Goal: Task Accomplishment & Management: Complete application form

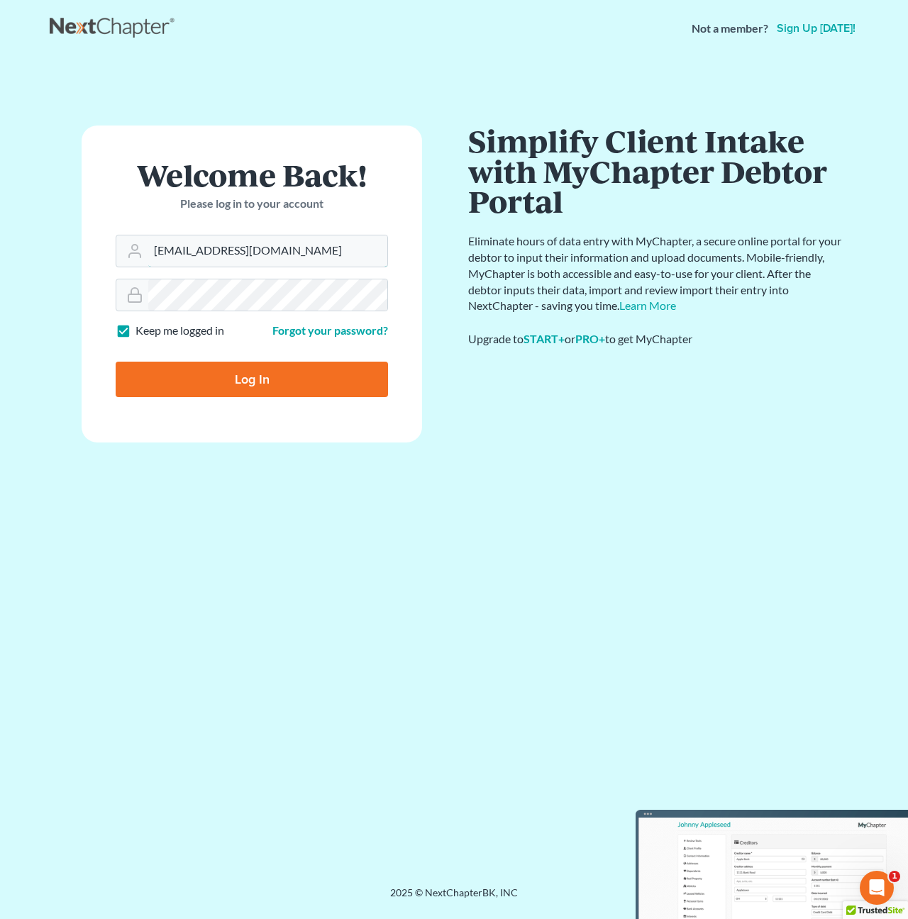
type input "[EMAIL_ADDRESS][DOMAIN_NAME]"
click at [213, 372] on input "Log In" at bounding box center [252, 379] width 272 height 35
type input "Thinking..."
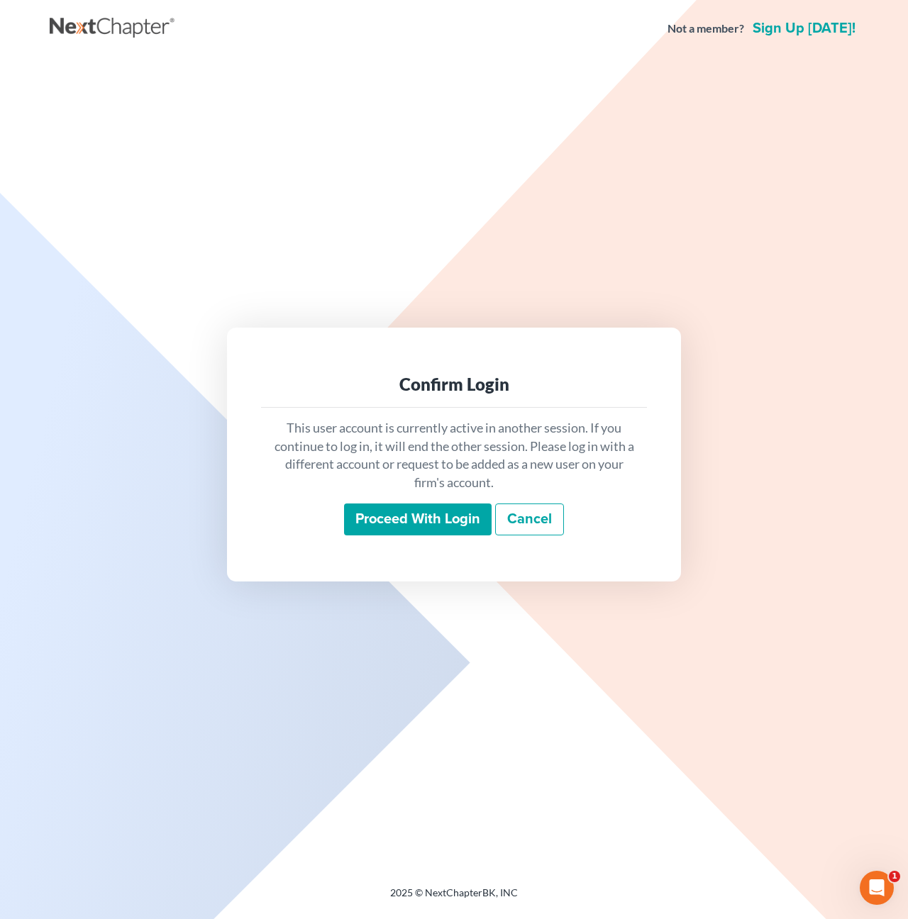
click at [411, 527] on input "Proceed with login" at bounding box center [417, 519] width 147 height 33
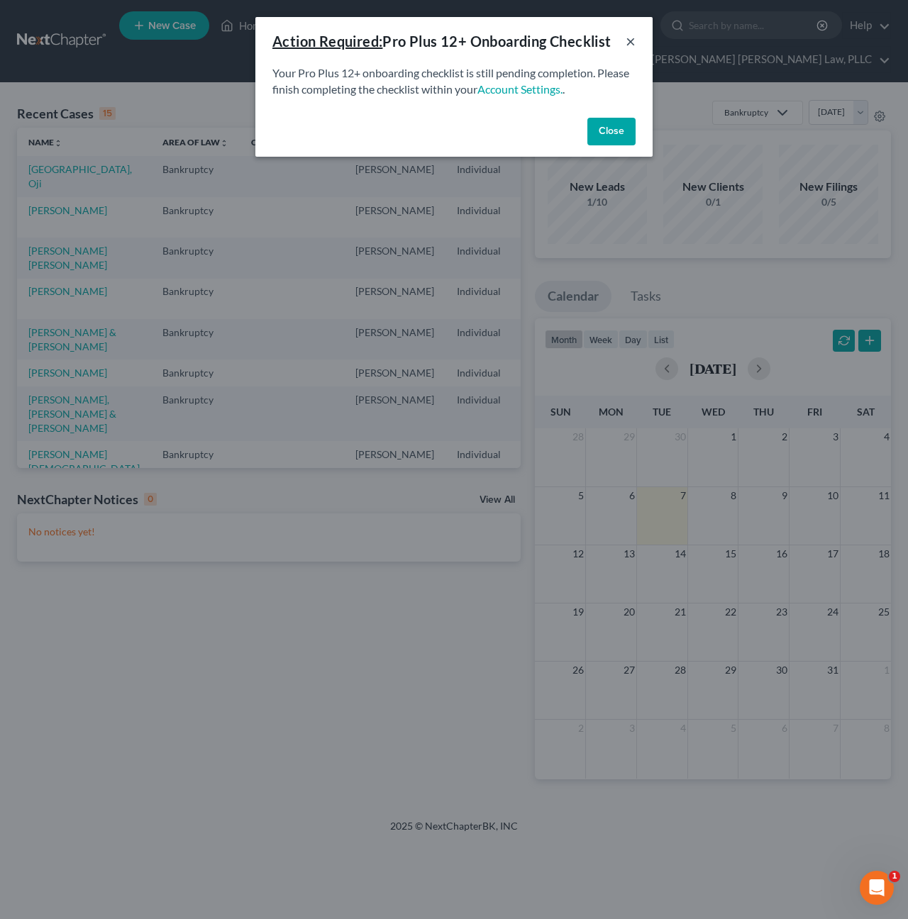
click at [628, 43] on button "×" at bounding box center [630, 41] width 10 height 17
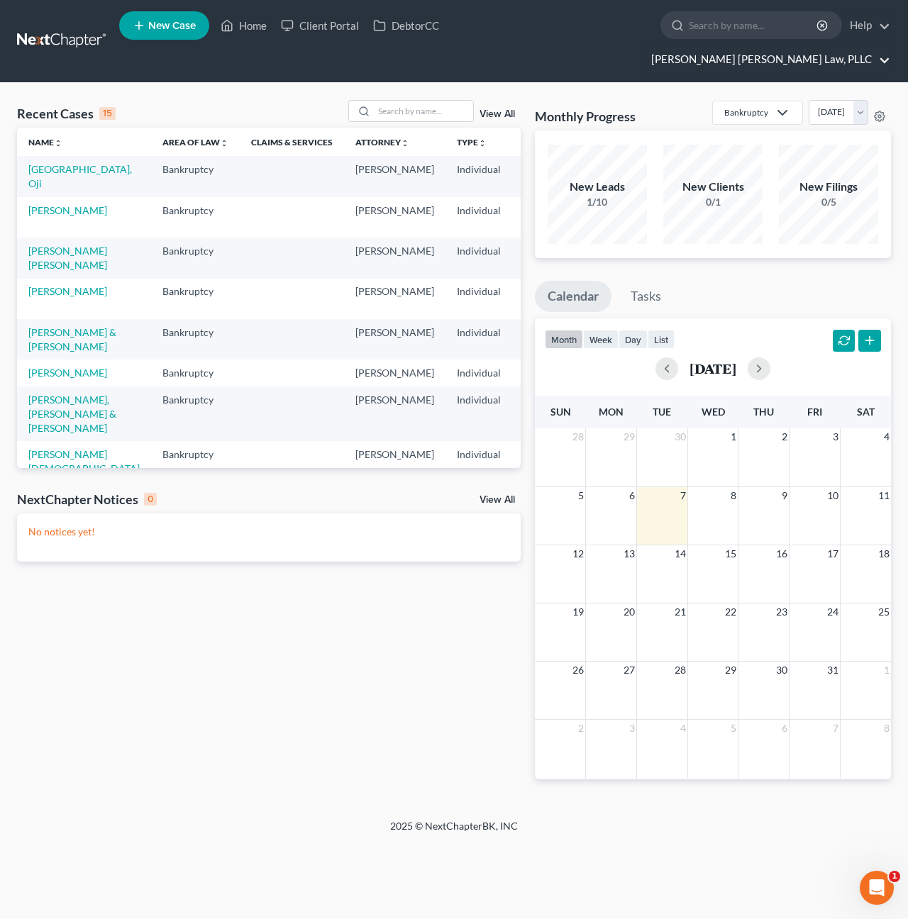
click at [819, 47] on link "[PERSON_NAME] [PERSON_NAME] Law, PLLC" at bounding box center [767, 60] width 246 height 26
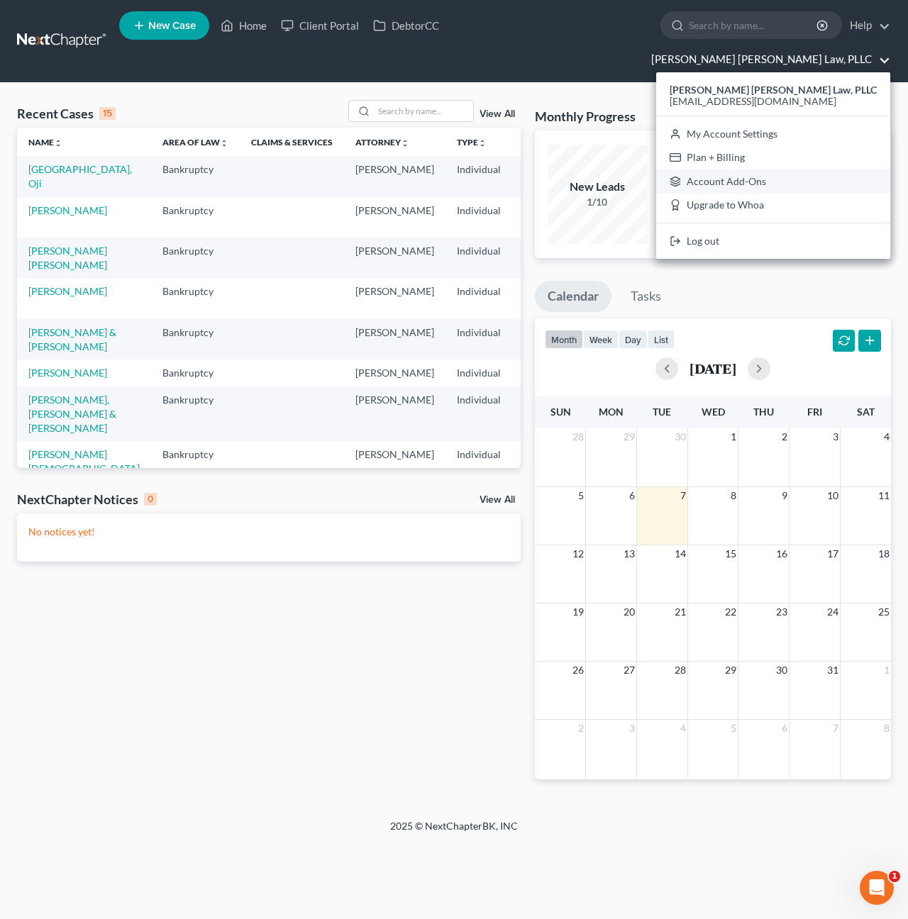
click at [791, 169] on link "Account Add-Ons" at bounding box center [773, 181] width 234 height 24
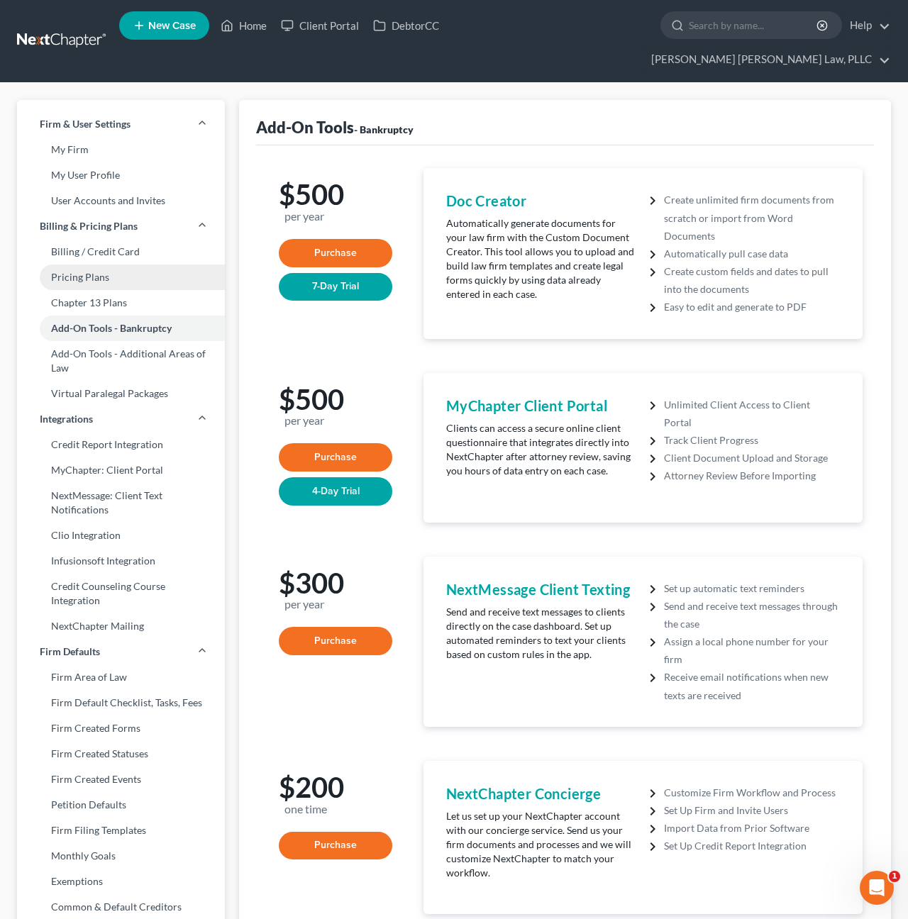
click at [74, 264] on link "Pricing Plans" at bounding box center [121, 277] width 208 height 26
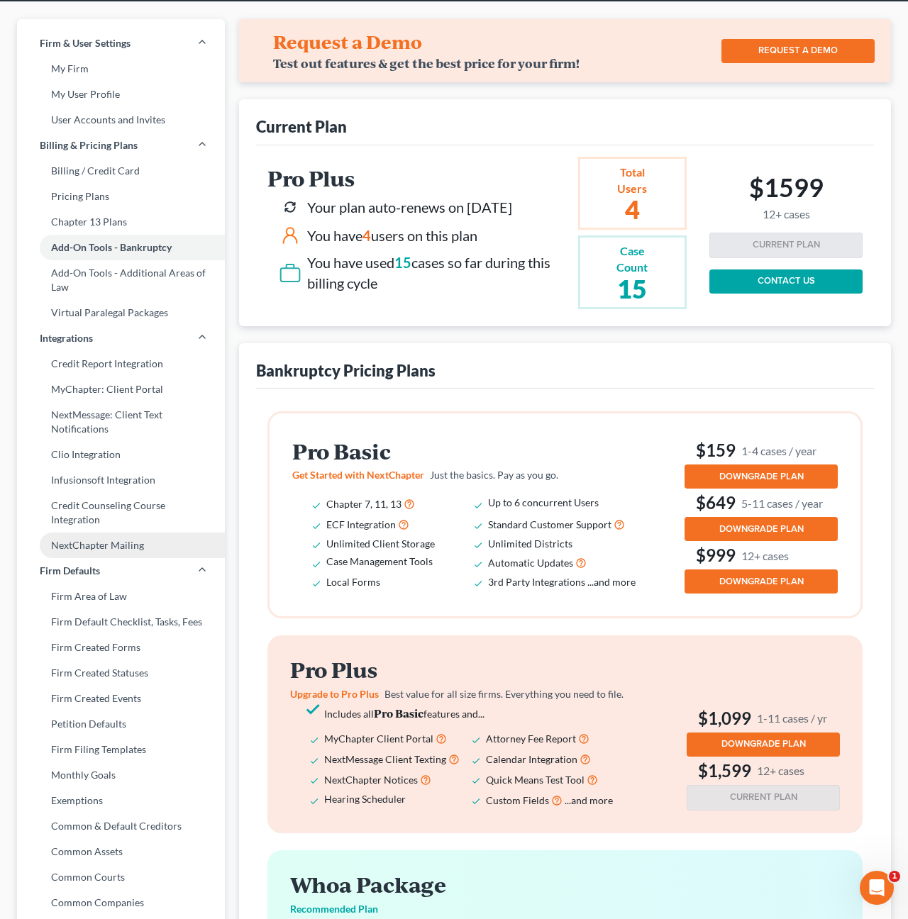
scroll to position [77, 0]
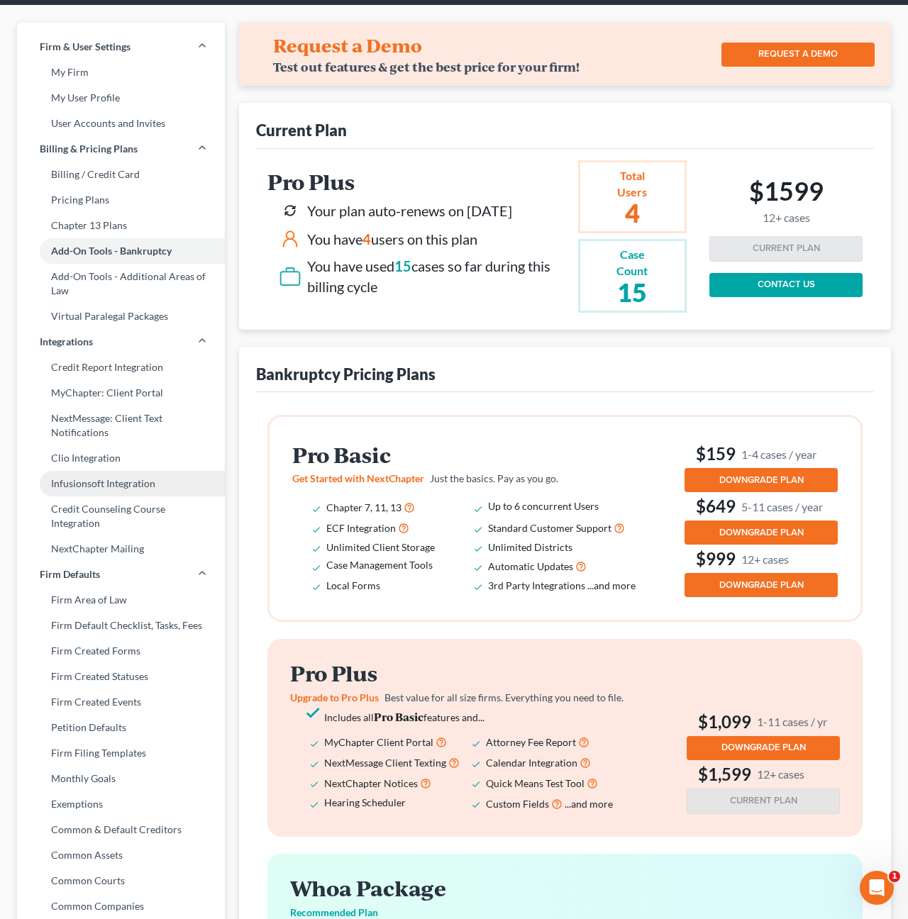
click at [89, 471] on link "Infusionsoft Integration" at bounding box center [121, 484] width 208 height 26
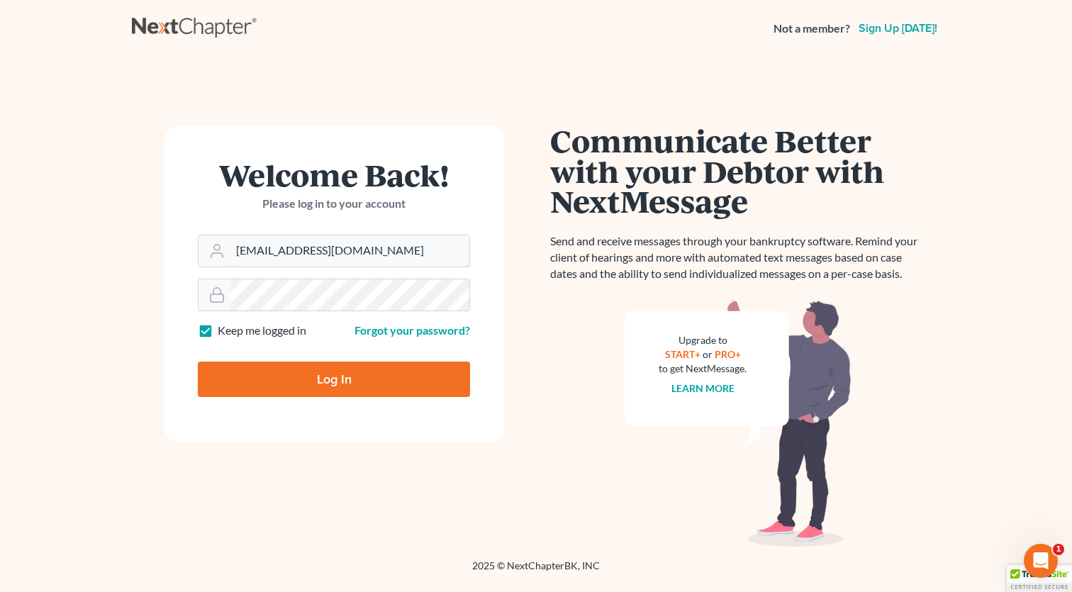
type input "[EMAIL_ADDRESS][DOMAIN_NAME]"
click at [329, 354] on div "Log In" at bounding box center [334, 373] width 272 height 47
click at [325, 368] on input "Log In" at bounding box center [334, 379] width 272 height 35
type input "Thinking..."
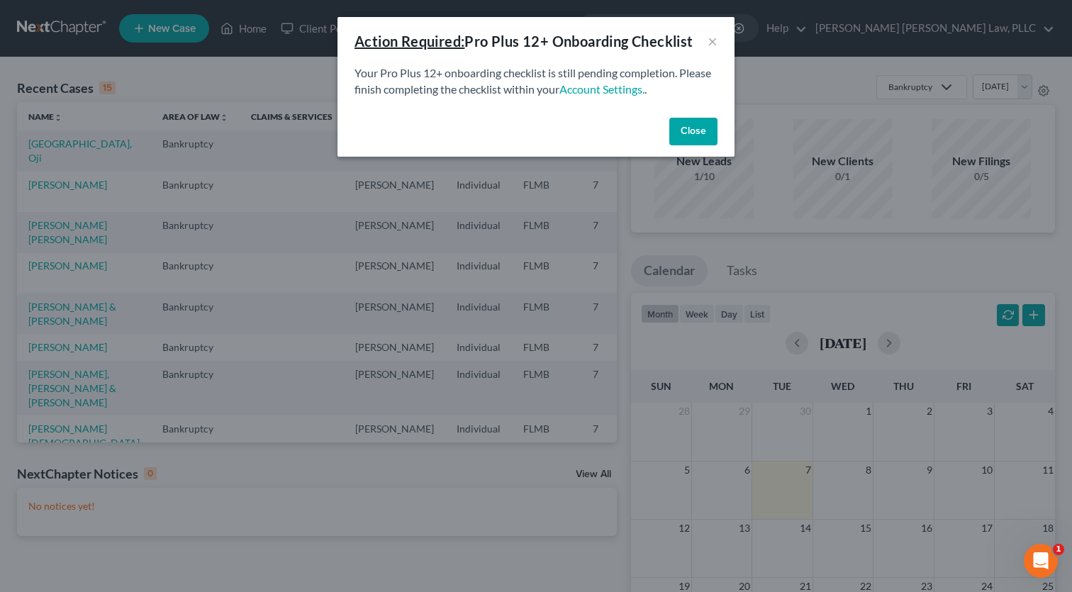
click at [700, 121] on button "Close" at bounding box center [693, 132] width 48 height 28
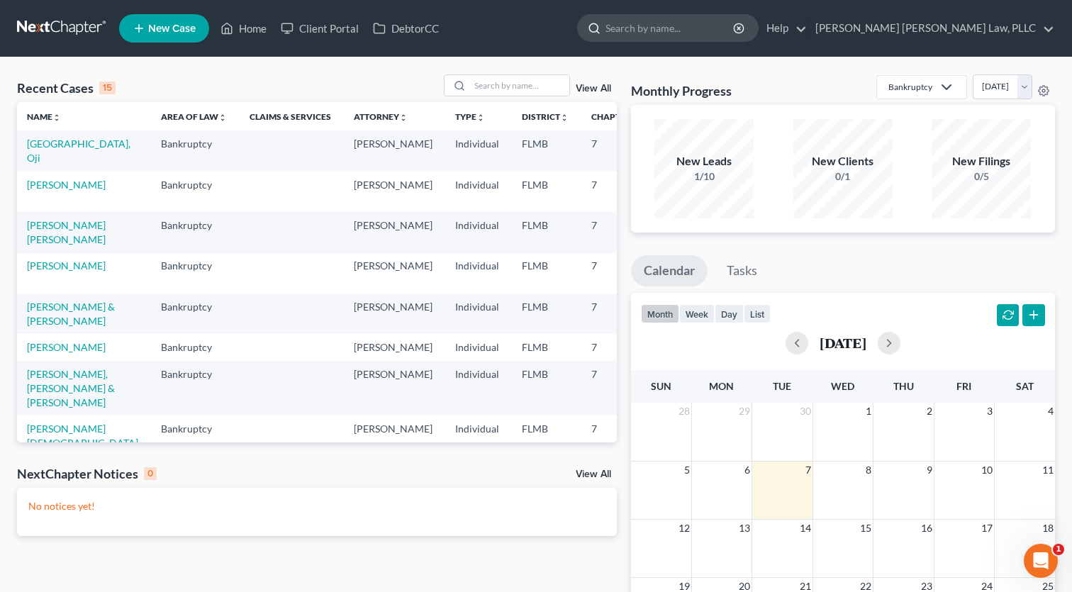
click at [735, 28] on input "search" at bounding box center [671, 28] width 130 height 26
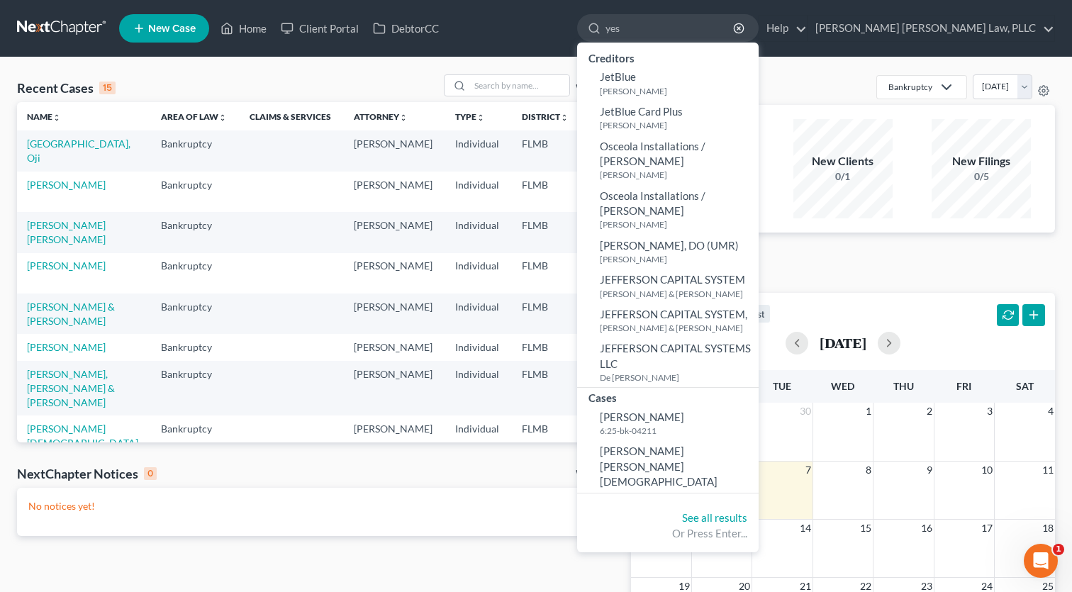
type input "yes"
drag, startPoint x: 753, startPoint y: 53, endPoint x: 757, endPoint y: 447, distance: 394.3
click at [718, 447] on span "[PERSON_NAME] [PERSON_NAME][DEMOGRAPHIC_DATA]" at bounding box center [659, 466] width 118 height 43
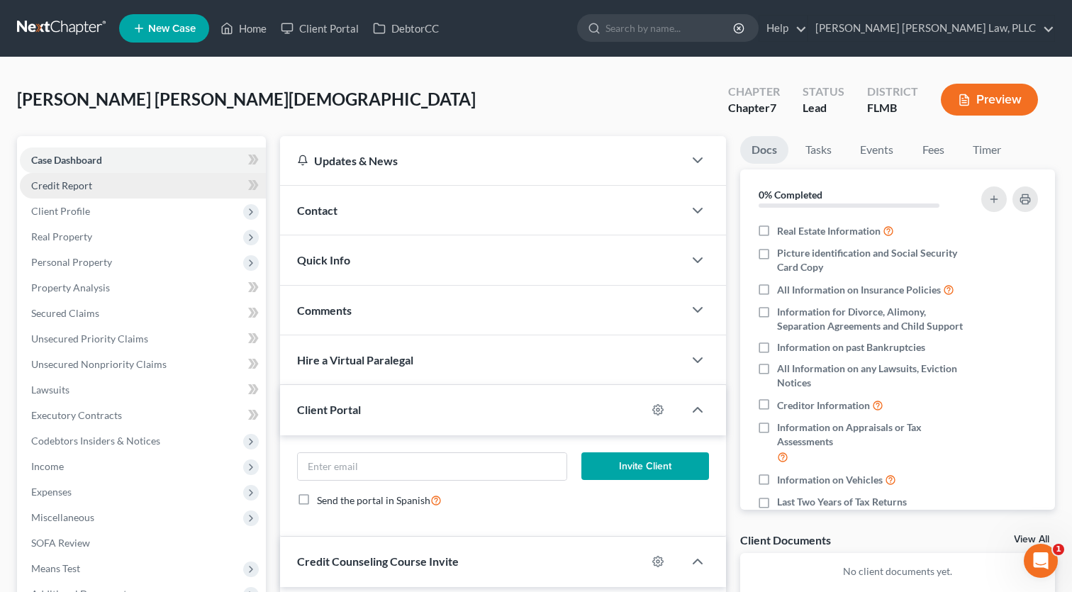
click at [151, 188] on link "Credit Report" at bounding box center [143, 186] width 246 height 26
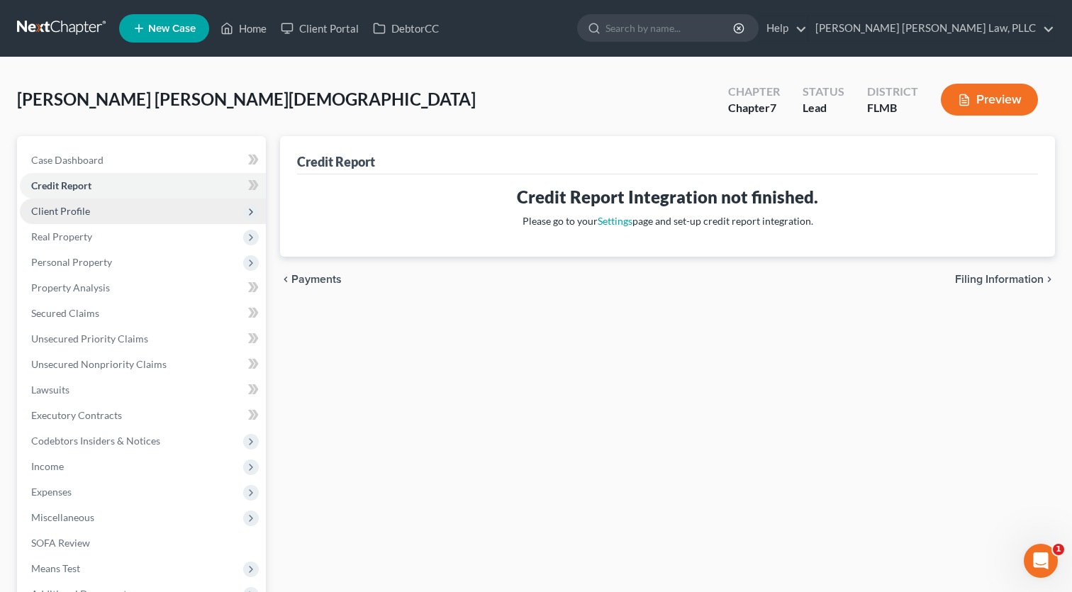
click at [128, 213] on span "Client Profile" at bounding box center [143, 212] width 246 height 26
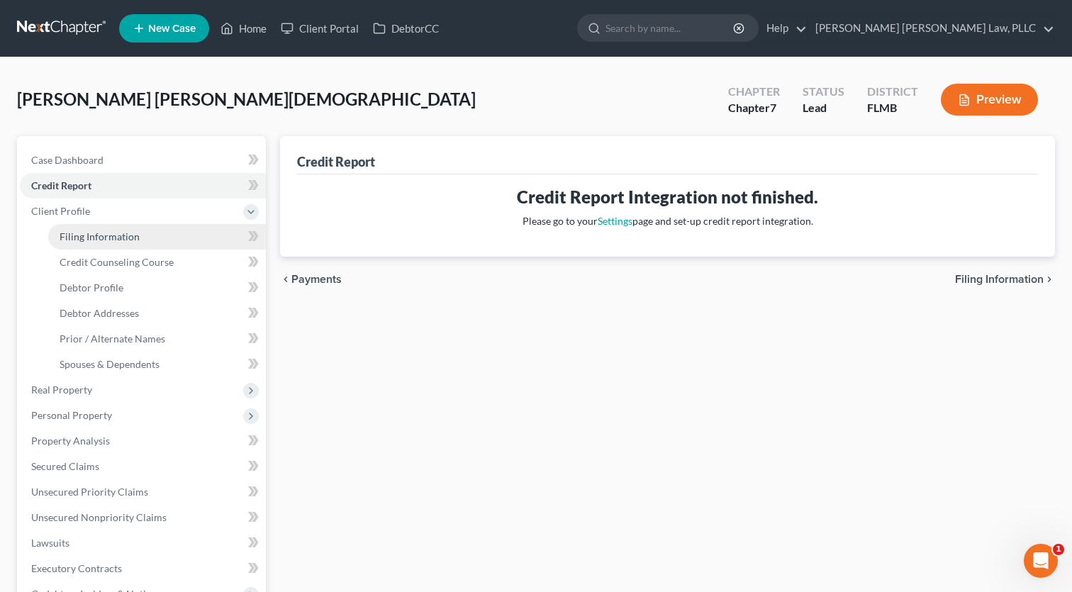
click at [113, 240] on span "Filing Information" at bounding box center [100, 236] width 80 height 12
select select "1"
select select "0"
select select "15"
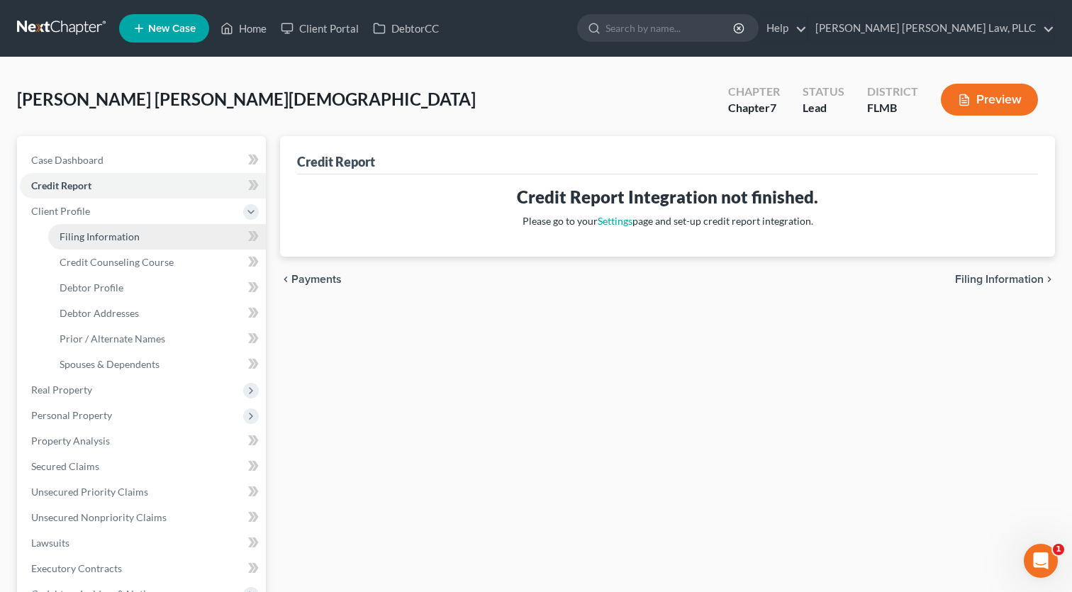
select select "0"
select select "9"
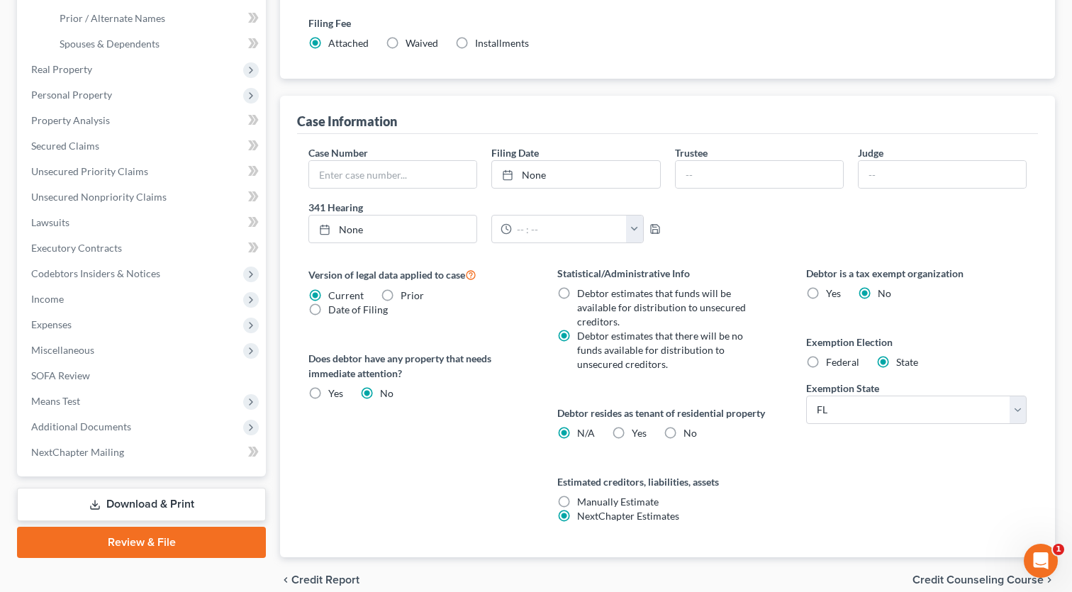
scroll to position [326, 0]
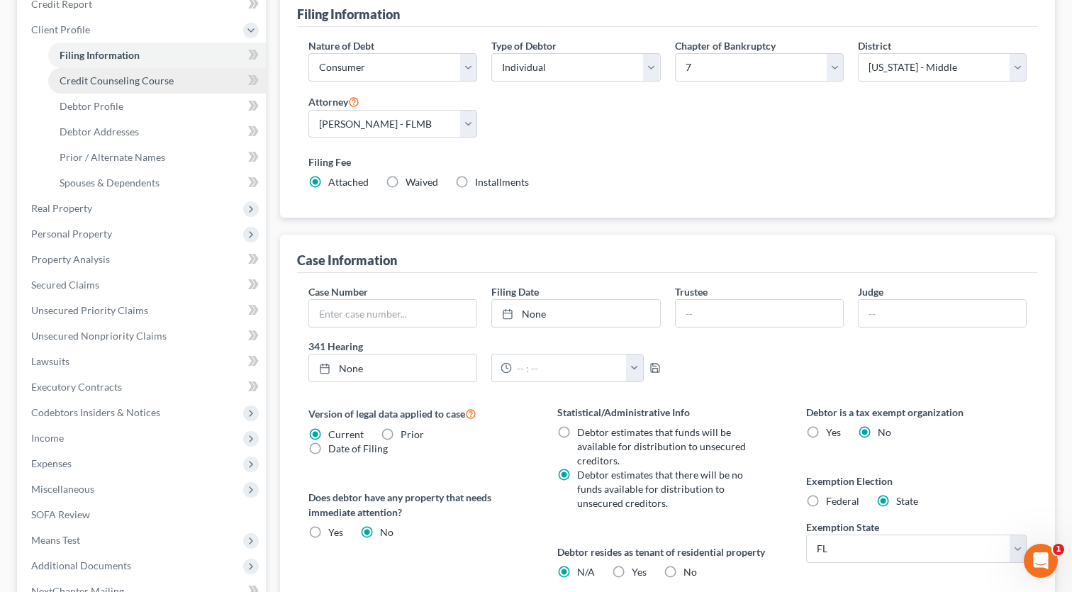
click at [98, 77] on span "Credit Counseling Course" at bounding box center [117, 80] width 114 height 12
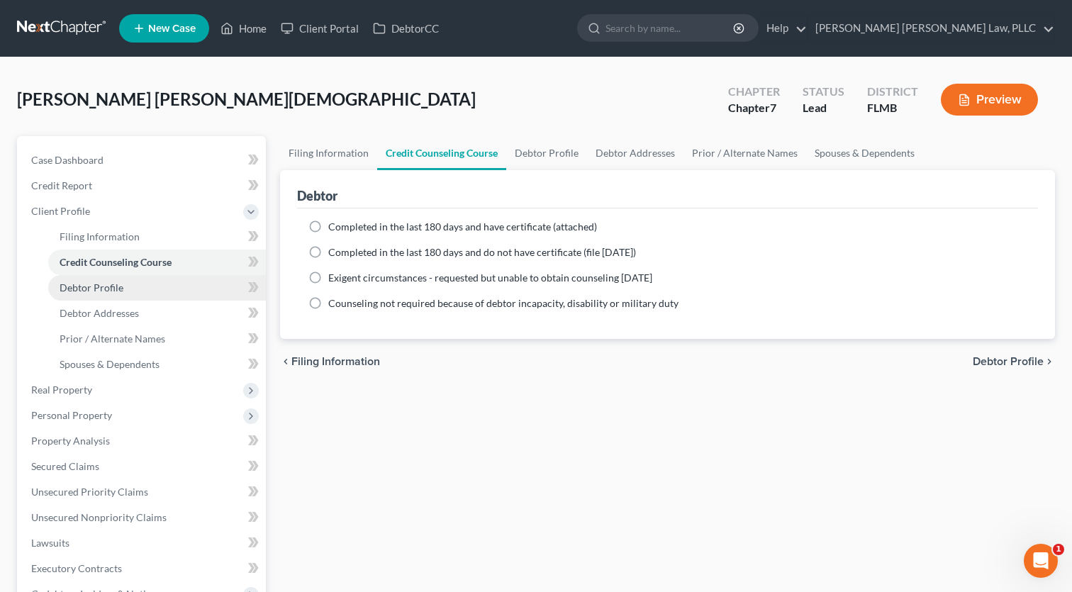
click at [97, 290] on span "Debtor Profile" at bounding box center [92, 288] width 64 height 12
select select "0"
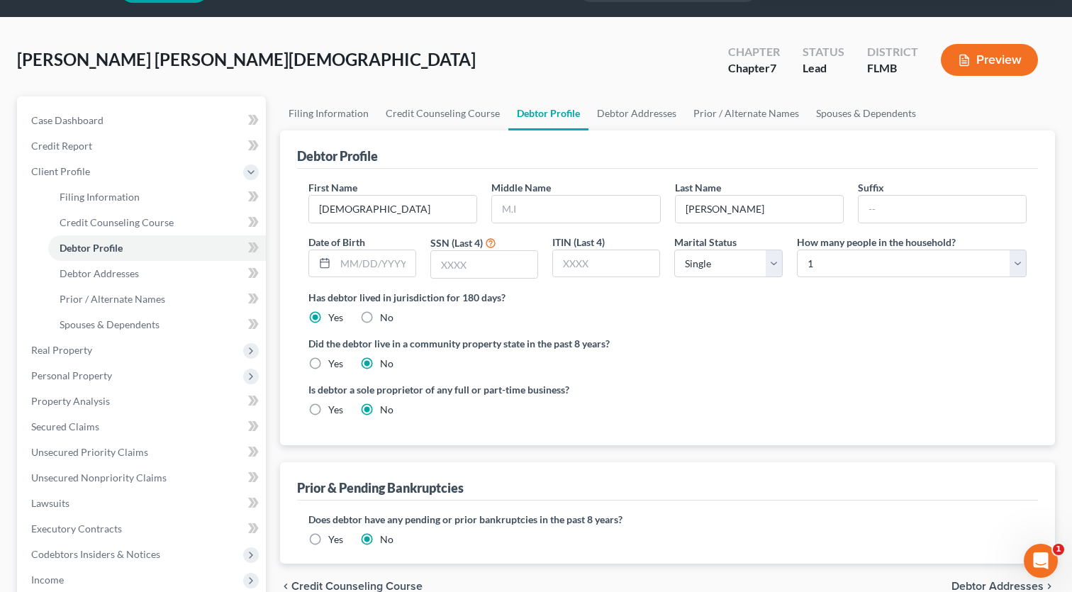
scroll to position [40, 0]
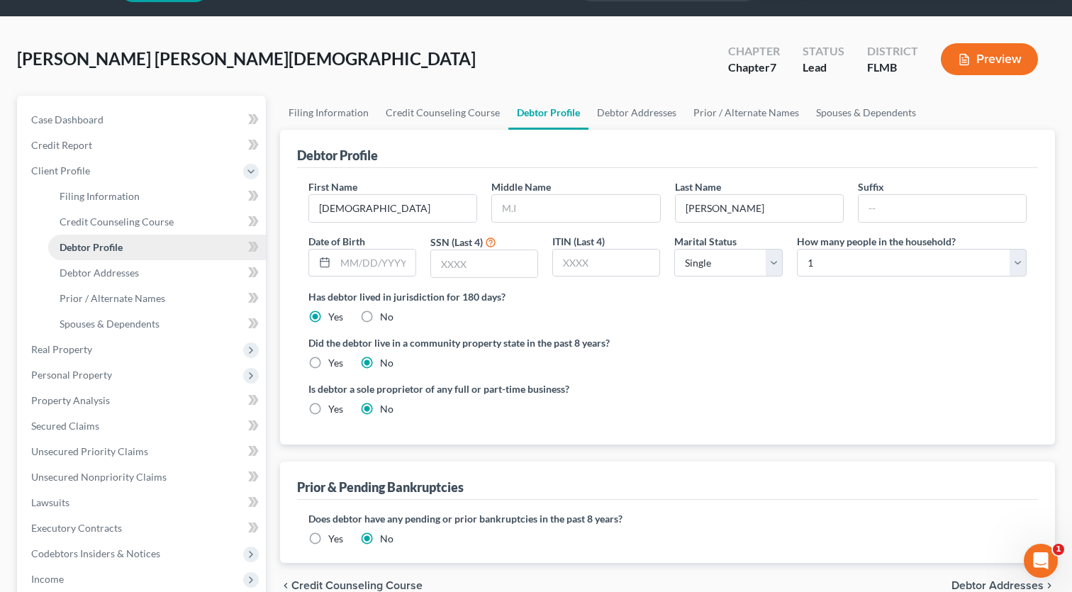
click at [94, 273] on span "Debtor Addresses" at bounding box center [99, 273] width 79 height 12
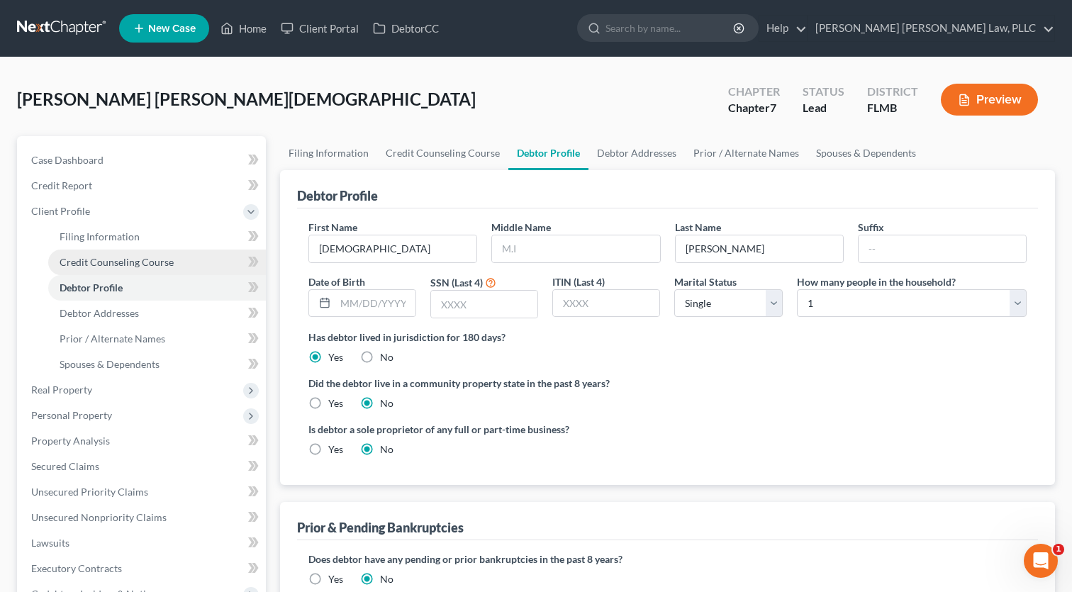
select select "0"
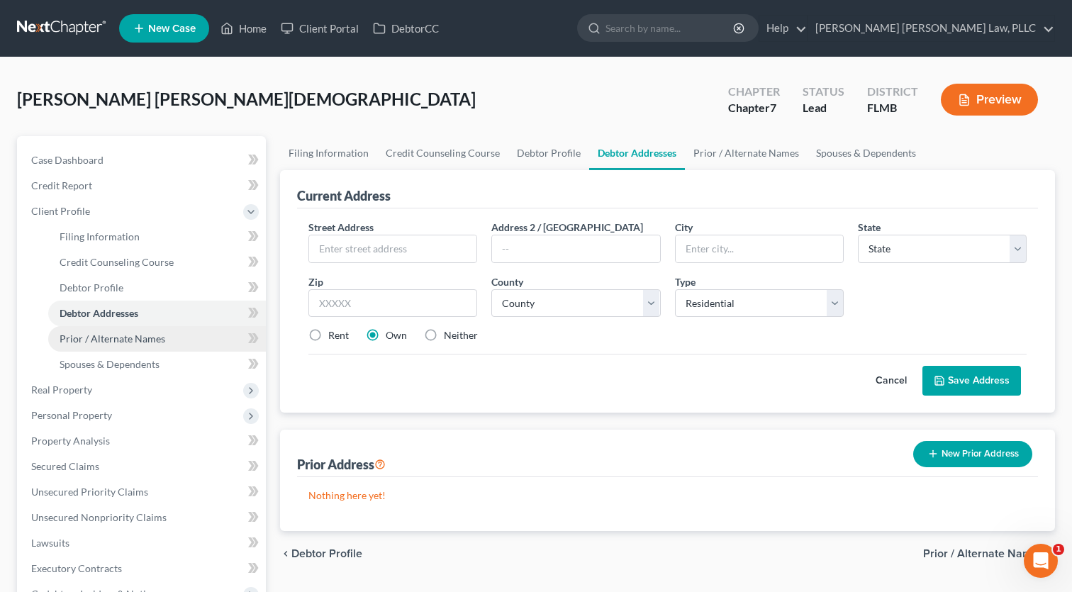
click at [82, 342] on span "Prior / Alternate Names" at bounding box center [113, 339] width 106 height 12
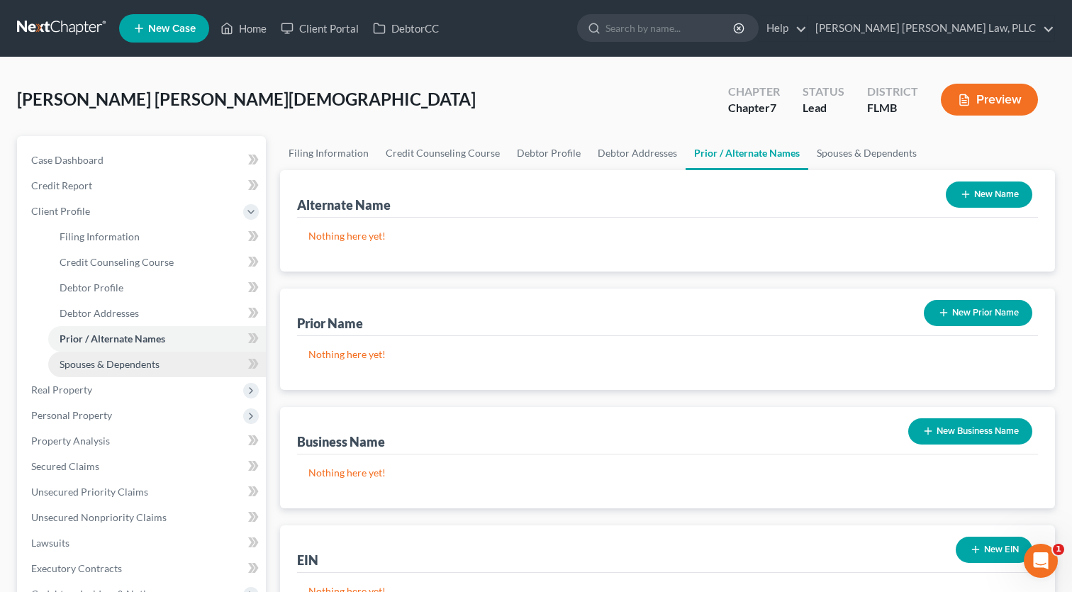
click at [118, 363] on span "Spouses & Dependents" at bounding box center [110, 364] width 100 height 12
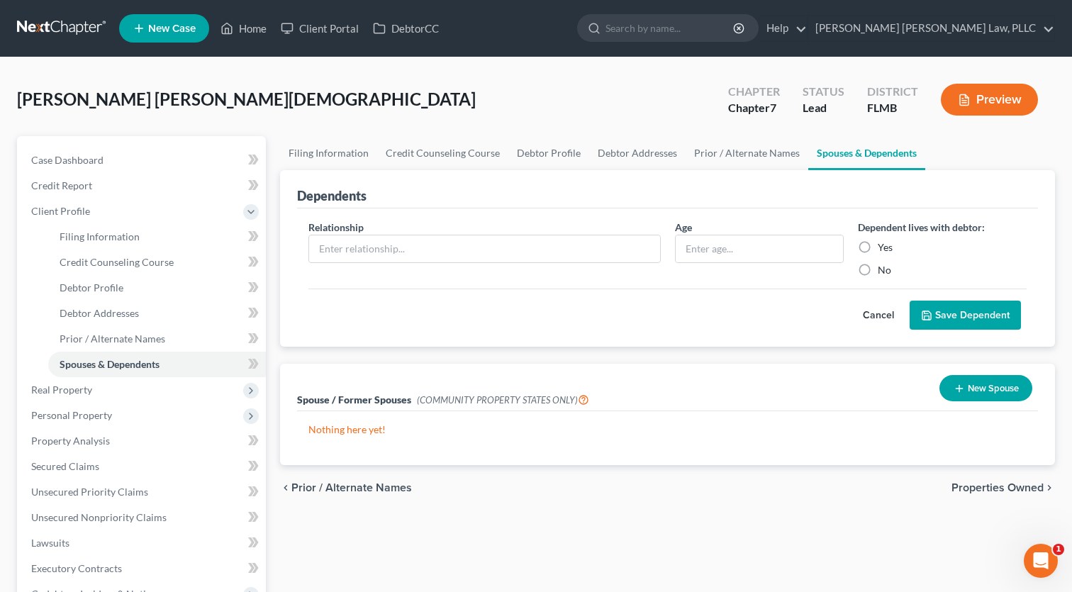
click at [144, 104] on span "[PERSON_NAME] [PERSON_NAME][DEMOGRAPHIC_DATA]" at bounding box center [246, 99] width 459 height 21
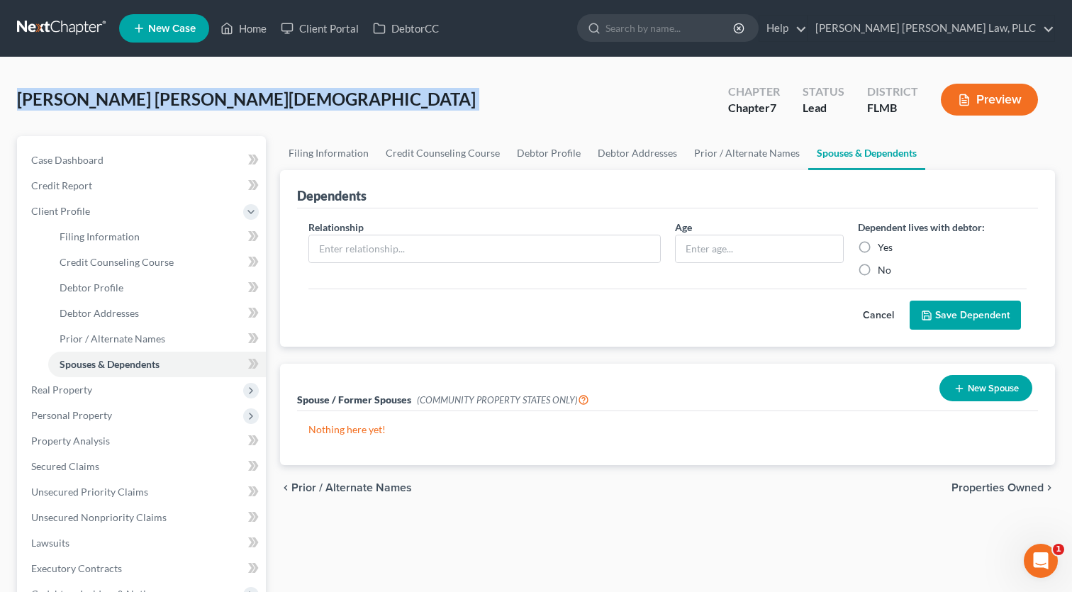
click at [144, 104] on span "[PERSON_NAME] [PERSON_NAME][DEMOGRAPHIC_DATA]" at bounding box center [246, 99] width 459 height 21
copy div "Gonzalez Velez, Jesus Upgraded"
click at [430, 89] on div "Gonzalez Velez, Jesus Upgraded Chapter Chapter 7 Status Lead District FLMB Prev…" at bounding box center [536, 105] width 1038 height 62
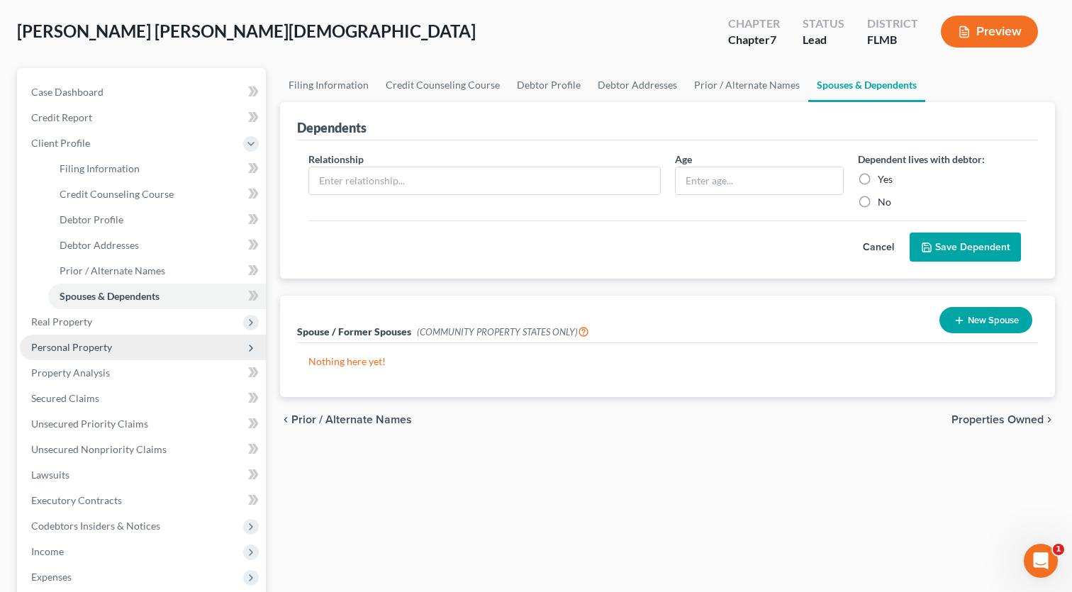
scroll to position [87, 0]
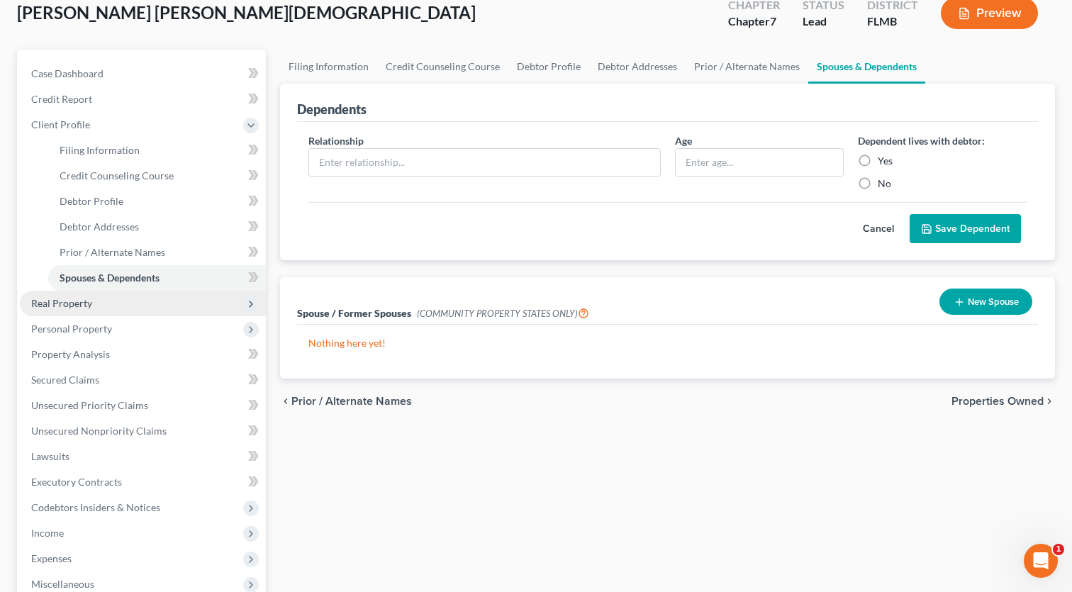
click at [59, 305] on span "Real Property" at bounding box center [61, 303] width 61 height 12
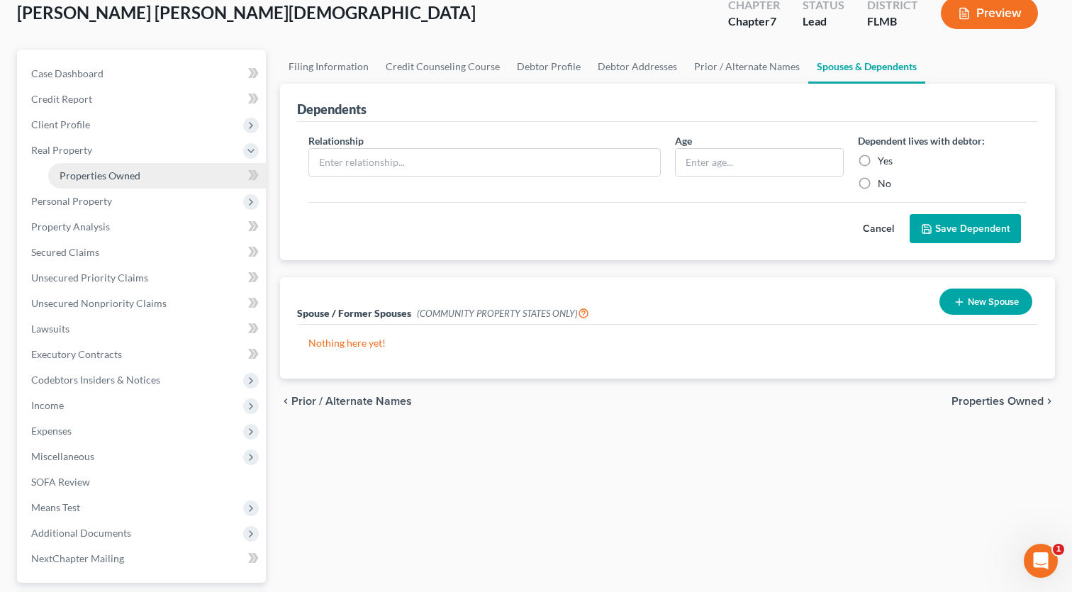
click at [77, 177] on span "Properties Owned" at bounding box center [100, 175] width 81 height 12
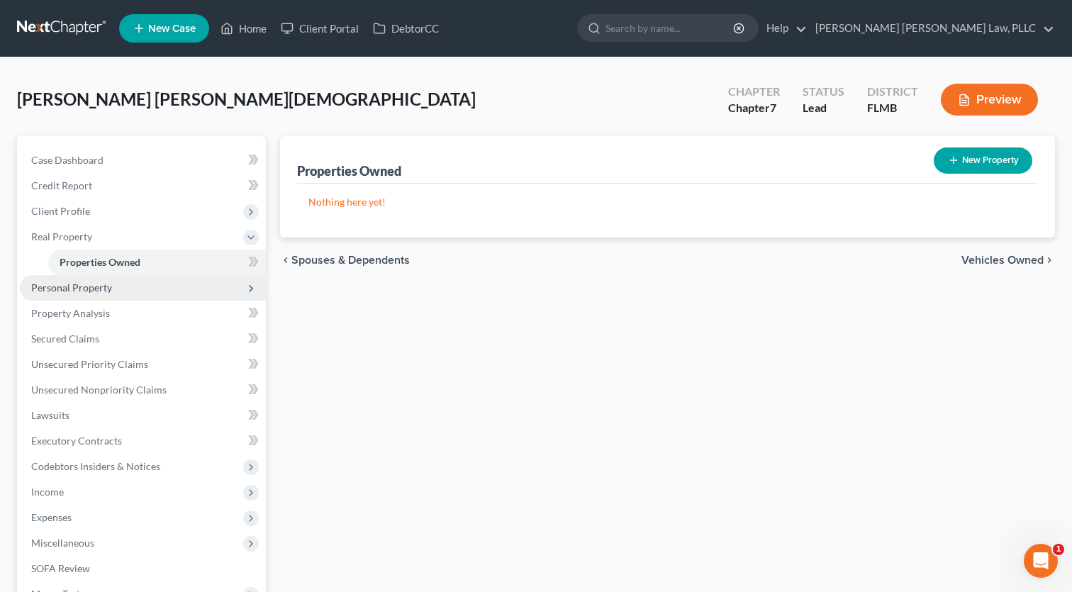
click at [89, 284] on span "Personal Property" at bounding box center [71, 288] width 81 height 12
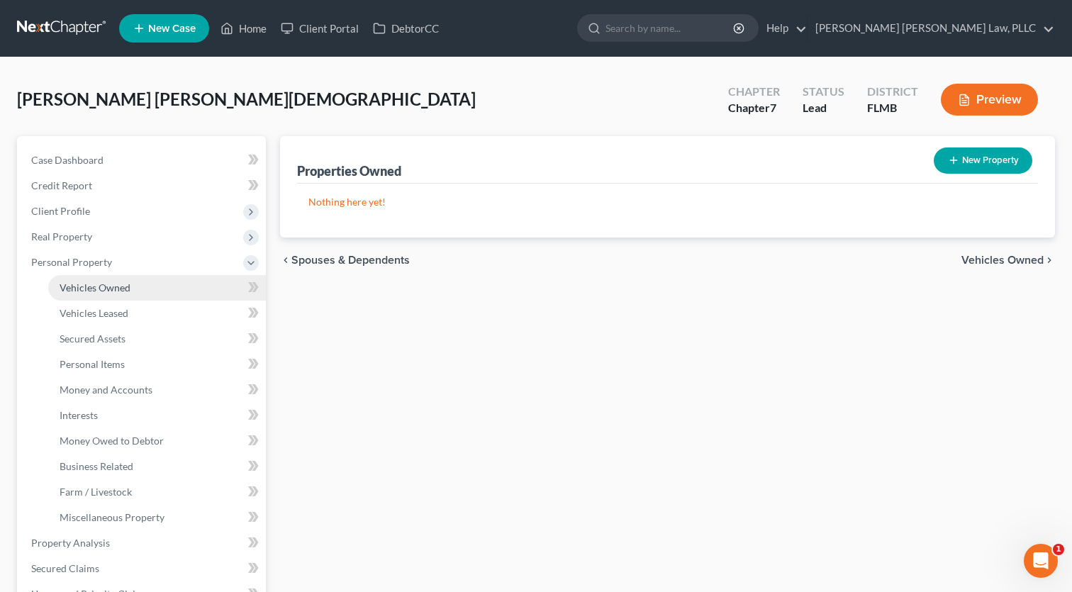
click at [93, 291] on span "Vehicles Owned" at bounding box center [95, 288] width 71 height 12
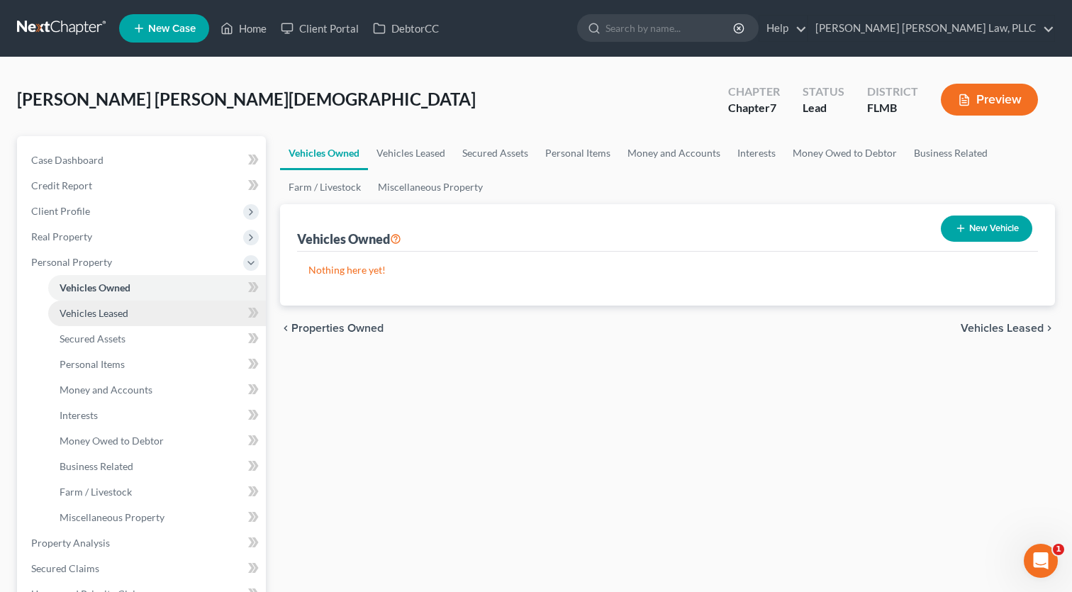
click at [94, 321] on link "Vehicles Leased" at bounding box center [157, 314] width 218 height 26
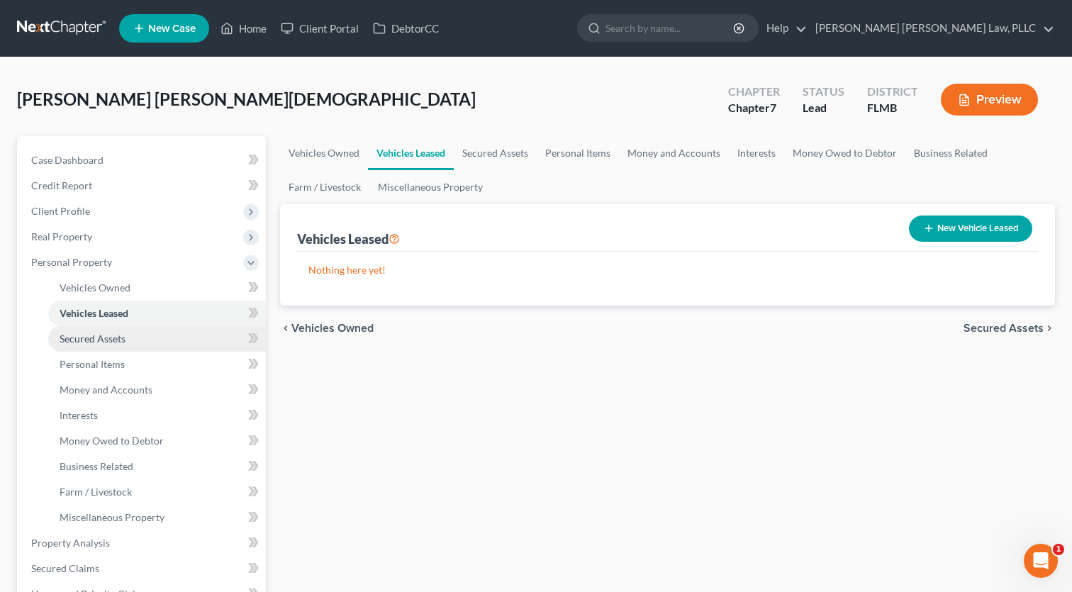
click at [94, 335] on span "Secured Assets" at bounding box center [93, 339] width 66 height 12
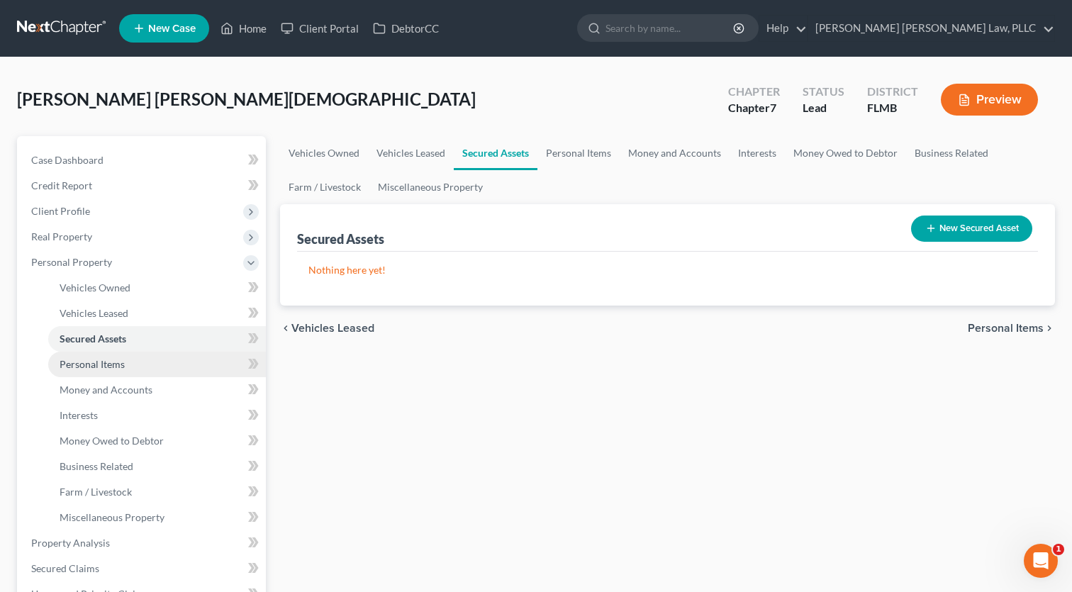
click at [99, 358] on span "Personal Items" at bounding box center [92, 364] width 65 height 12
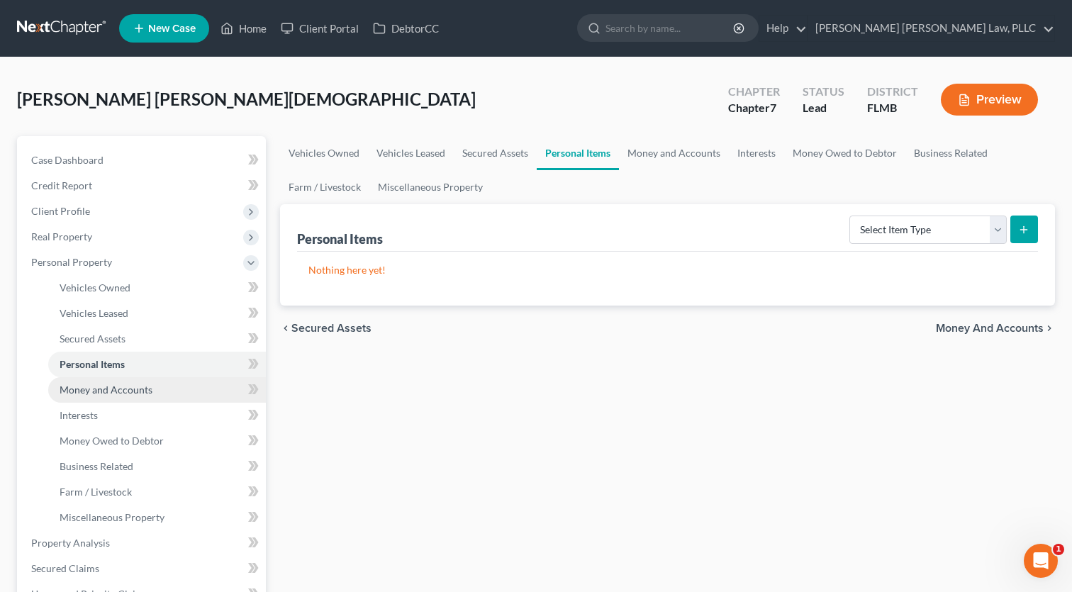
click at [106, 381] on link "Money and Accounts" at bounding box center [157, 390] width 218 height 26
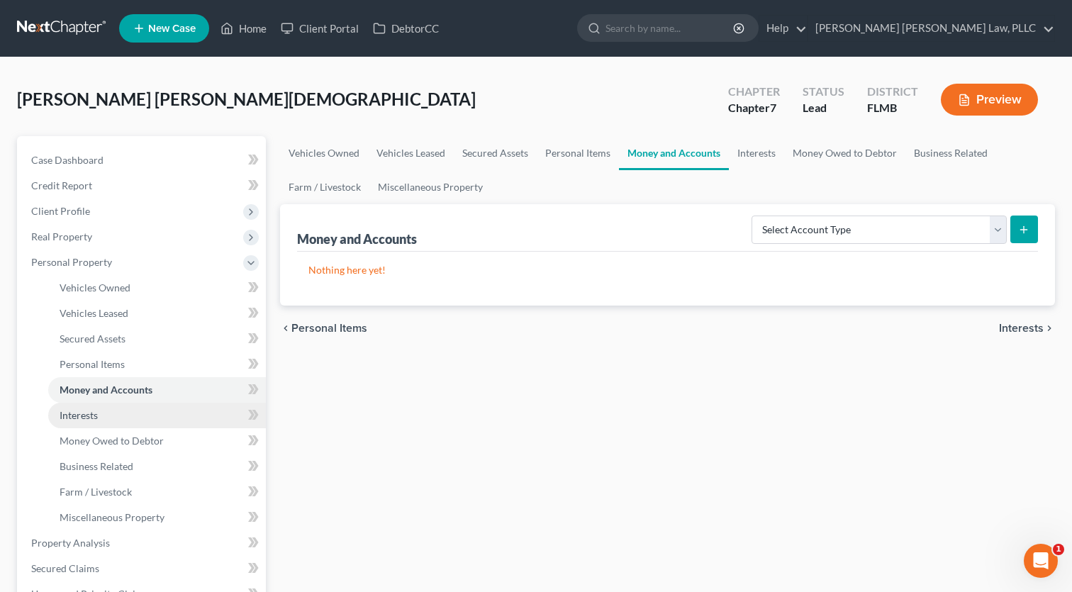
click at [105, 411] on link "Interests" at bounding box center [157, 416] width 218 height 26
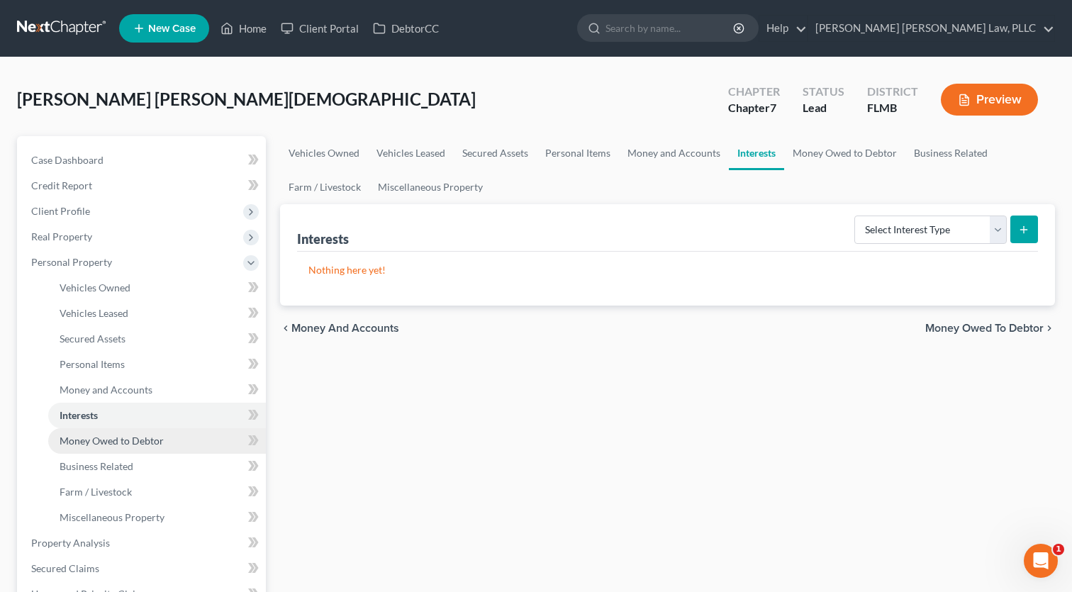
click at [105, 437] on span "Money Owed to Debtor" at bounding box center [112, 441] width 104 height 12
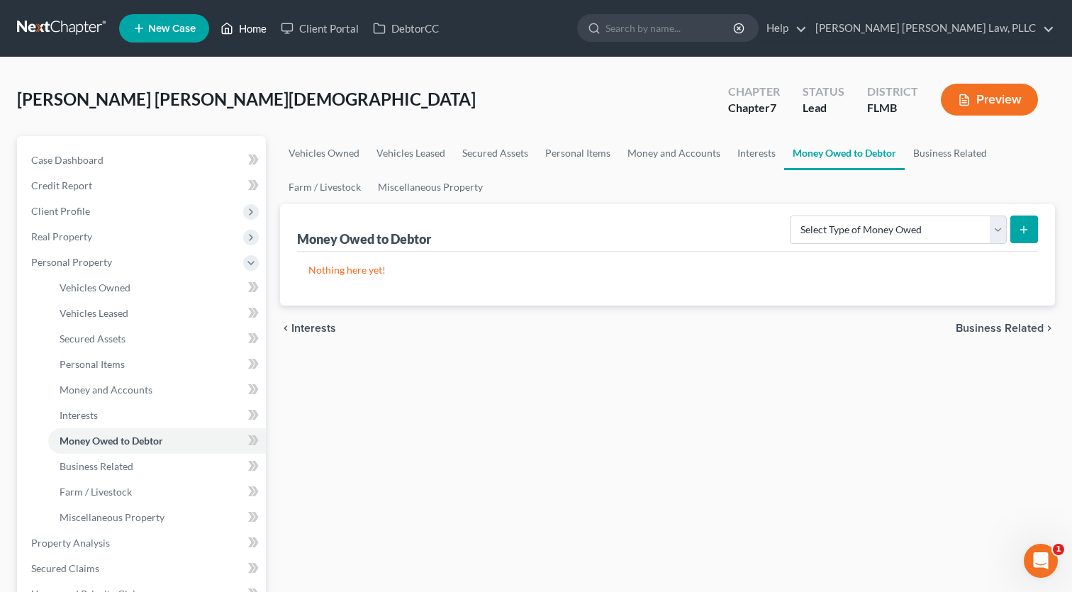
click at [243, 28] on link "Home" at bounding box center [243, 29] width 60 height 26
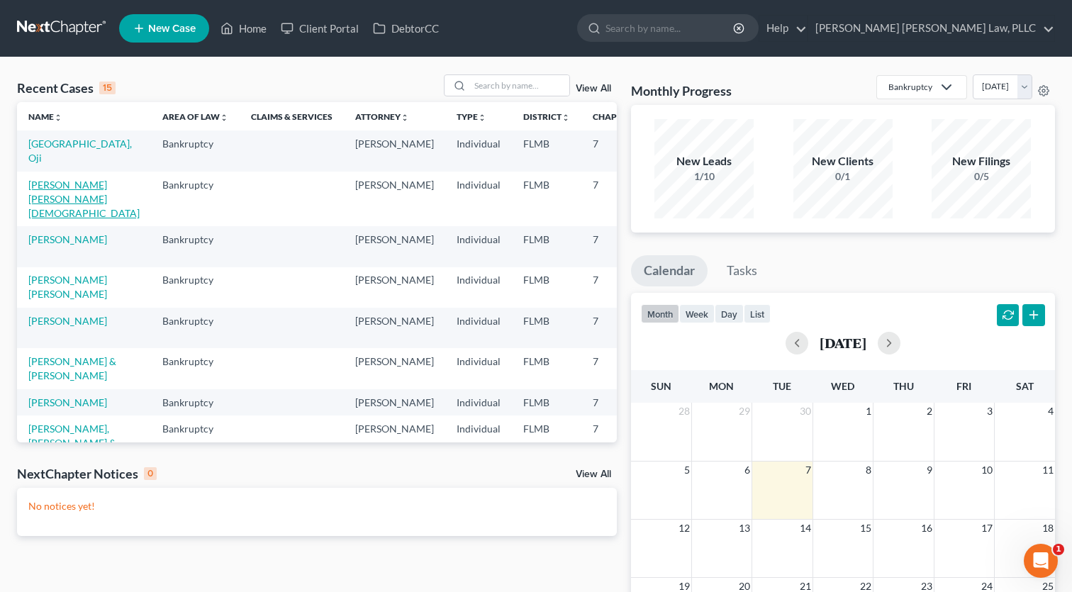
click at [33, 189] on link "[PERSON_NAME] [PERSON_NAME][DEMOGRAPHIC_DATA]" at bounding box center [83, 199] width 111 height 40
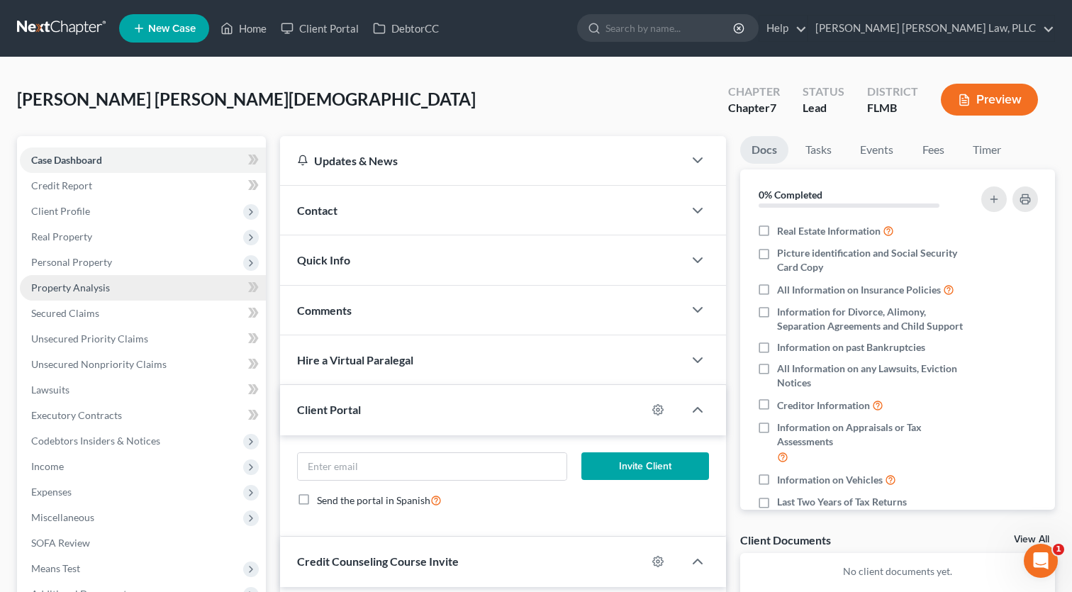
click at [79, 292] on span "Property Analysis" at bounding box center [70, 288] width 79 height 12
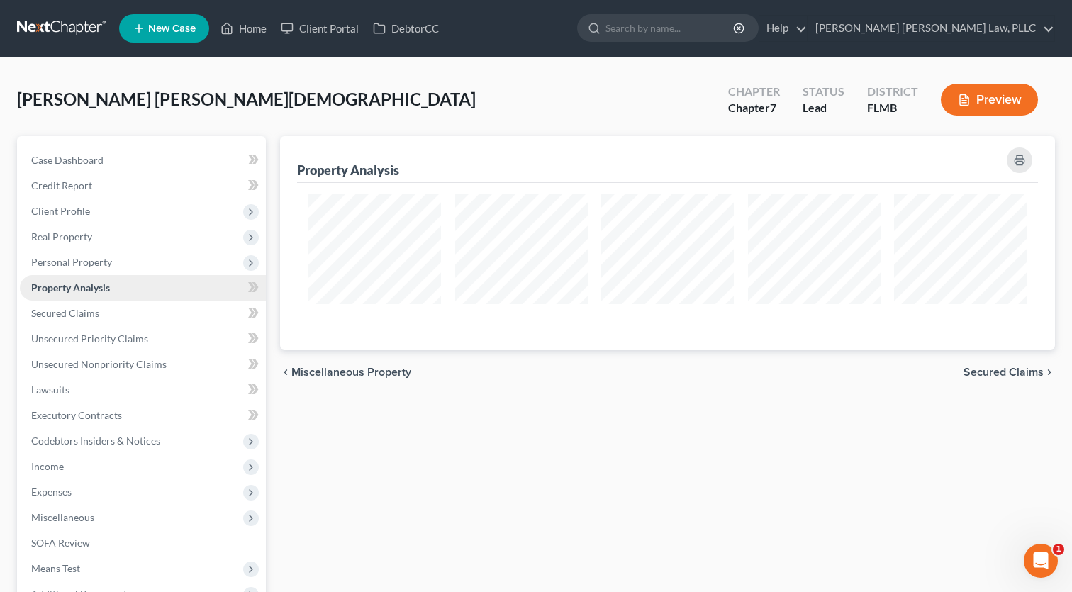
scroll to position [213, 775]
click at [74, 265] on span "Personal Property" at bounding box center [71, 262] width 81 height 12
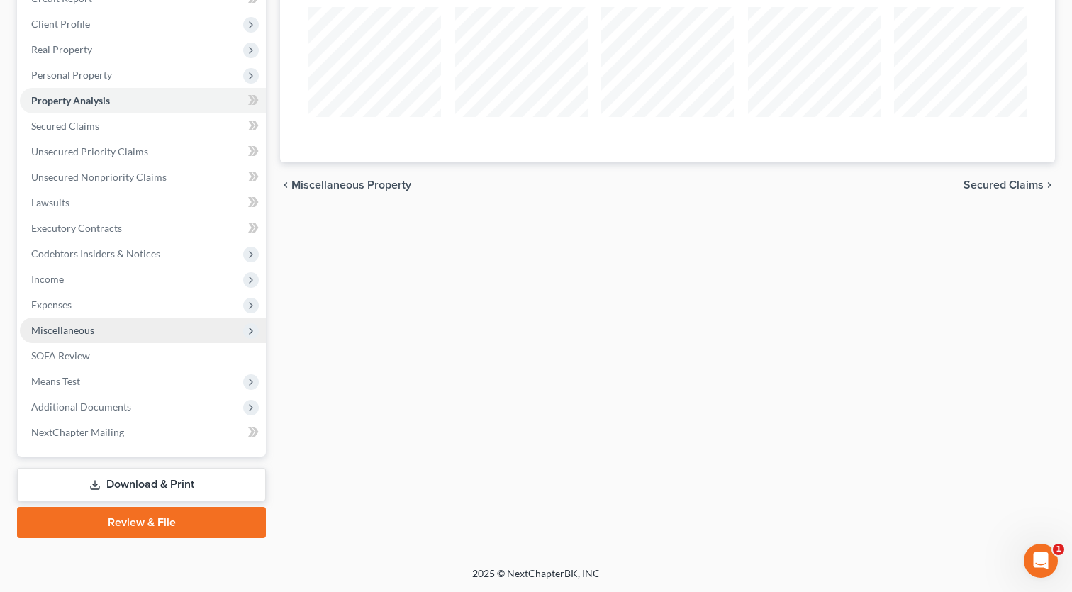
scroll to position [187, 0]
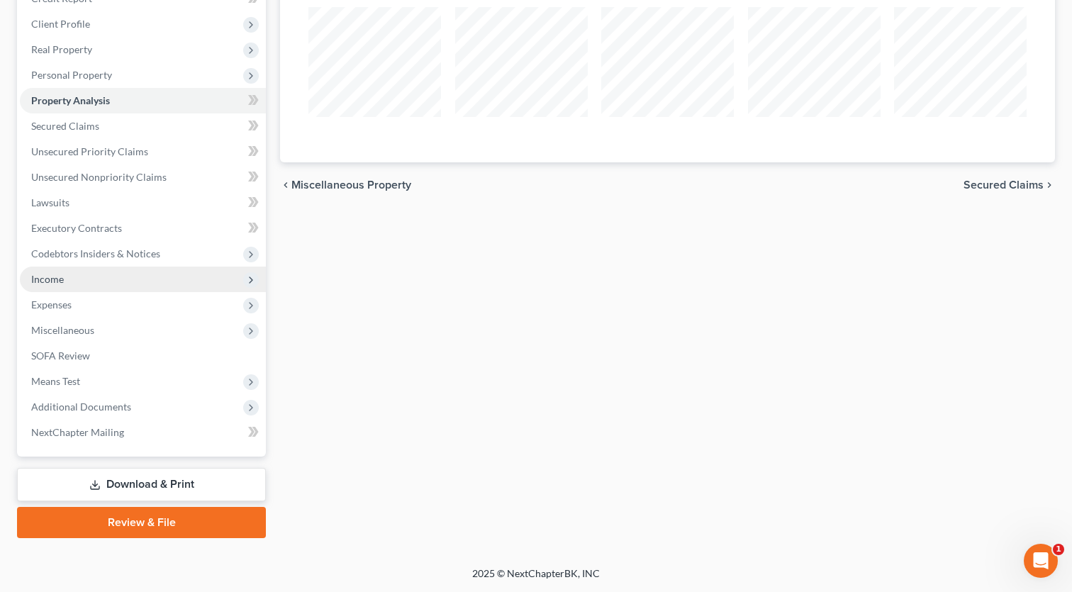
click at [51, 282] on span "Income" at bounding box center [47, 279] width 33 height 12
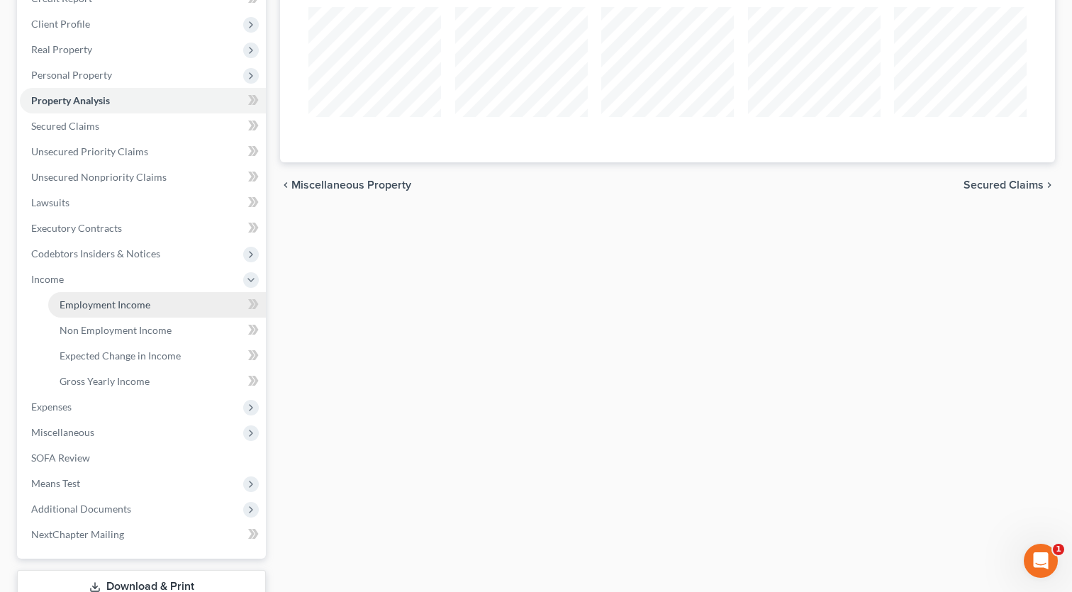
click at [79, 305] on span "Employment Income" at bounding box center [105, 305] width 91 height 12
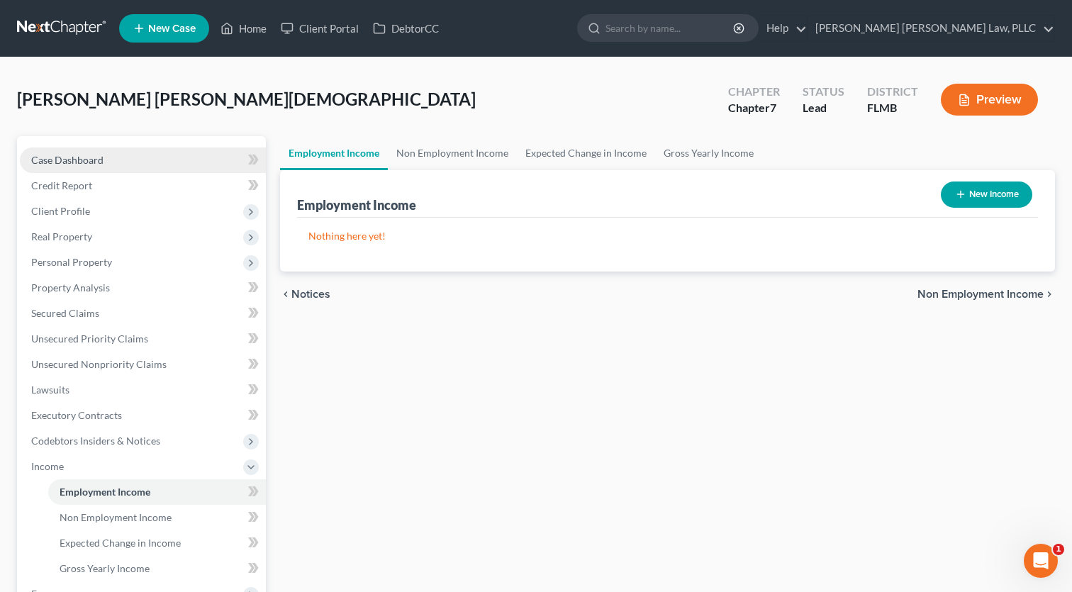
click at [65, 156] on span "Case Dashboard" at bounding box center [67, 160] width 72 height 12
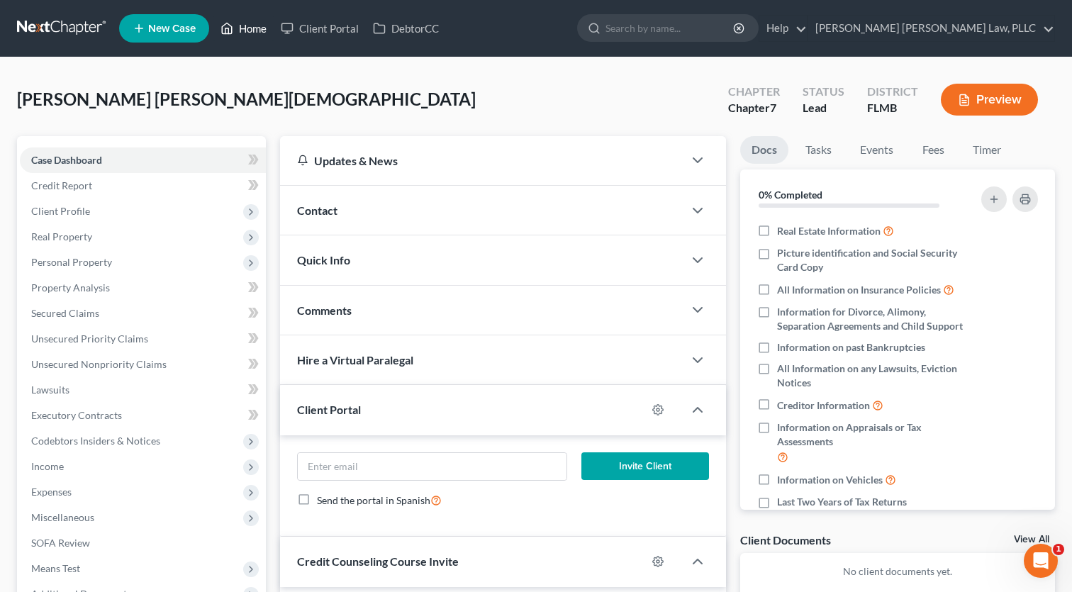
click at [249, 31] on link "Home" at bounding box center [243, 29] width 60 height 26
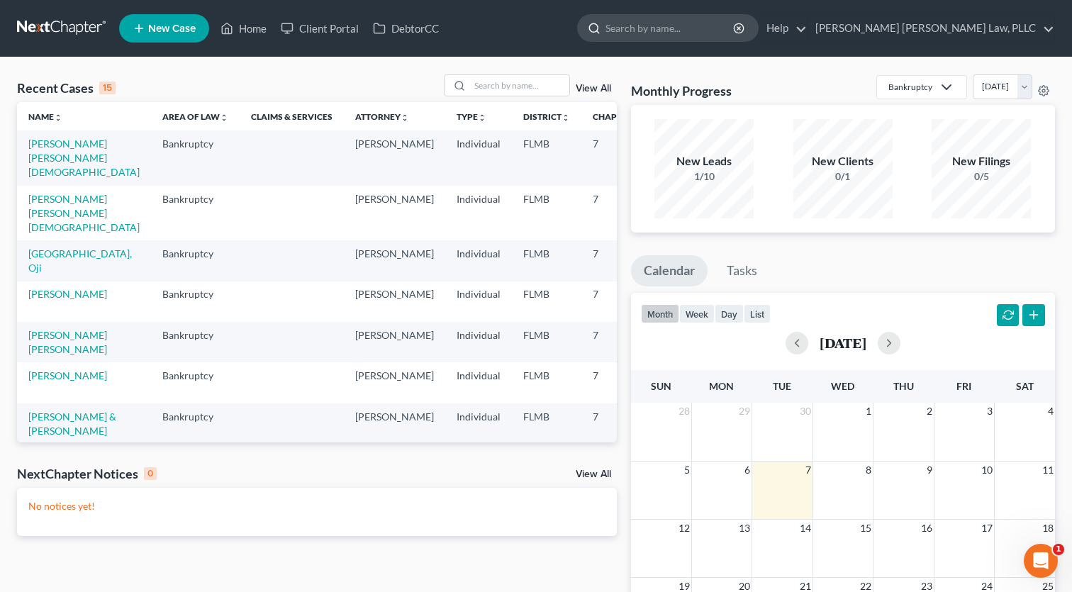
click at [735, 33] on input "search" at bounding box center [671, 28] width 130 height 26
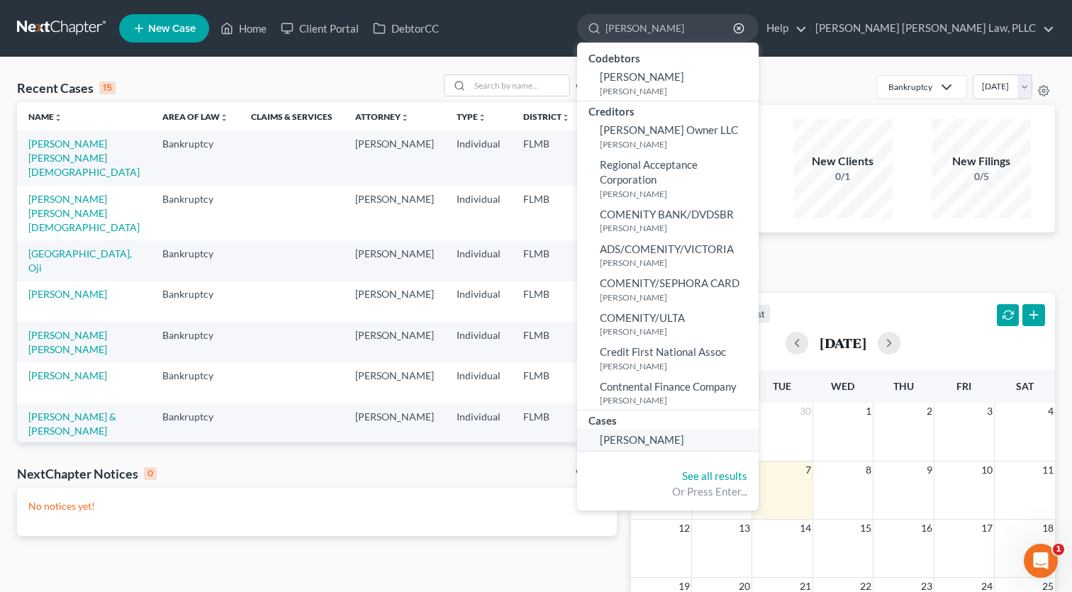
scroll to position [1, 0]
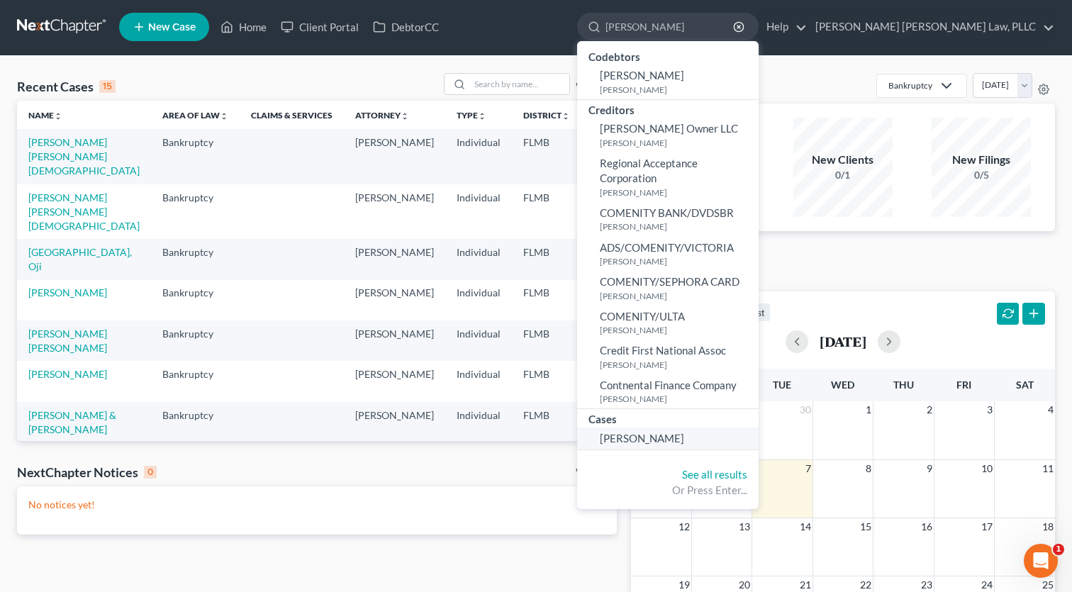
type input "hodge"
click at [750, 441] on link "[PERSON_NAME]" at bounding box center [668, 439] width 182 height 22
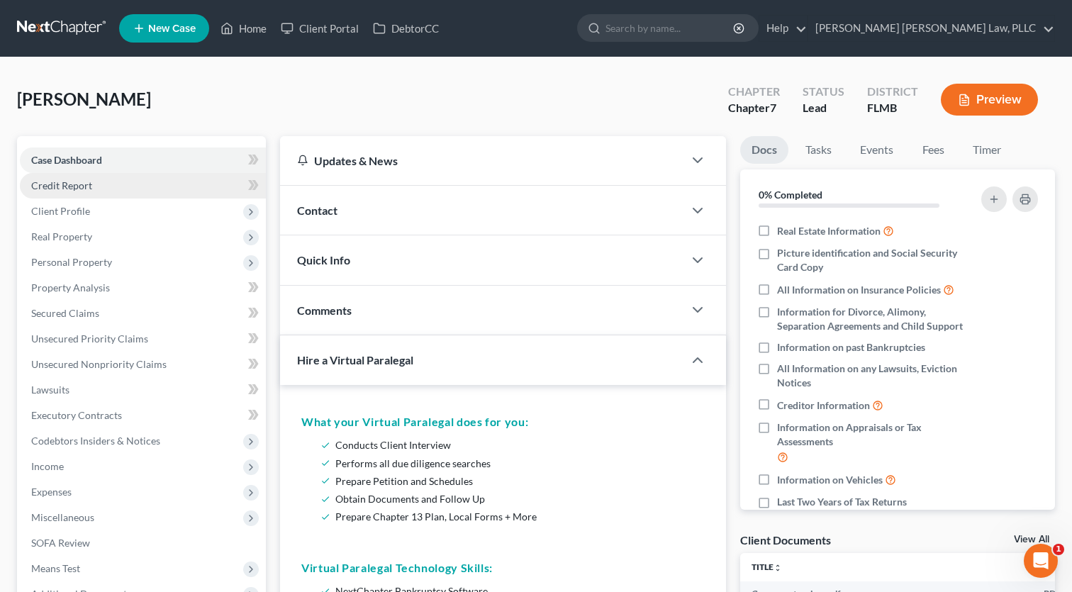
click at [72, 179] on span "Credit Report" at bounding box center [61, 185] width 61 height 12
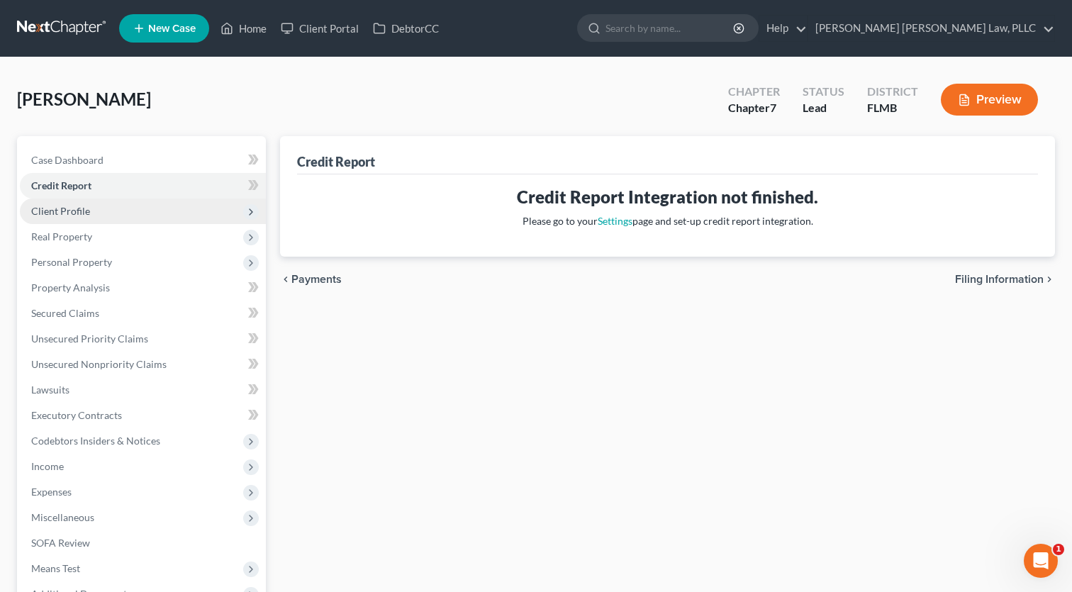
click at [70, 214] on span "Client Profile" at bounding box center [60, 211] width 59 height 12
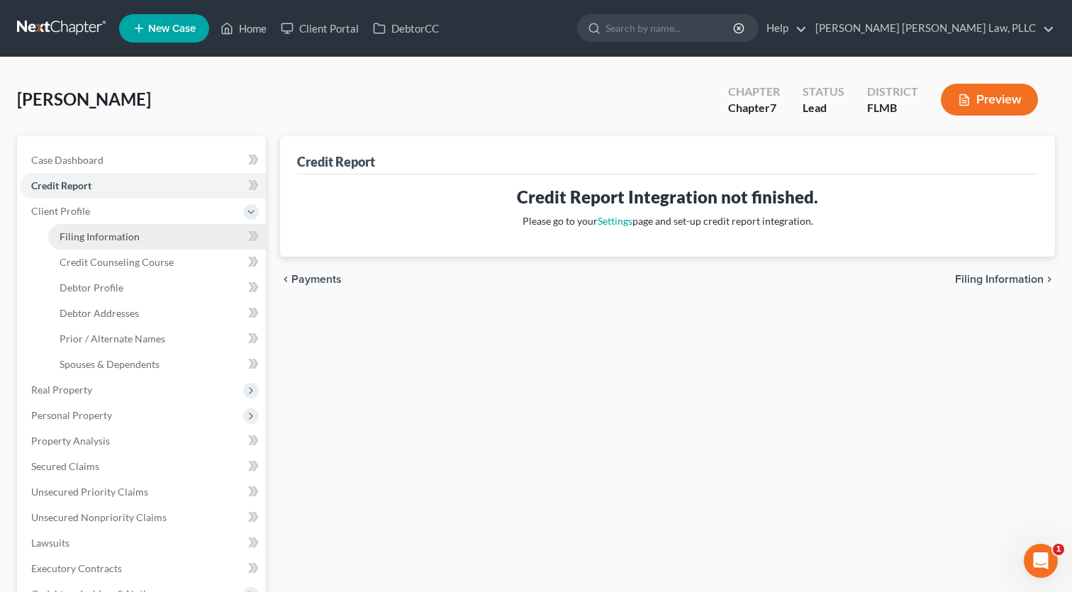
click at [81, 239] on span "Filing Information" at bounding box center [100, 236] width 80 height 12
select select "1"
select select "0"
select select "15"
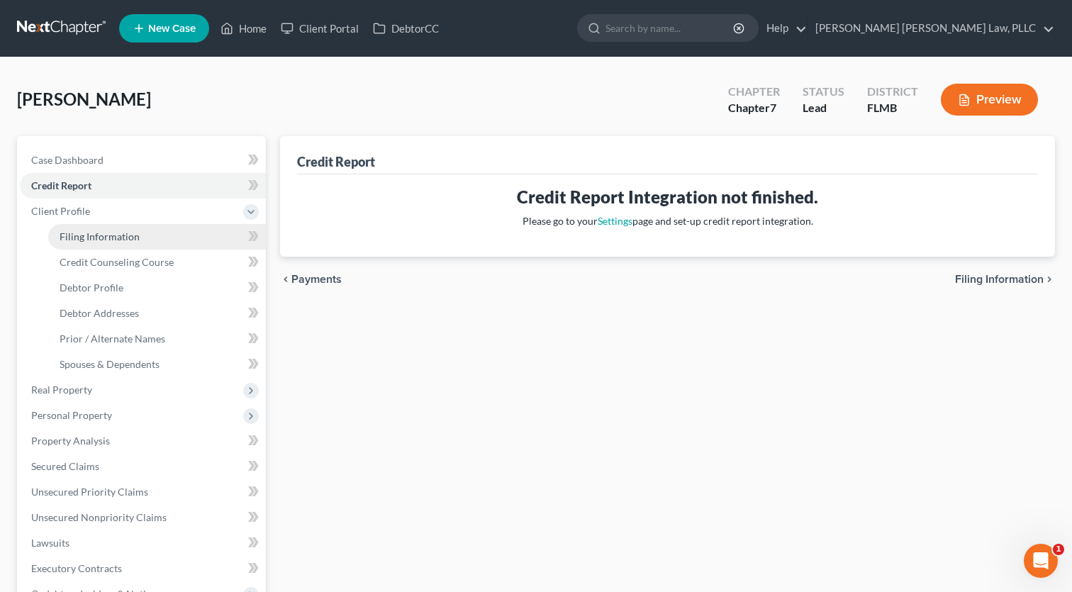
select select "0"
select select "9"
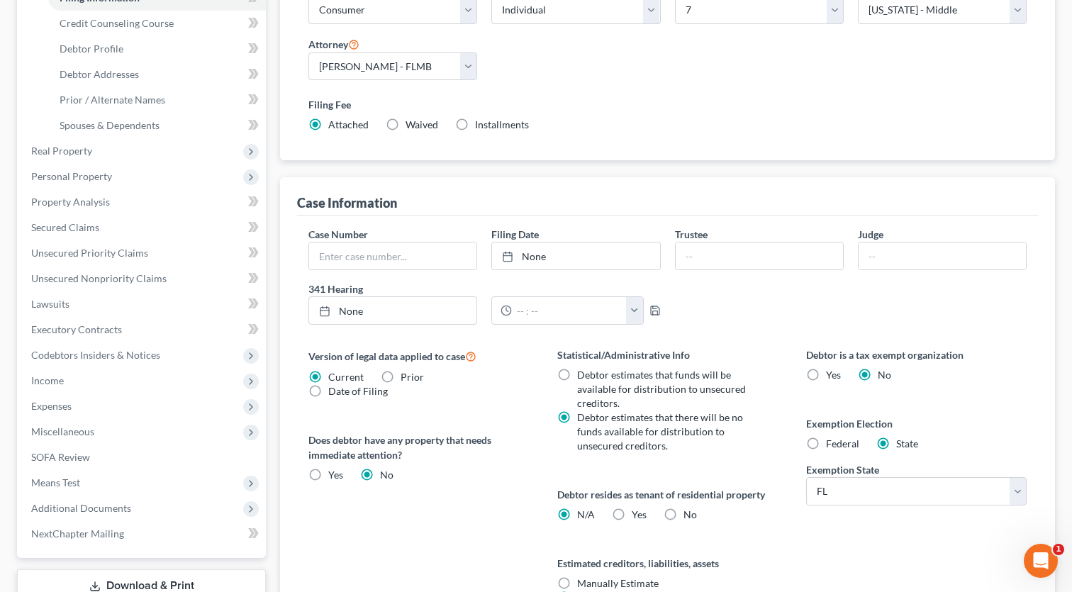
scroll to position [219, 1]
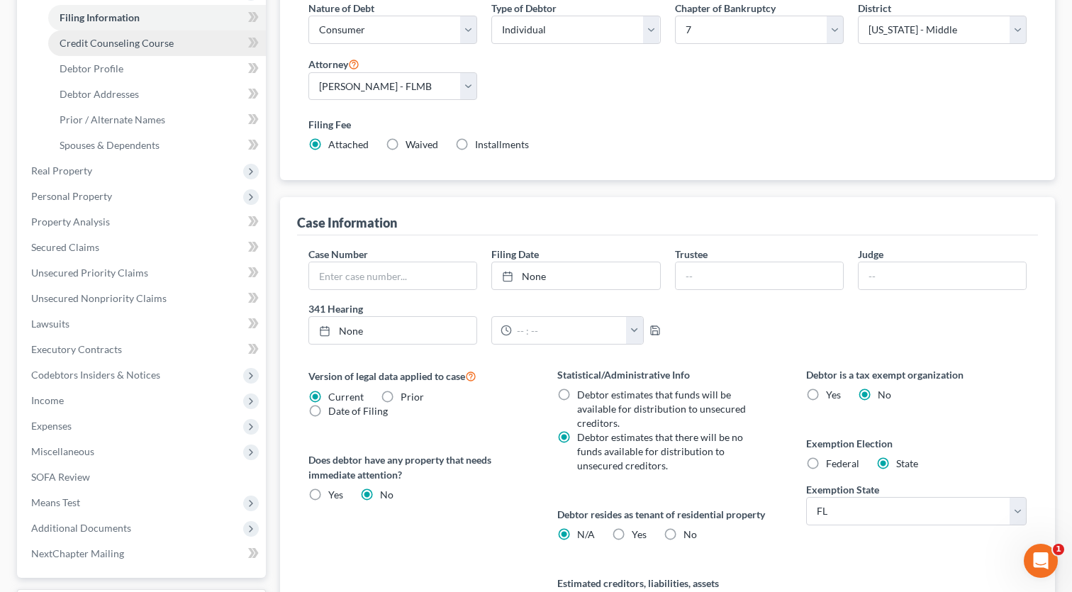
click at [80, 50] on link "Credit Counseling Course" at bounding box center [157, 43] width 218 height 26
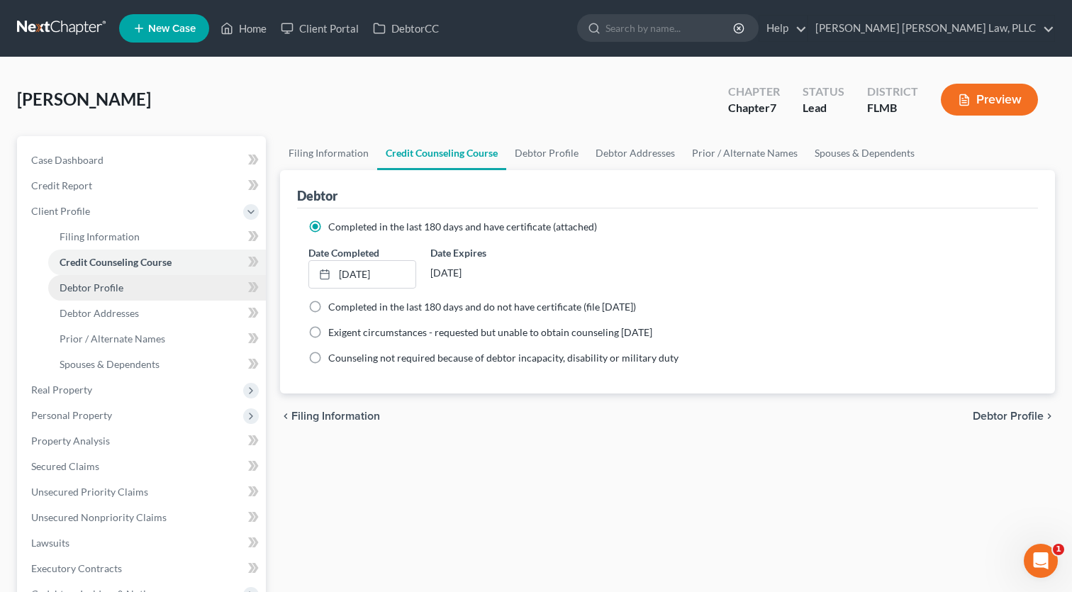
click at [110, 291] on span "Debtor Profile" at bounding box center [92, 288] width 64 height 12
select select "0"
select select "1"
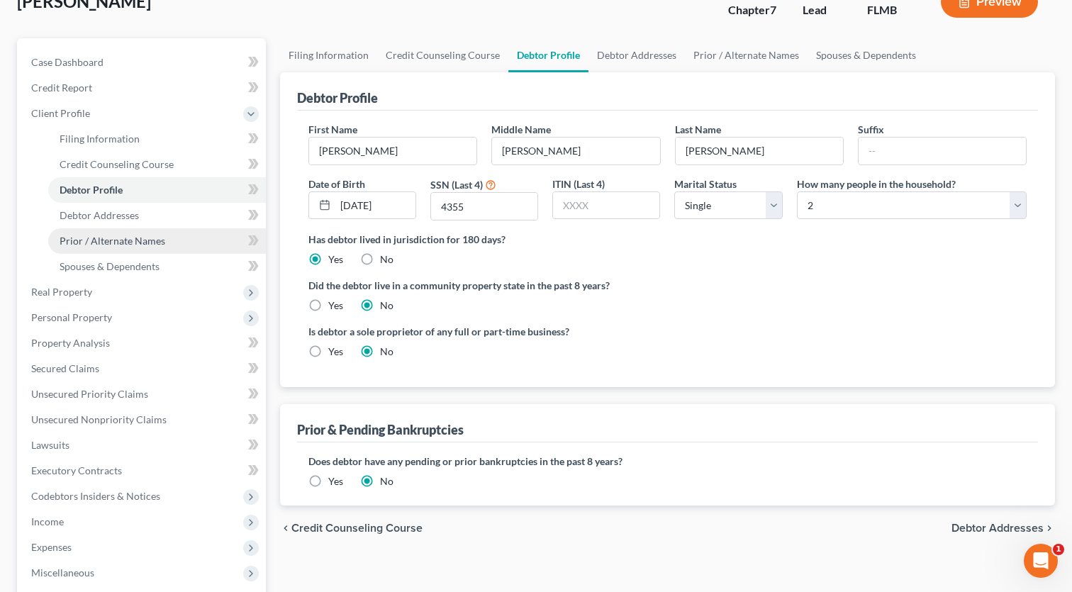
scroll to position [102, 0]
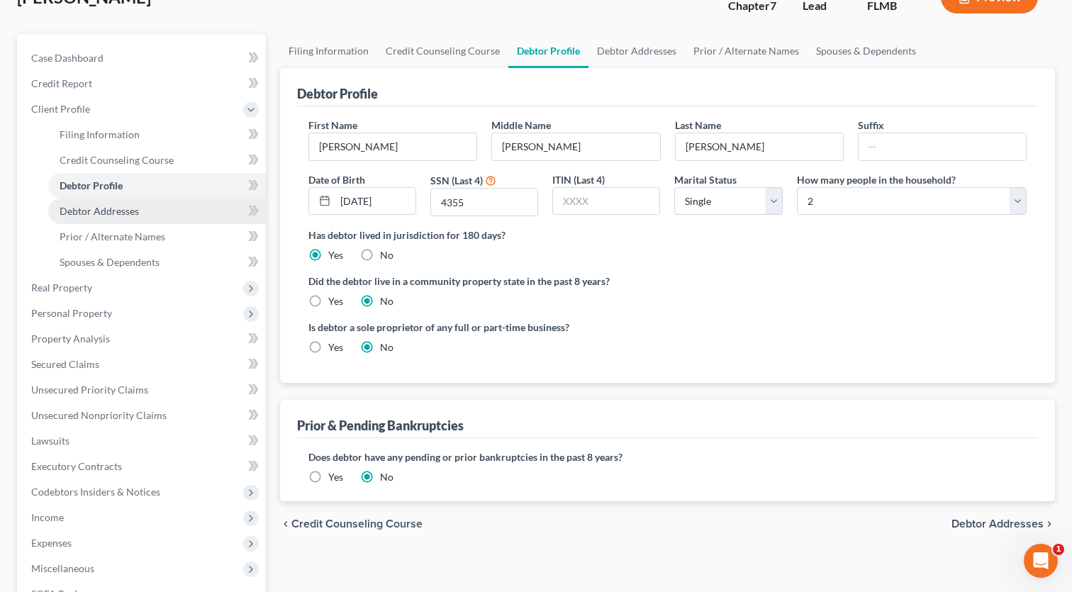
click at [95, 199] on link "Debtor Addresses" at bounding box center [157, 212] width 218 height 26
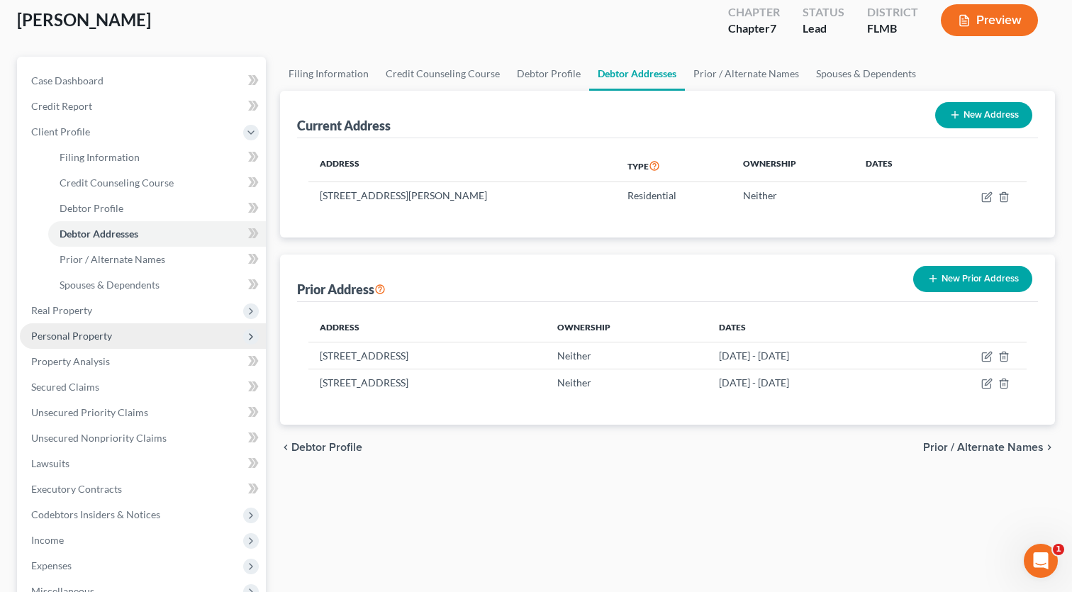
scroll to position [95, 0]
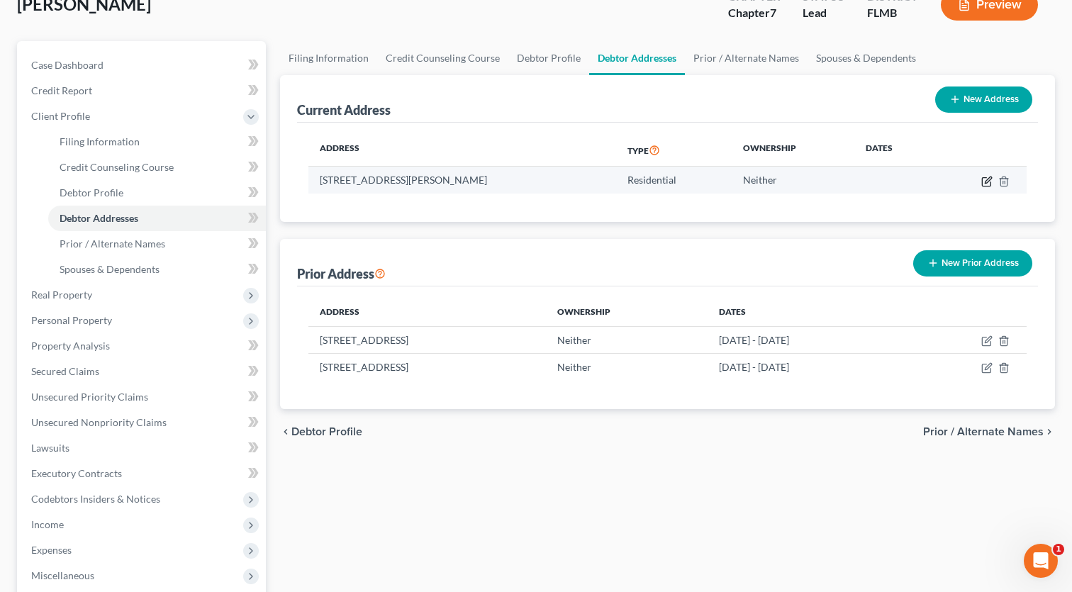
click at [986, 182] on icon "button" at bounding box center [988, 180] width 6 height 6
select select "9"
select select "0"
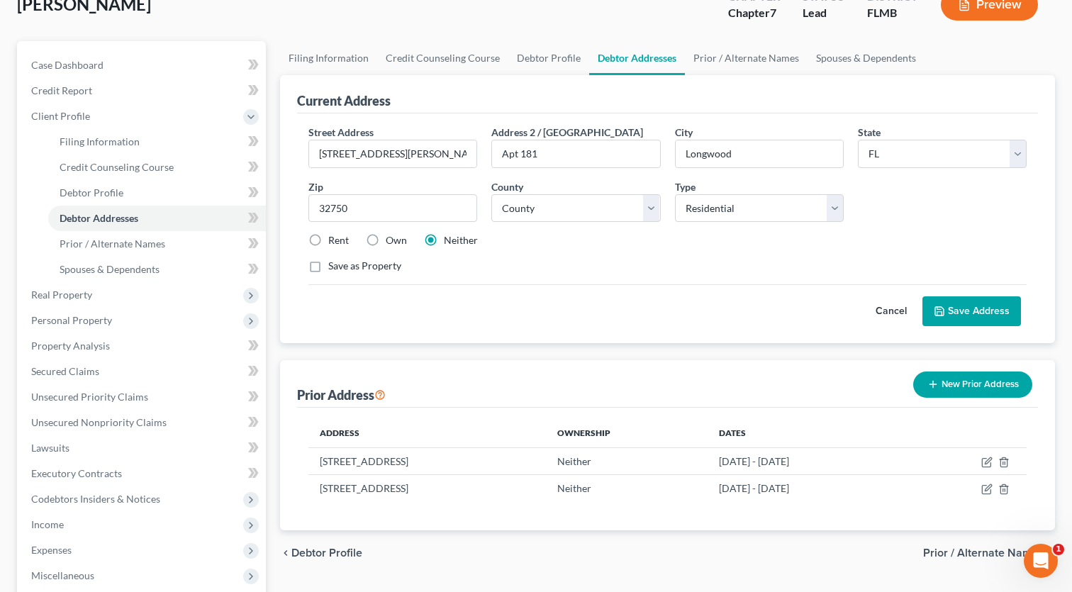
click at [327, 242] on div "Rent" at bounding box center [328, 240] width 40 height 14
click at [328, 241] on label "Rent" at bounding box center [338, 240] width 21 height 14
click at [334, 241] on input "Rent" at bounding box center [338, 237] width 9 height 9
radio input "true"
click at [981, 321] on button "Save Address" at bounding box center [972, 311] width 99 height 30
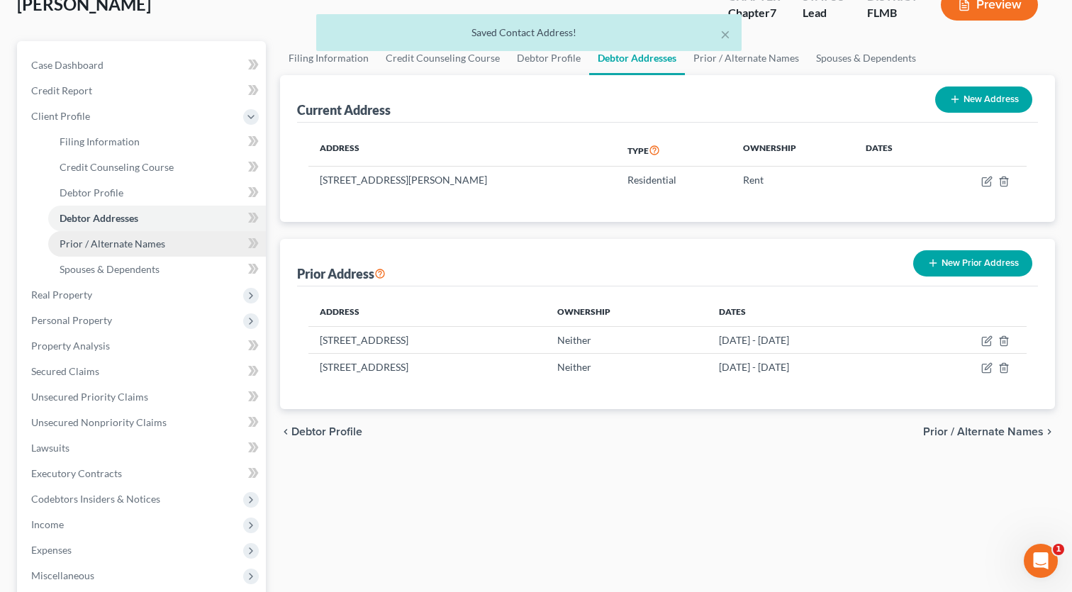
click at [82, 244] on span "Prior / Alternate Names" at bounding box center [113, 244] width 106 height 12
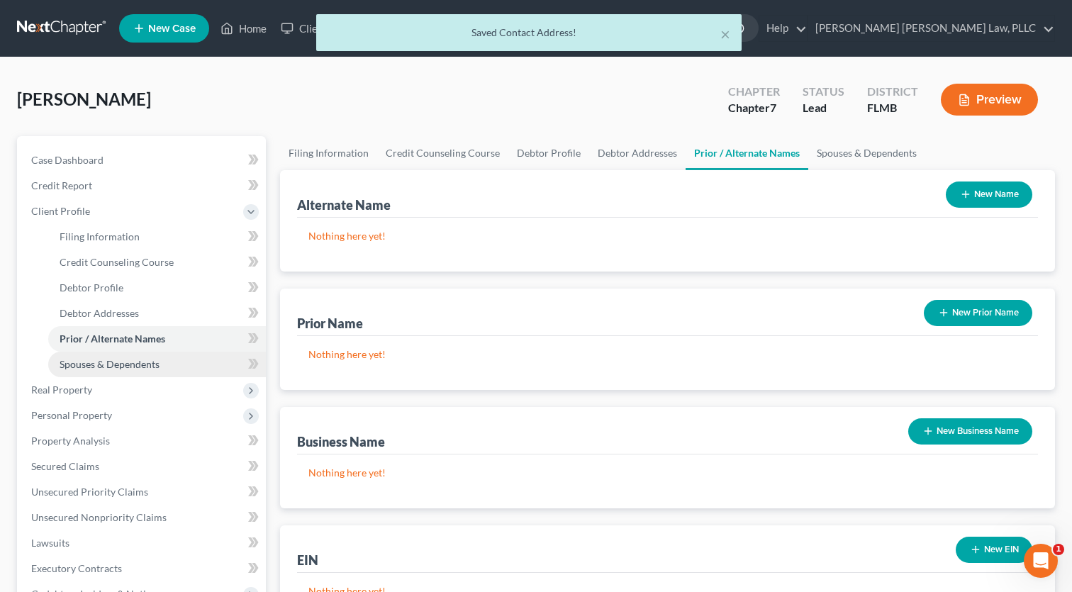
click at [146, 362] on span "Spouses & Dependents" at bounding box center [110, 364] width 100 height 12
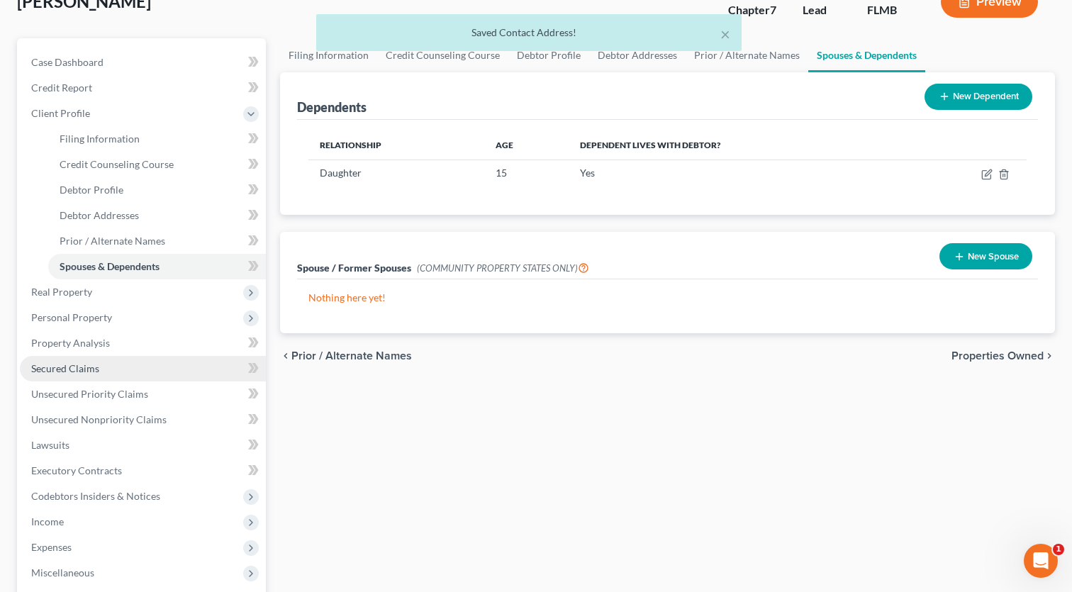
scroll to position [114, 0]
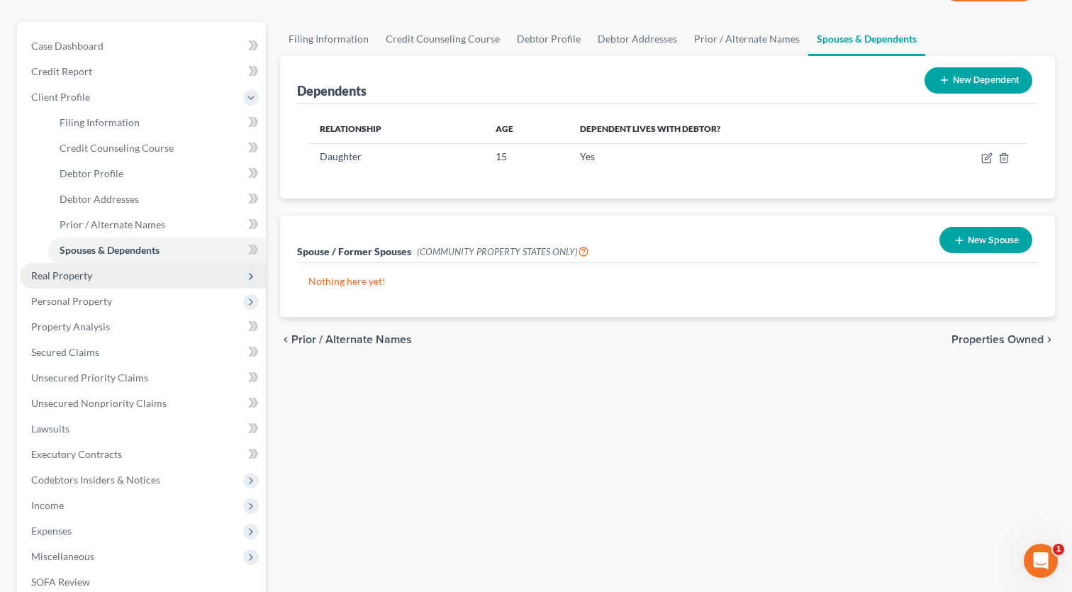
click at [65, 280] on span "Real Property" at bounding box center [61, 275] width 61 height 12
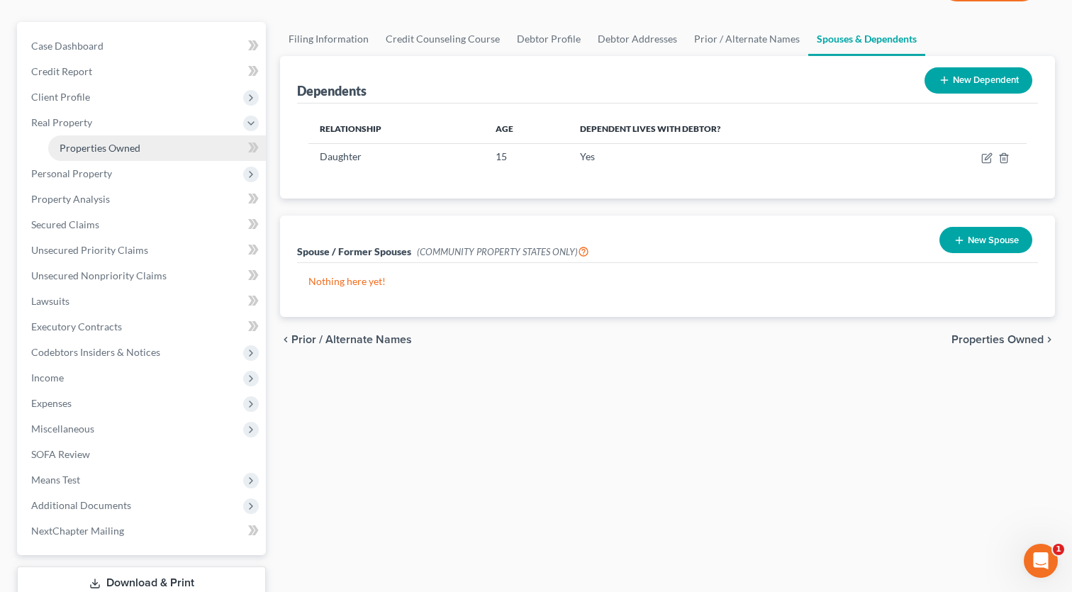
click at [96, 149] on span "Properties Owned" at bounding box center [100, 148] width 81 height 12
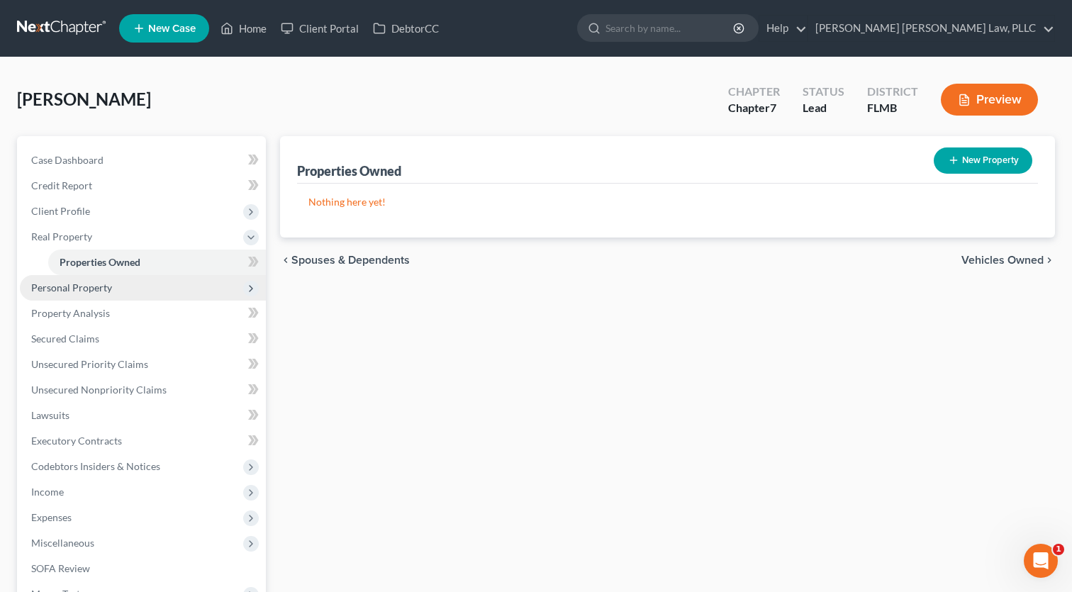
click at [101, 294] on span "Personal Property" at bounding box center [143, 288] width 246 height 26
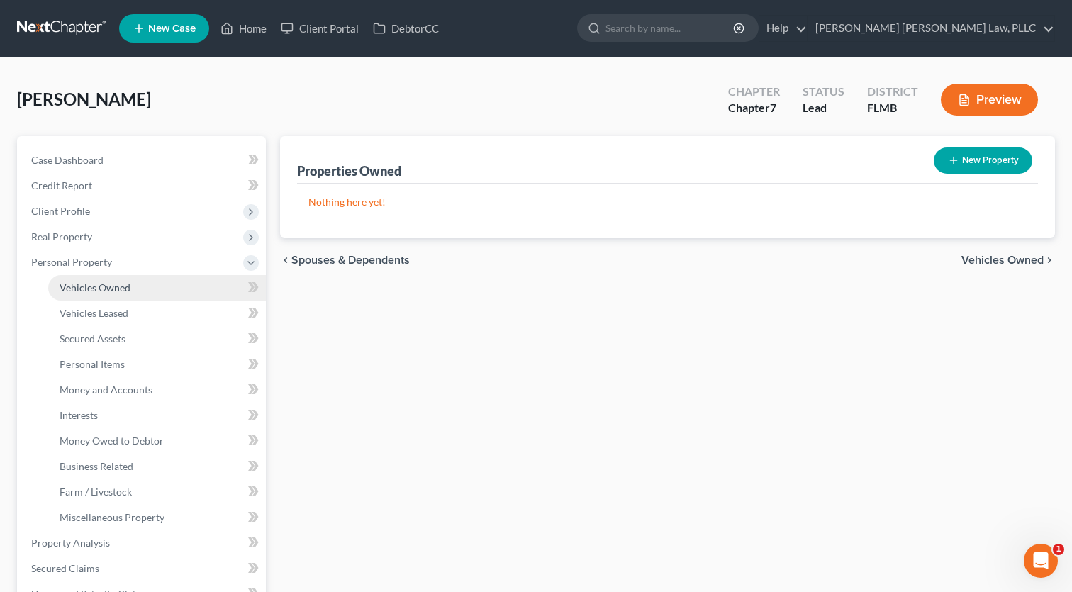
click at [106, 288] on span "Vehicles Owned" at bounding box center [95, 288] width 71 height 12
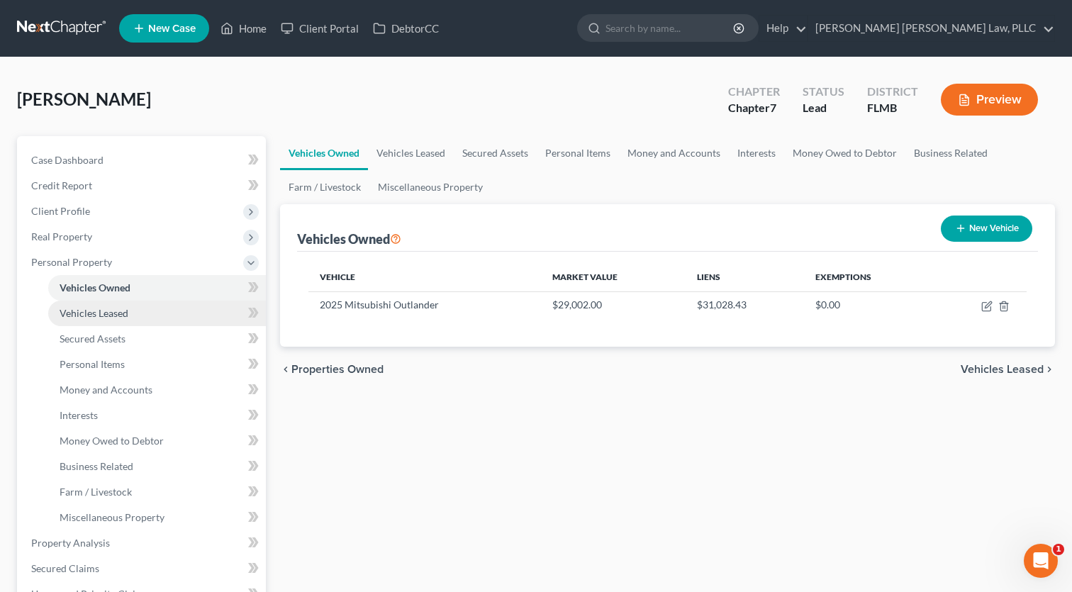
click at [104, 304] on link "Vehicles Leased" at bounding box center [157, 314] width 218 height 26
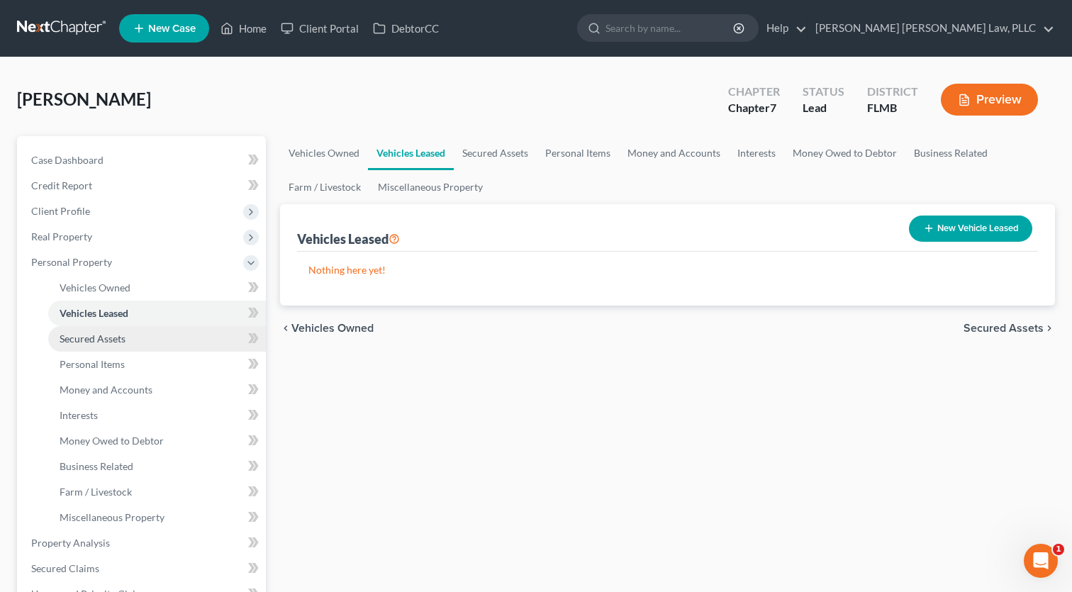
click at [121, 338] on span "Secured Assets" at bounding box center [93, 339] width 66 height 12
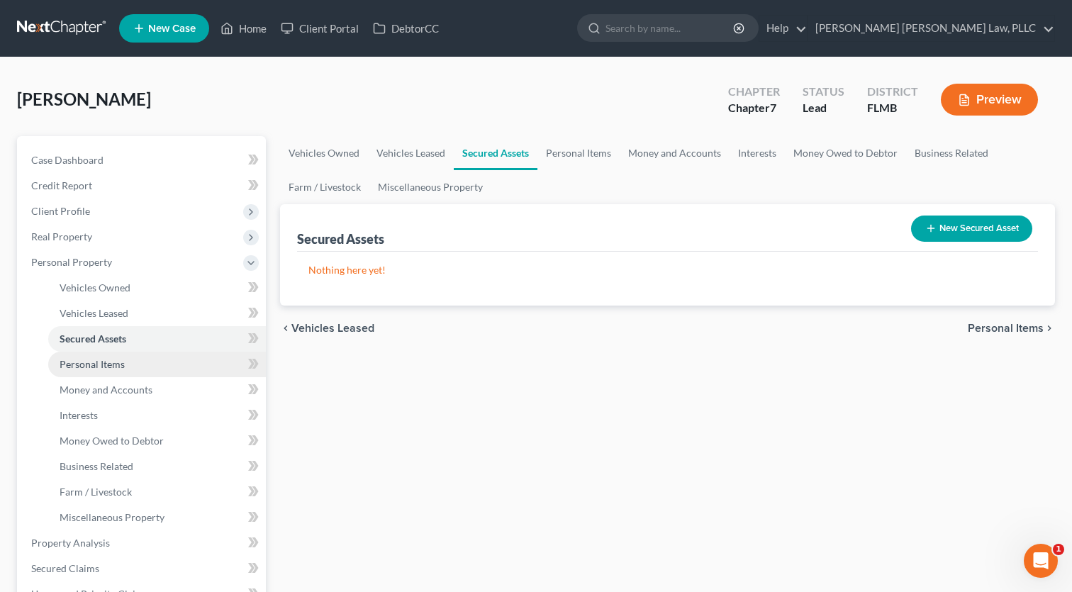
click at [140, 359] on link "Personal Items" at bounding box center [157, 365] width 218 height 26
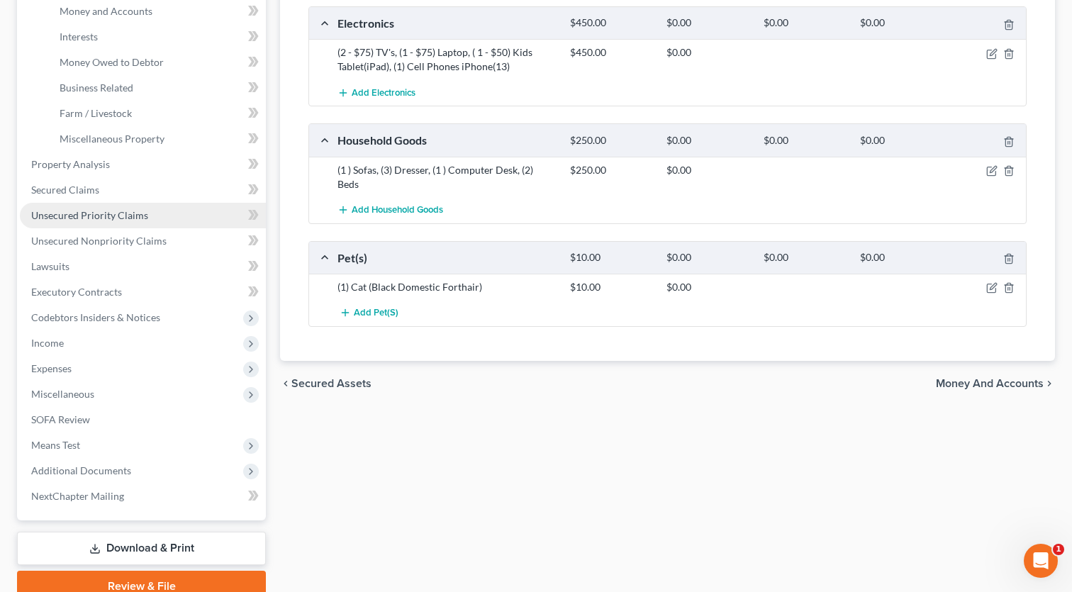
scroll to position [268, 0]
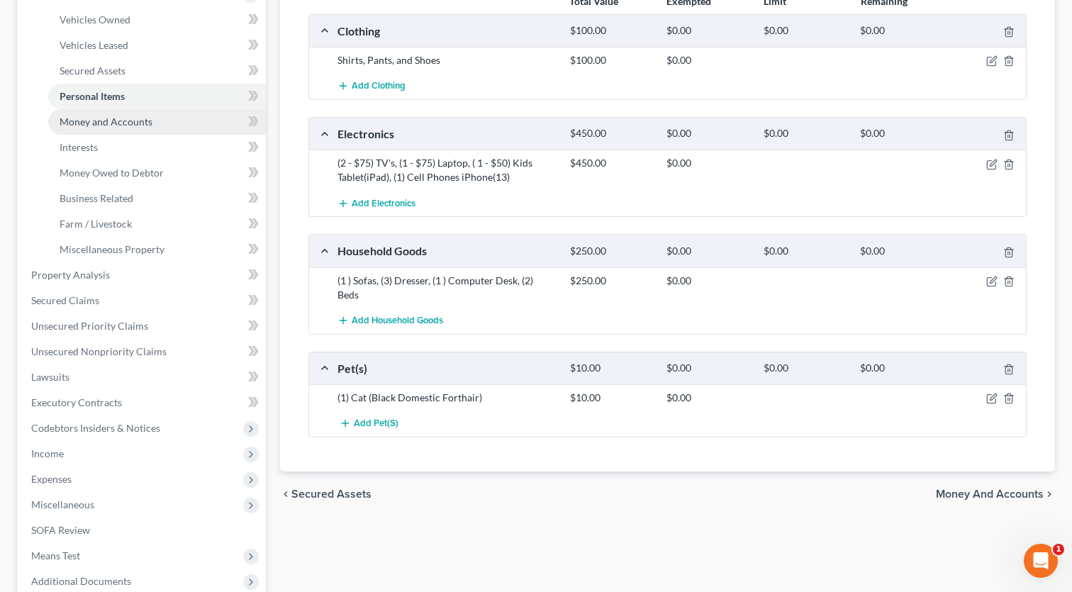
click at [91, 118] on span "Money and Accounts" at bounding box center [106, 122] width 93 height 12
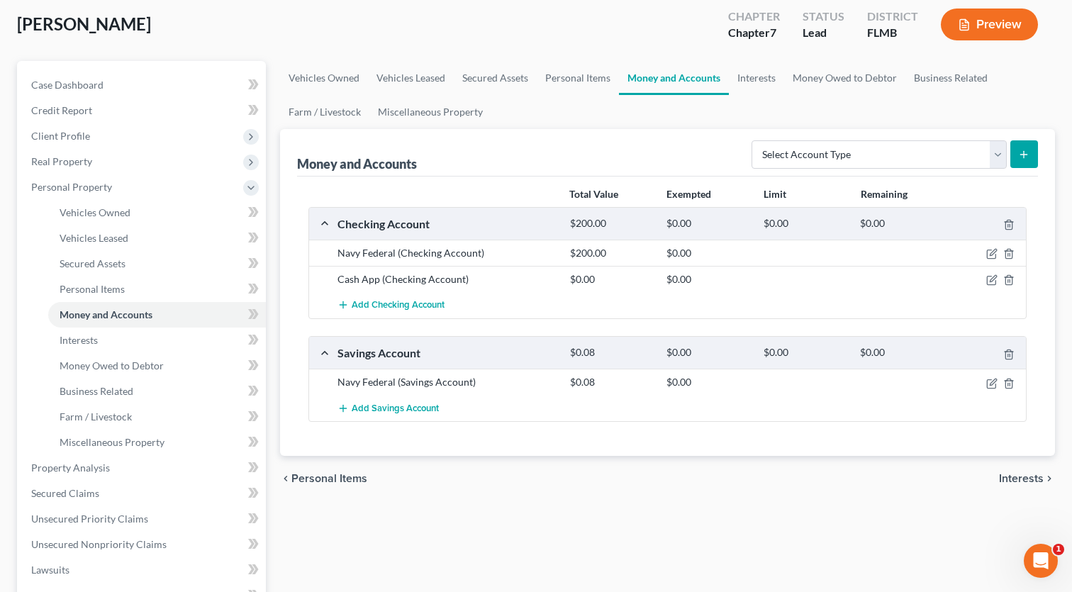
scroll to position [82, 0]
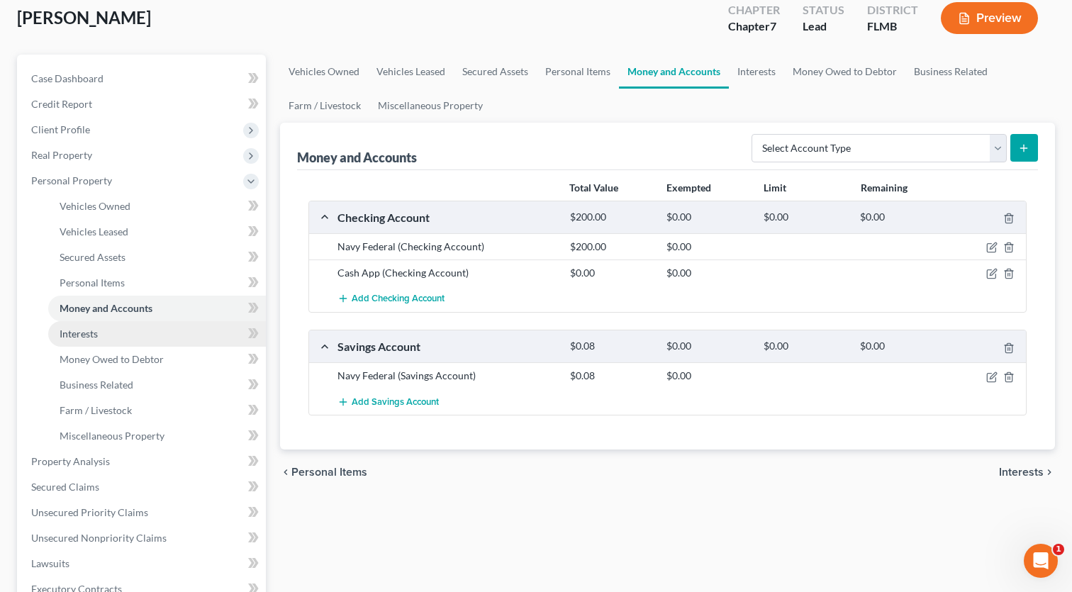
click at [102, 337] on link "Interests" at bounding box center [157, 334] width 218 height 26
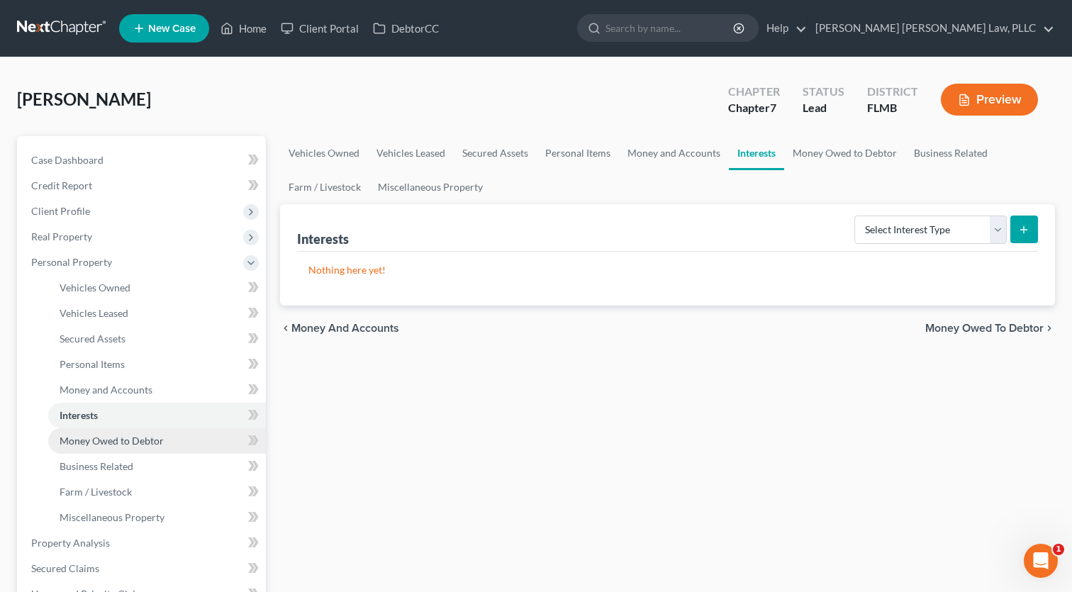
click at [121, 440] on span "Money Owed to Debtor" at bounding box center [112, 441] width 104 height 12
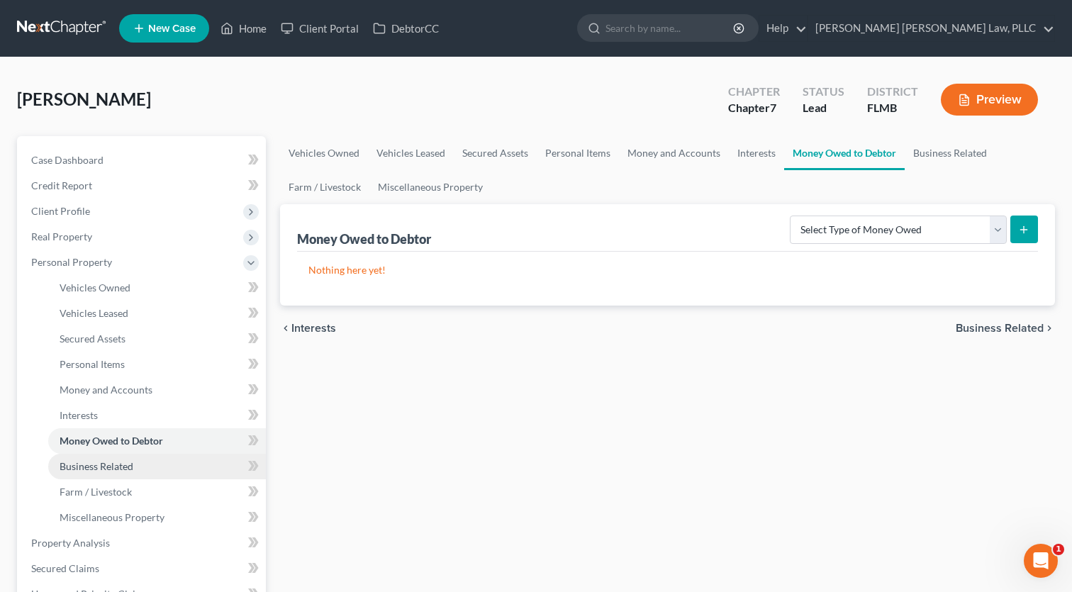
click at [129, 472] on link "Business Related" at bounding box center [157, 467] width 218 height 26
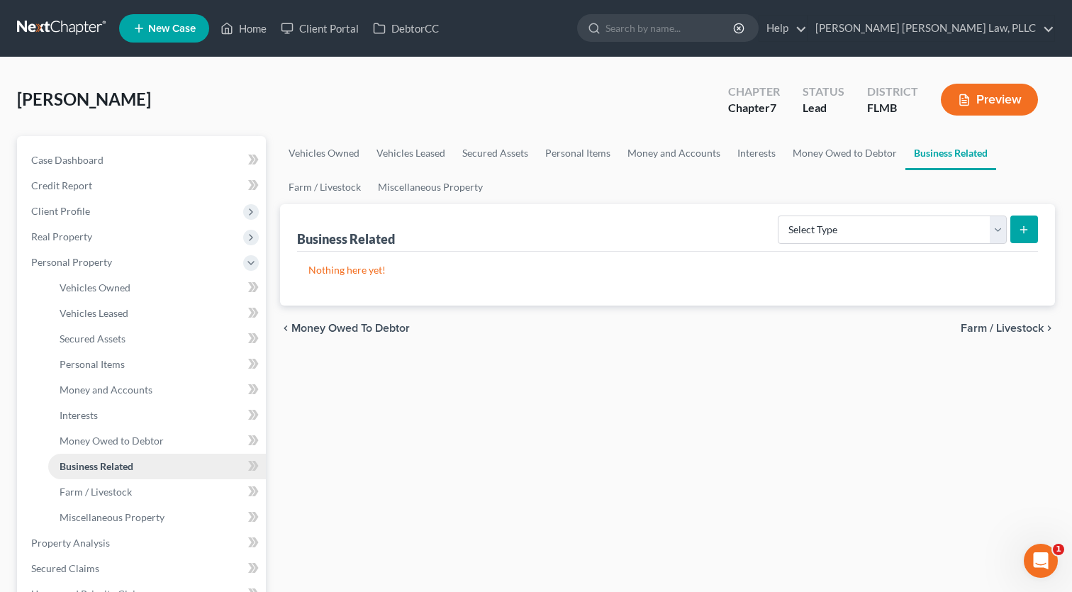
scroll to position [57, 0]
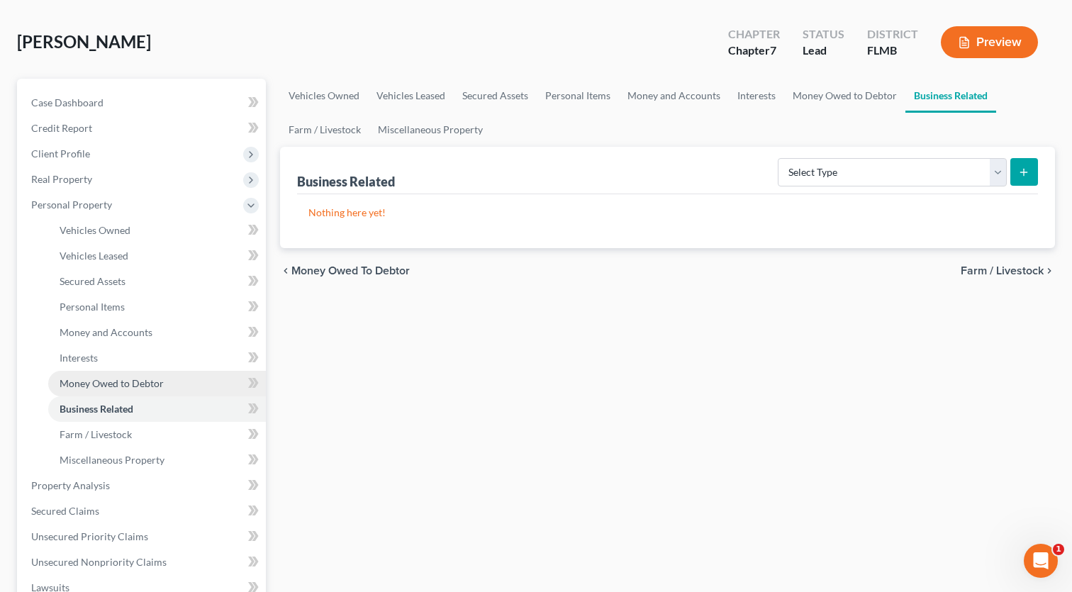
click at [126, 437] on span "Farm / Livestock" at bounding box center [96, 434] width 72 height 12
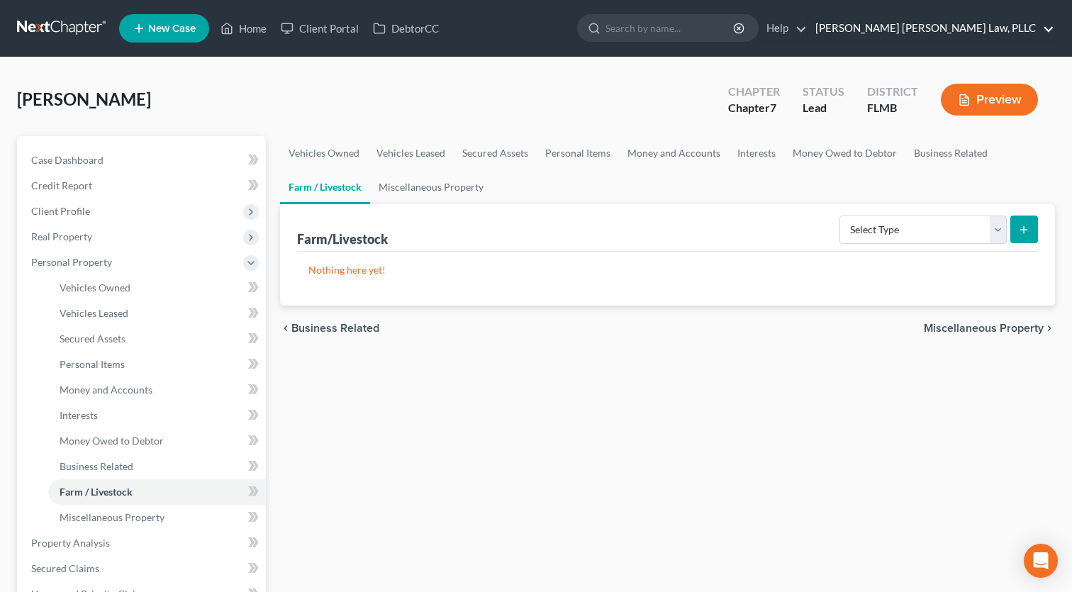
click at [1031, 27] on link "[PERSON_NAME] [PERSON_NAME] Law, PLLC" at bounding box center [931, 29] width 246 height 26
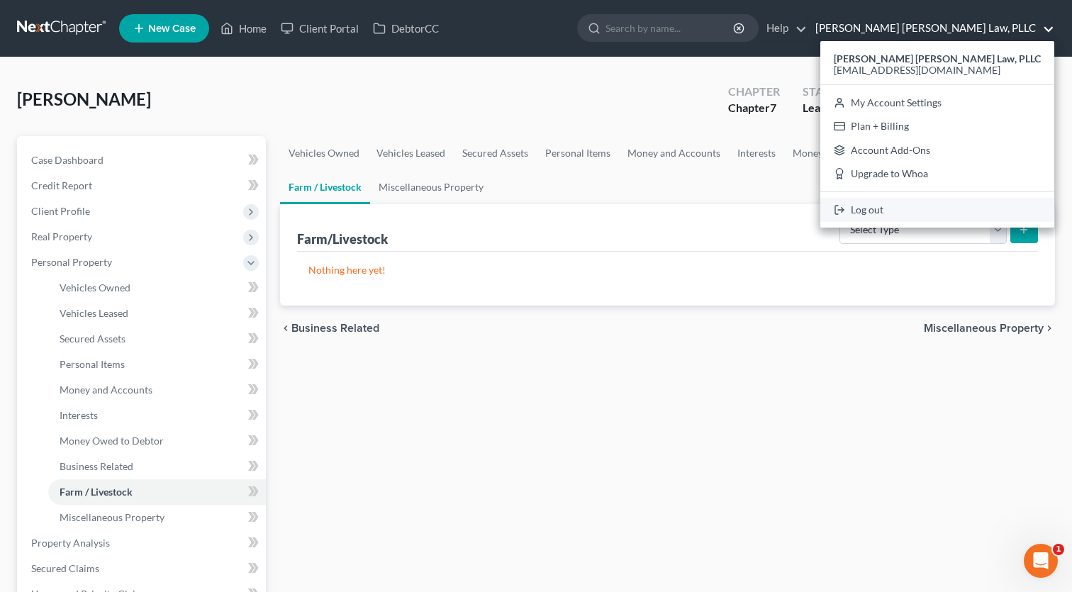
click at [947, 211] on link "Log out" at bounding box center [937, 210] width 234 height 24
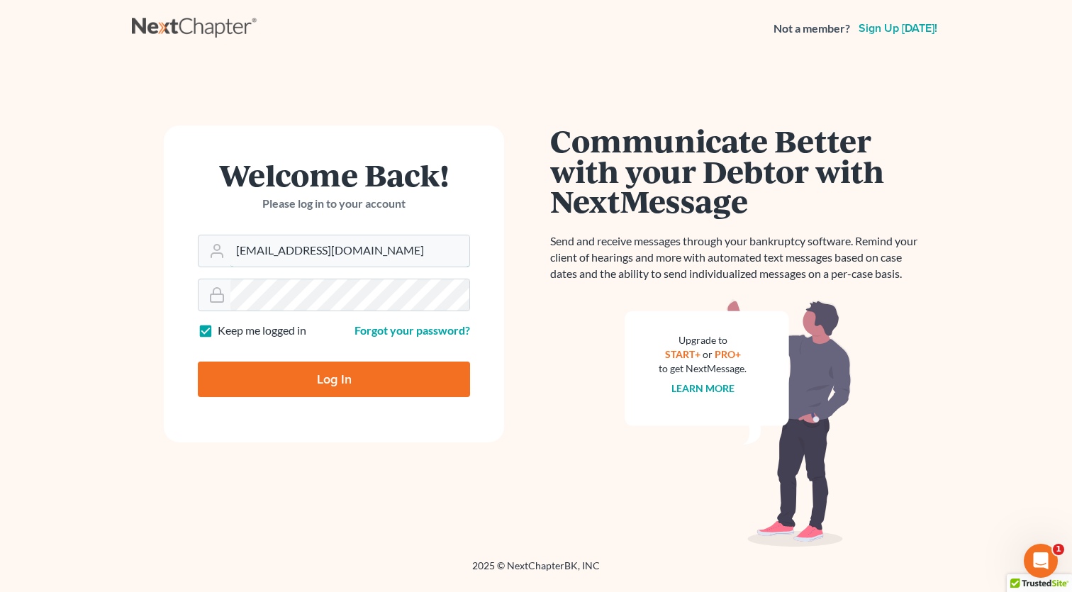
type input "[EMAIL_ADDRESS][DOMAIN_NAME]"
click at [357, 363] on input "Log In" at bounding box center [334, 379] width 272 height 35
type input "Thinking..."
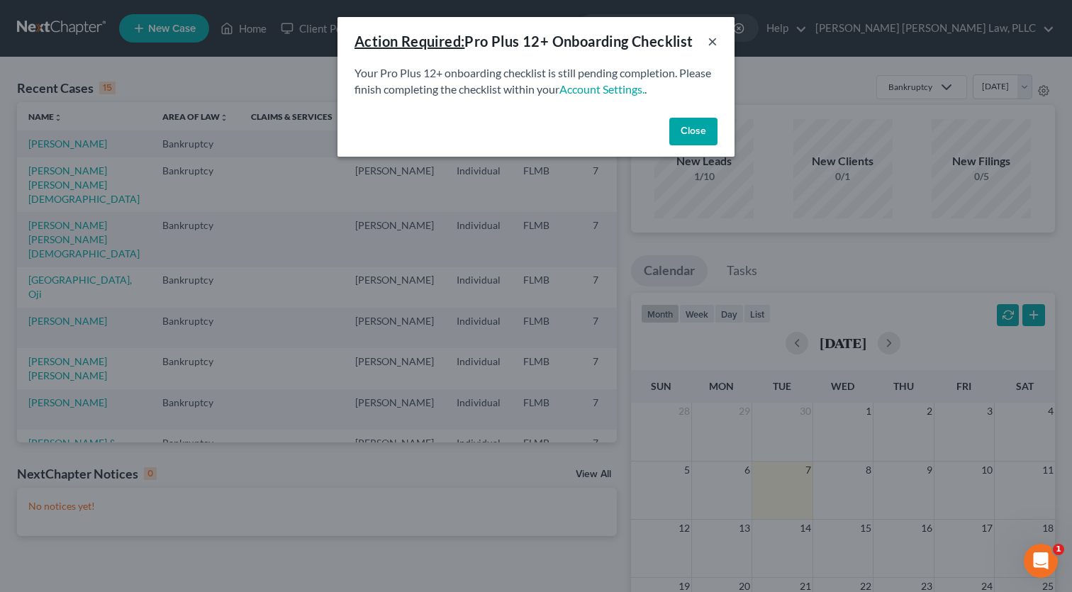
click at [716, 33] on button "×" at bounding box center [713, 41] width 10 height 17
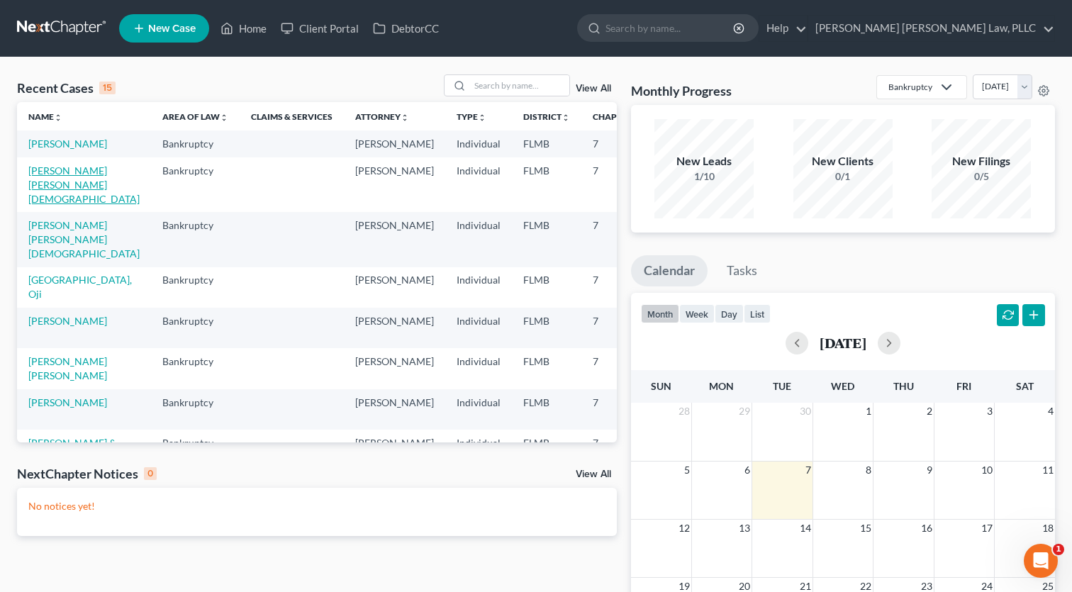
click at [40, 196] on link "[PERSON_NAME] [PERSON_NAME][DEMOGRAPHIC_DATA]" at bounding box center [83, 185] width 111 height 40
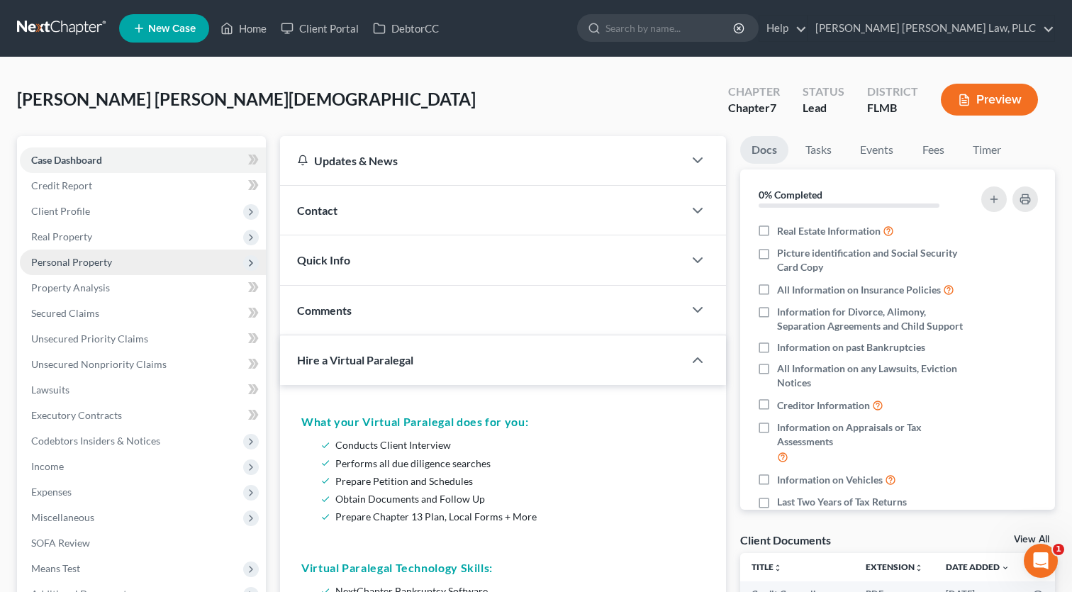
click at [69, 266] on span "Personal Property" at bounding box center [71, 262] width 81 height 12
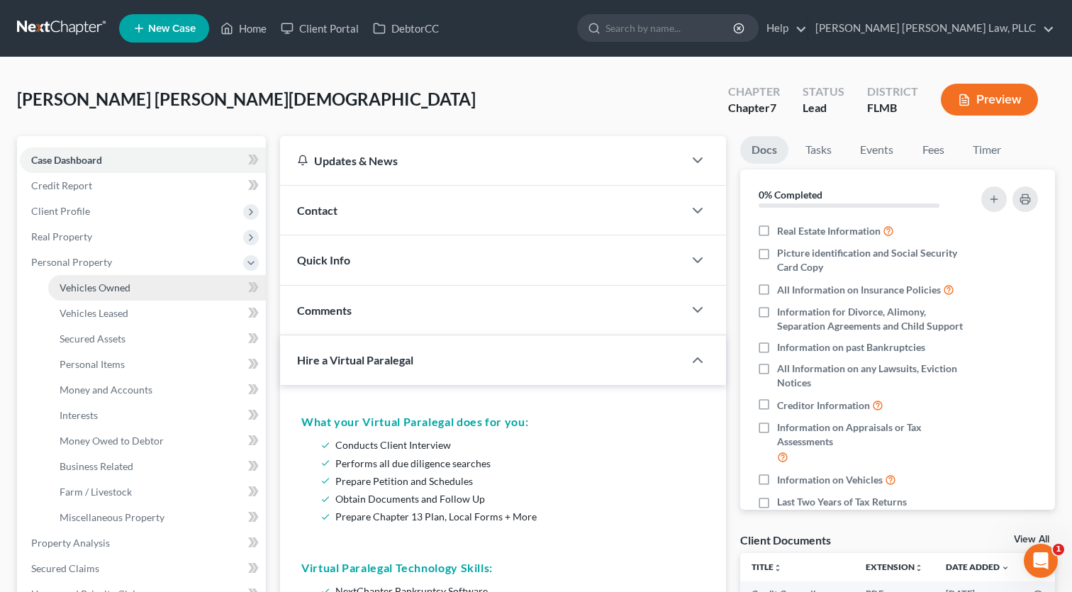
click at [76, 282] on span "Vehicles Owned" at bounding box center [95, 288] width 71 height 12
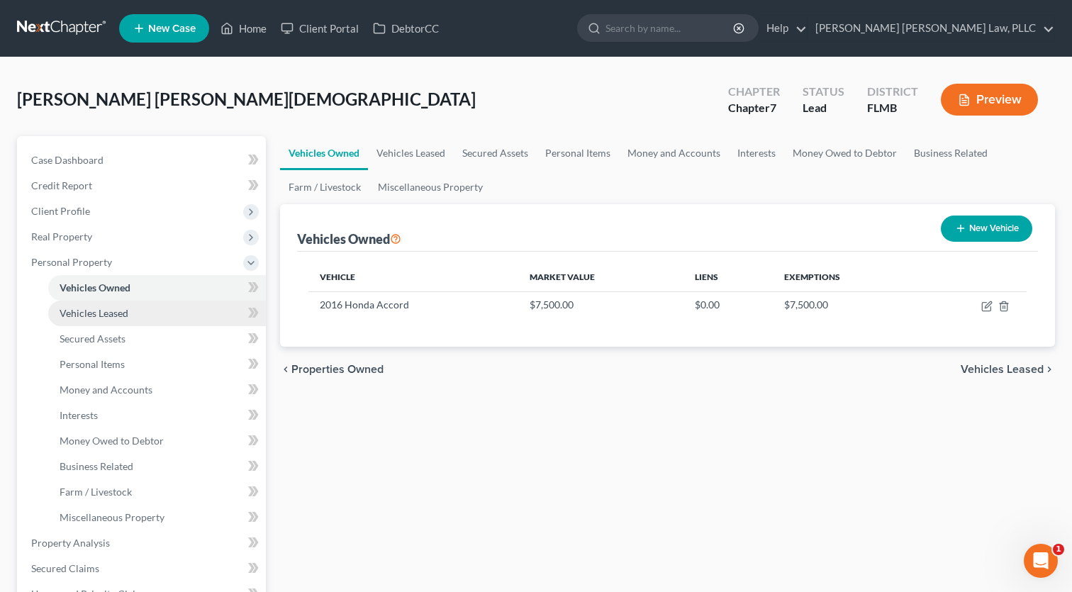
click at [79, 316] on span "Vehicles Leased" at bounding box center [94, 313] width 69 height 12
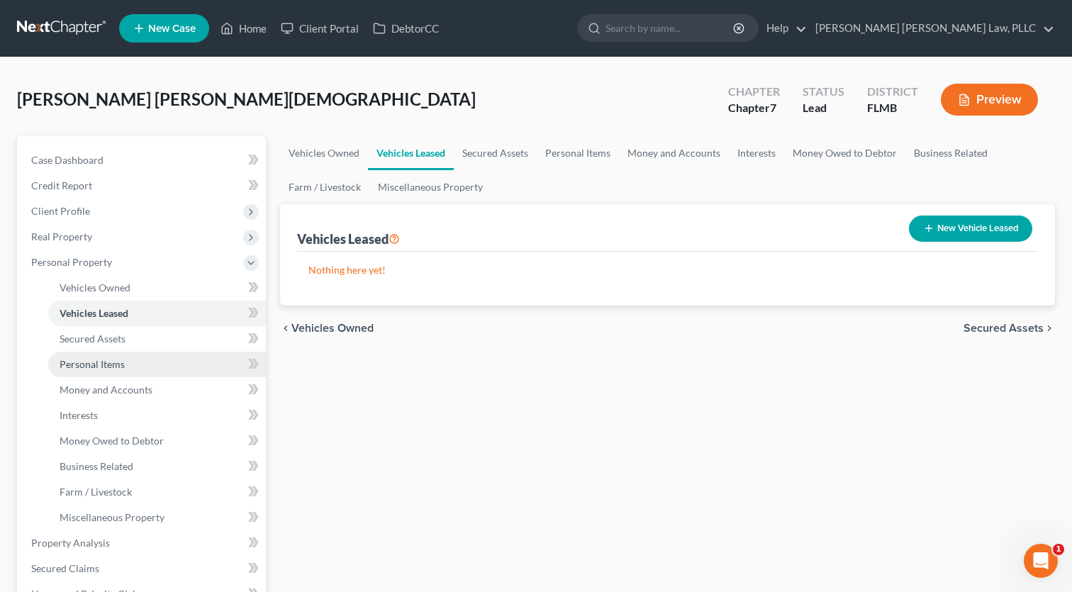
click at [85, 360] on span "Personal Items" at bounding box center [92, 364] width 65 height 12
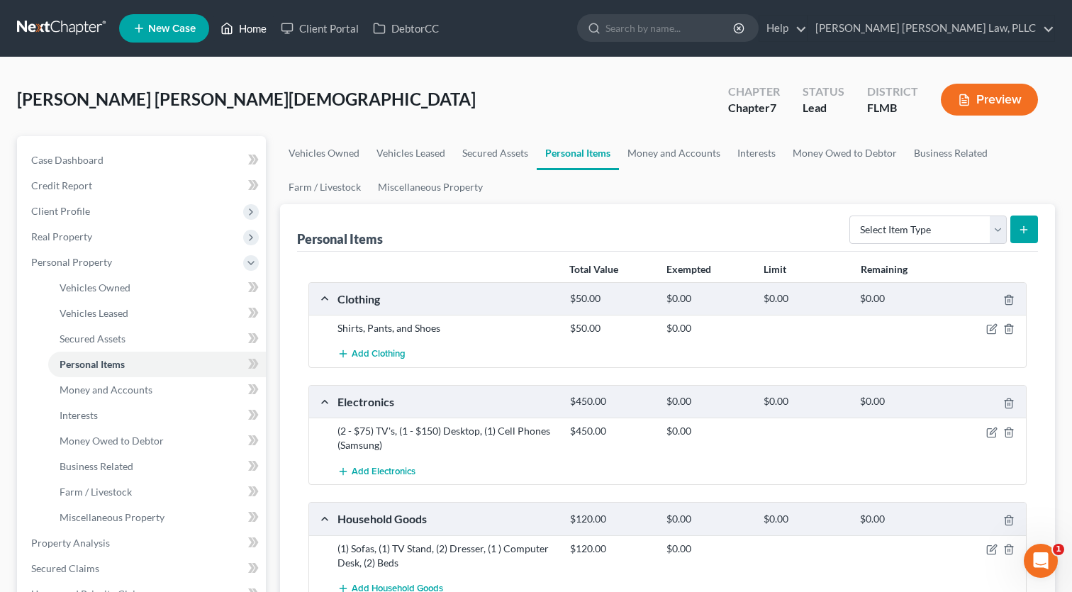
click at [240, 35] on link "Home" at bounding box center [243, 29] width 60 height 26
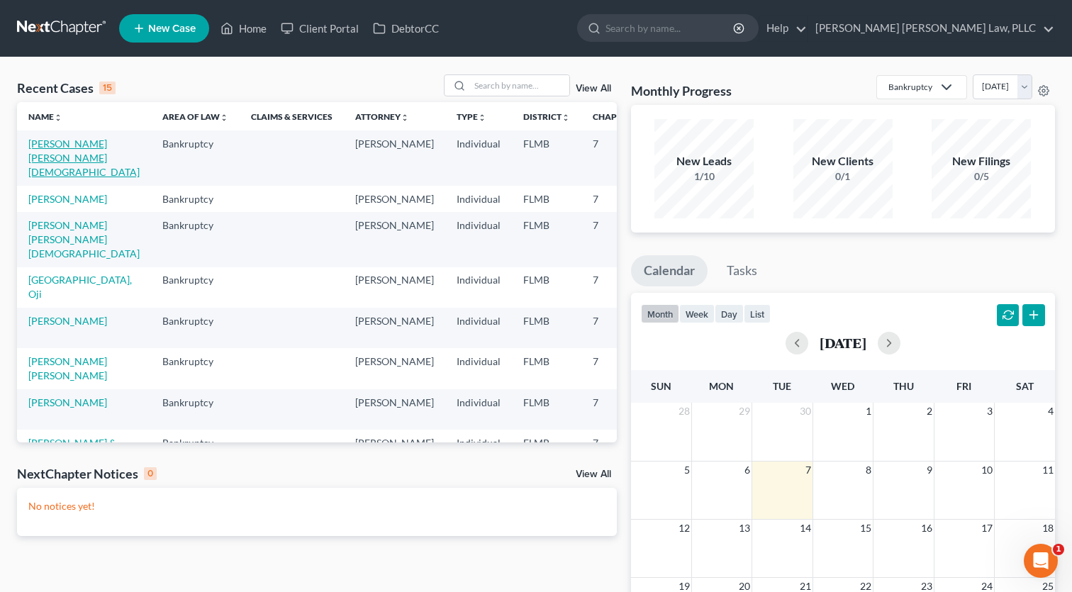
click at [43, 162] on link "[PERSON_NAME] [PERSON_NAME][DEMOGRAPHIC_DATA]" at bounding box center [83, 158] width 111 height 40
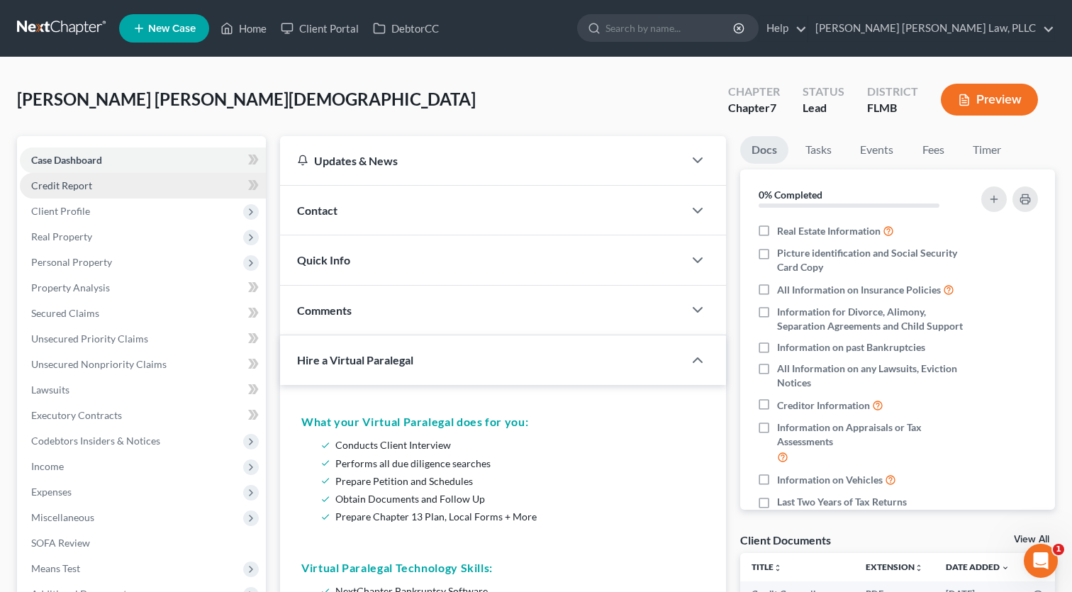
click at [99, 186] on link "Credit Report" at bounding box center [143, 186] width 246 height 26
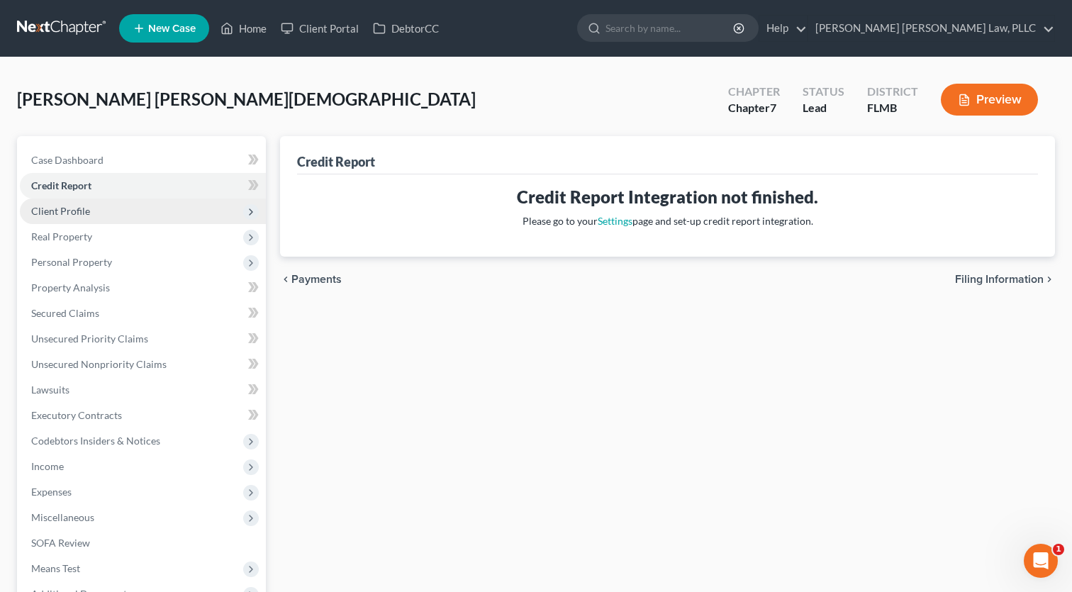
click at [87, 214] on span "Client Profile" at bounding box center [60, 211] width 59 height 12
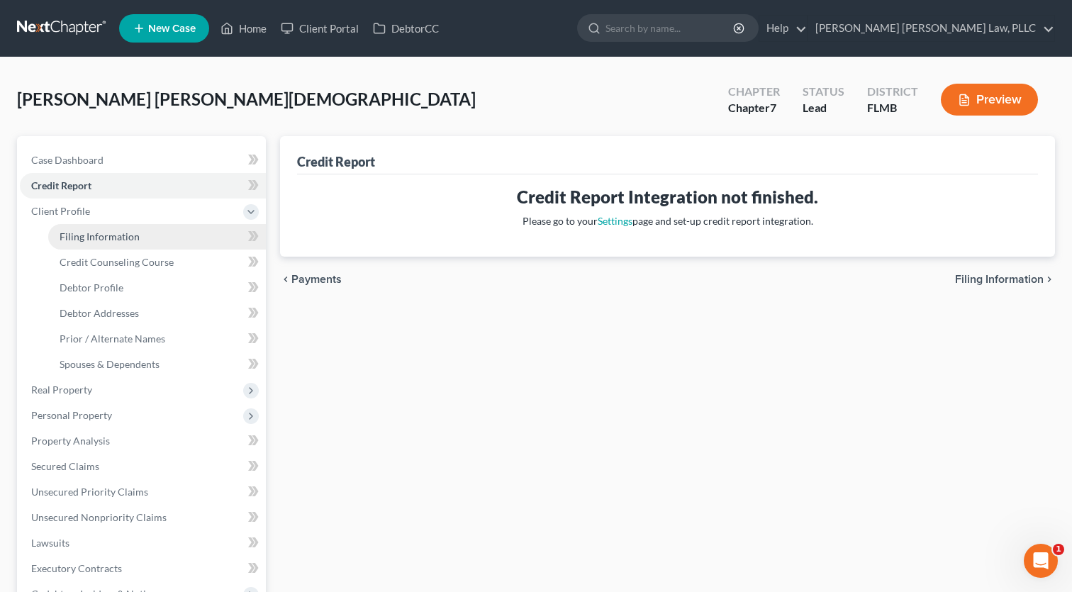
click at [91, 245] on link "Filing Information" at bounding box center [157, 237] width 218 height 26
select select "1"
select select "0"
select select "15"
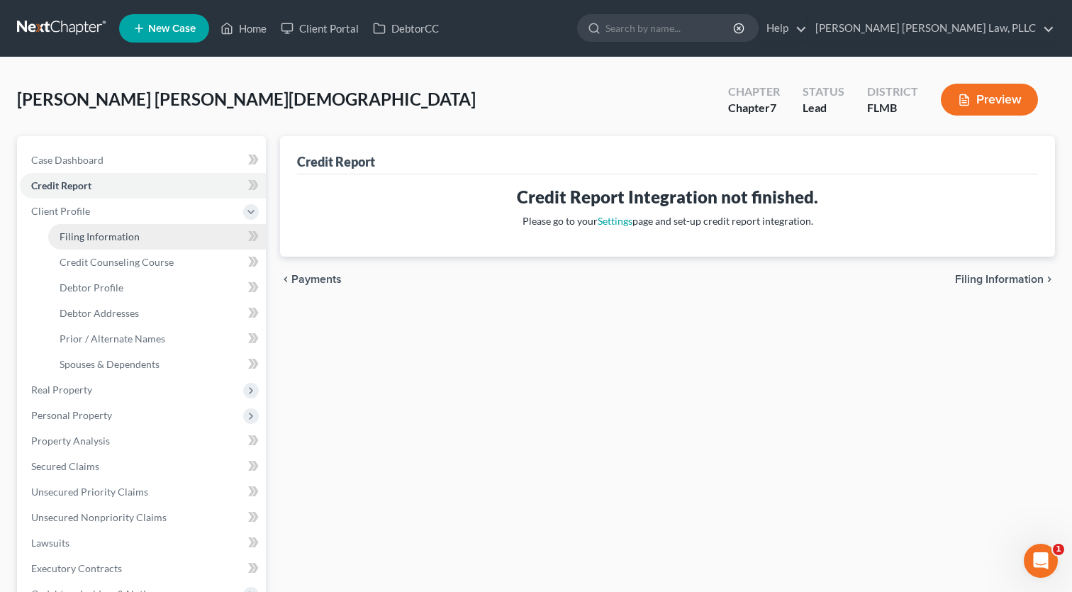
select select "0"
select select "9"
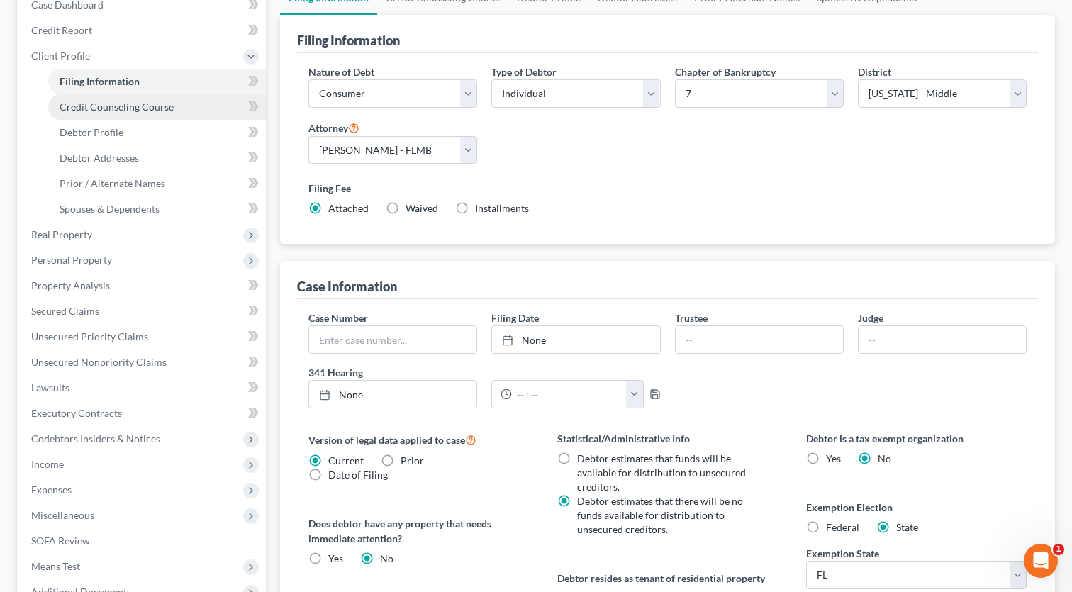
click at [102, 113] on link "Credit Counseling Course" at bounding box center [157, 107] width 218 height 26
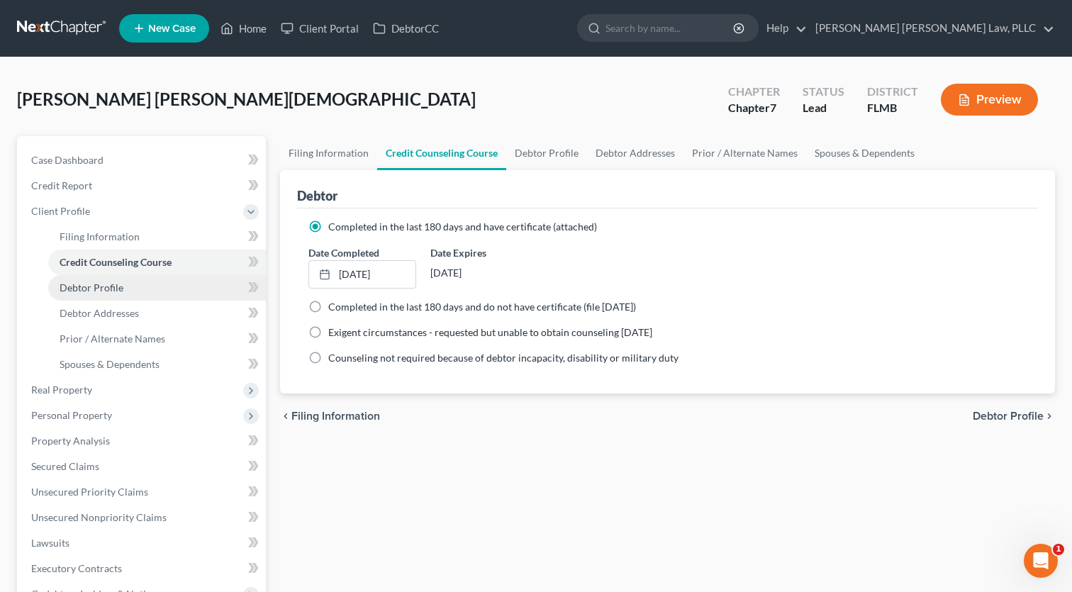
click at [126, 294] on link "Debtor Profile" at bounding box center [157, 288] width 218 height 26
select select "1"
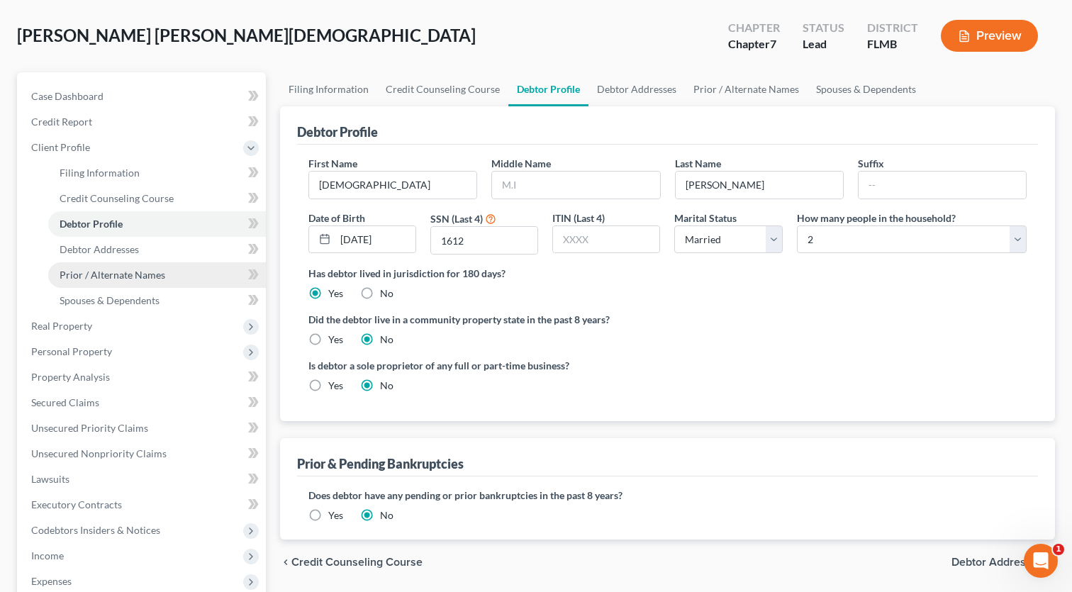
scroll to position [62, 0]
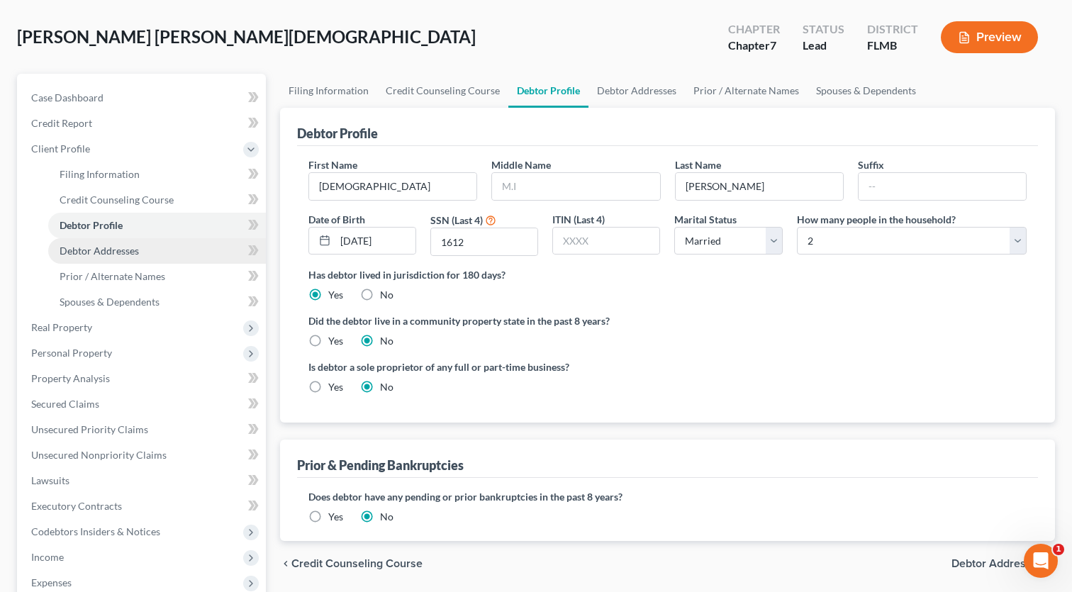
click at [115, 257] on link "Debtor Addresses" at bounding box center [157, 251] width 218 height 26
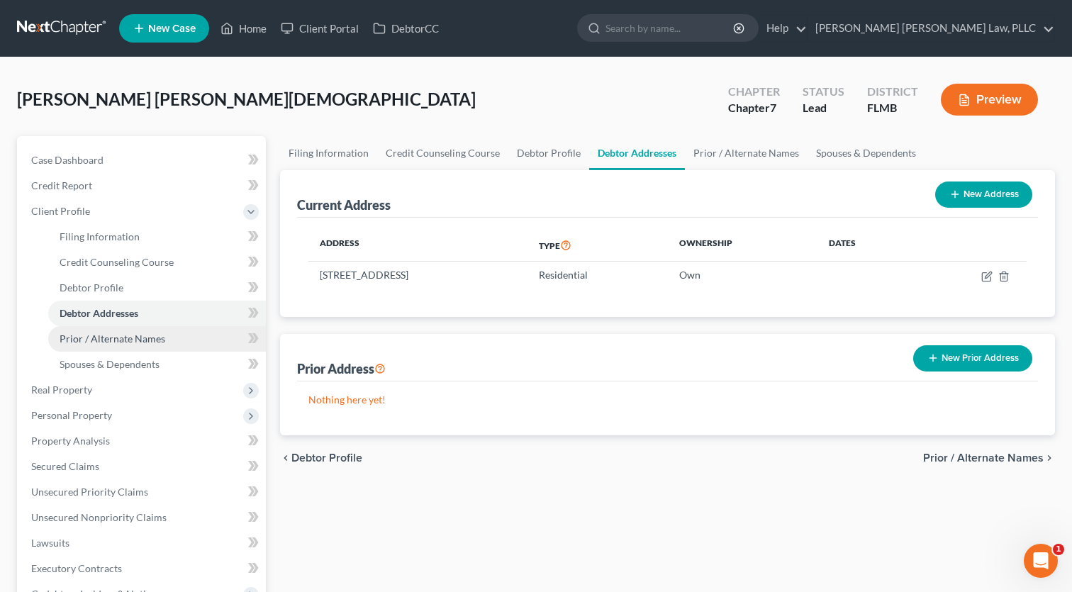
click at [160, 330] on link "Prior / Alternate Names" at bounding box center [157, 339] width 218 height 26
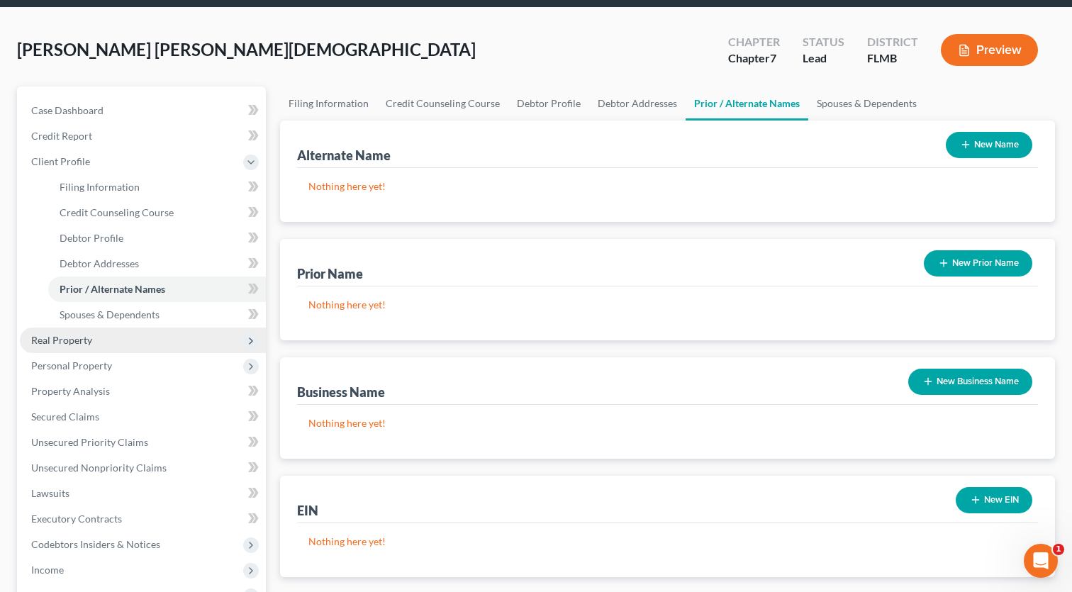
scroll to position [68, 0]
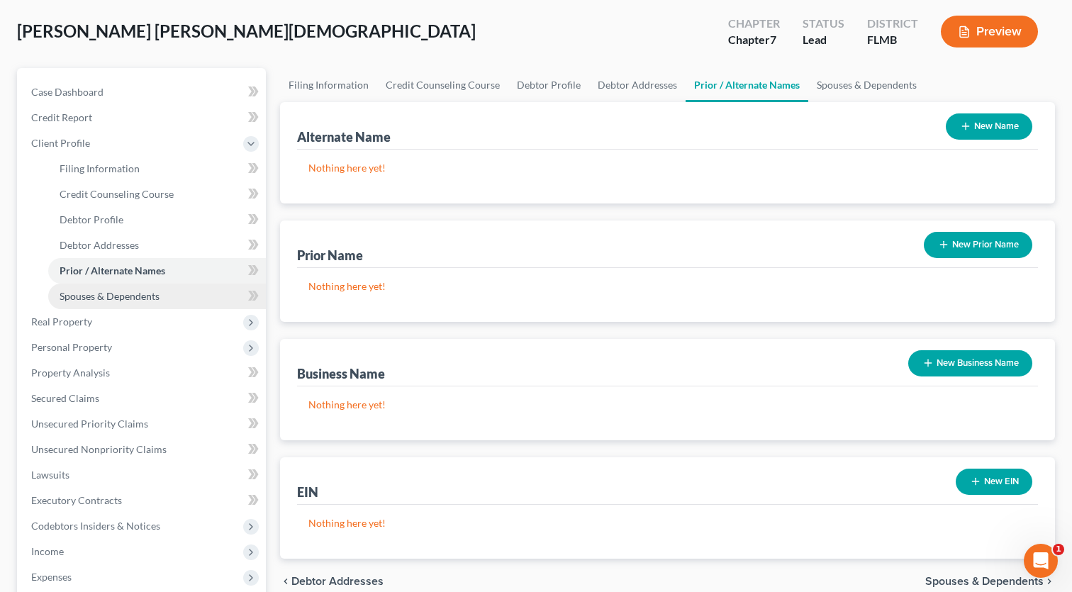
click at [152, 305] on link "Spouses & Dependents" at bounding box center [157, 297] width 218 height 26
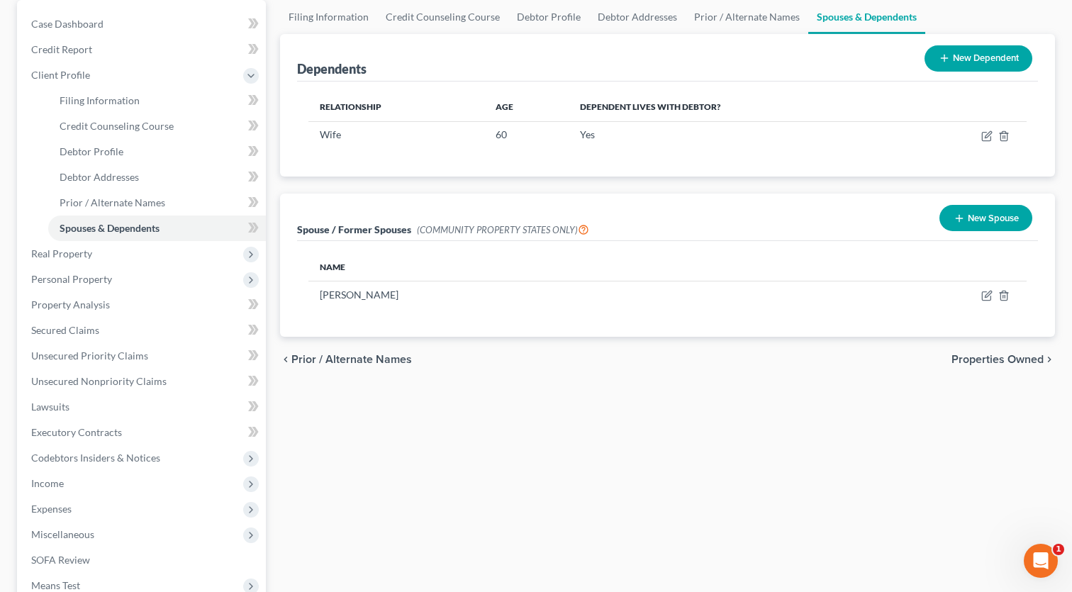
scroll to position [154, 0]
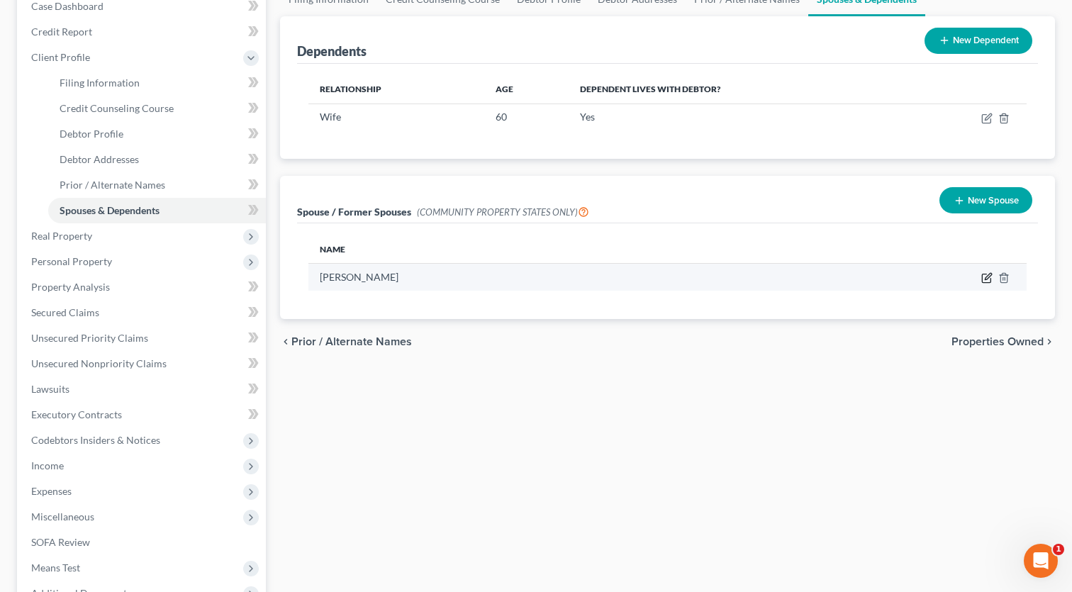
click at [982, 282] on icon "button" at bounding box center [986, 278] width 9 height 9
select select "7"
select select "9"
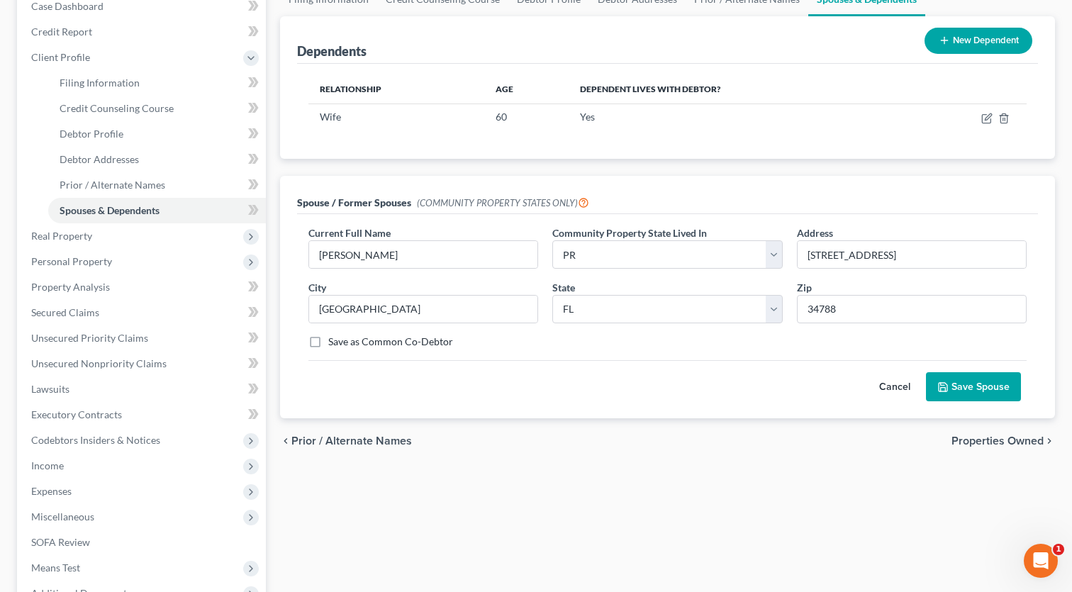
click at [888, 386] on button "Cancel" at bounding box center [895, 387] width 62 height 28
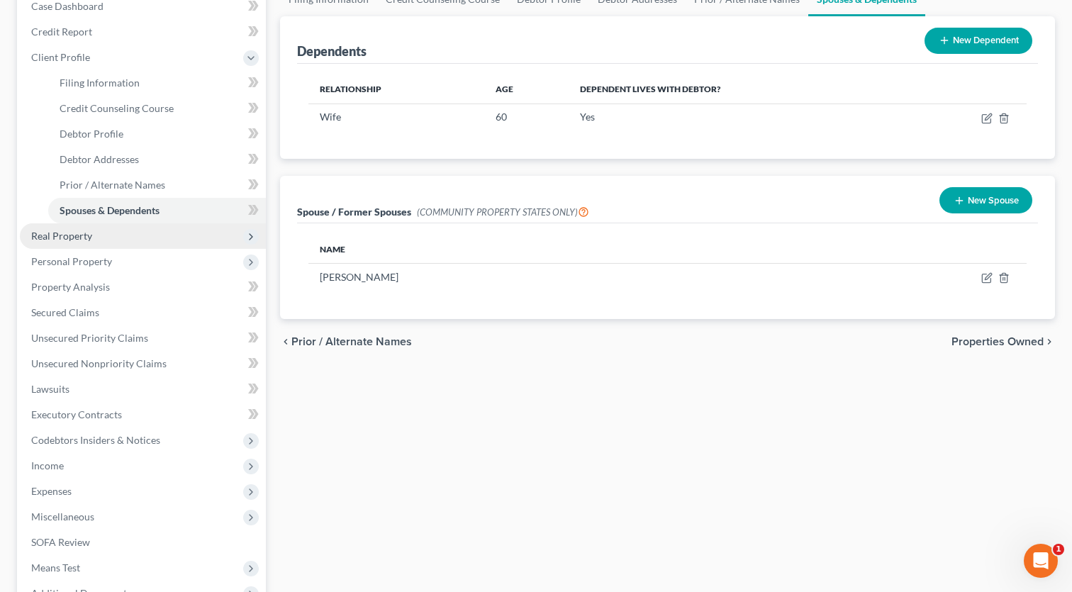
click at [70, 239] on span "Real Property" at bounding box center [61, 236] width 61 height 12
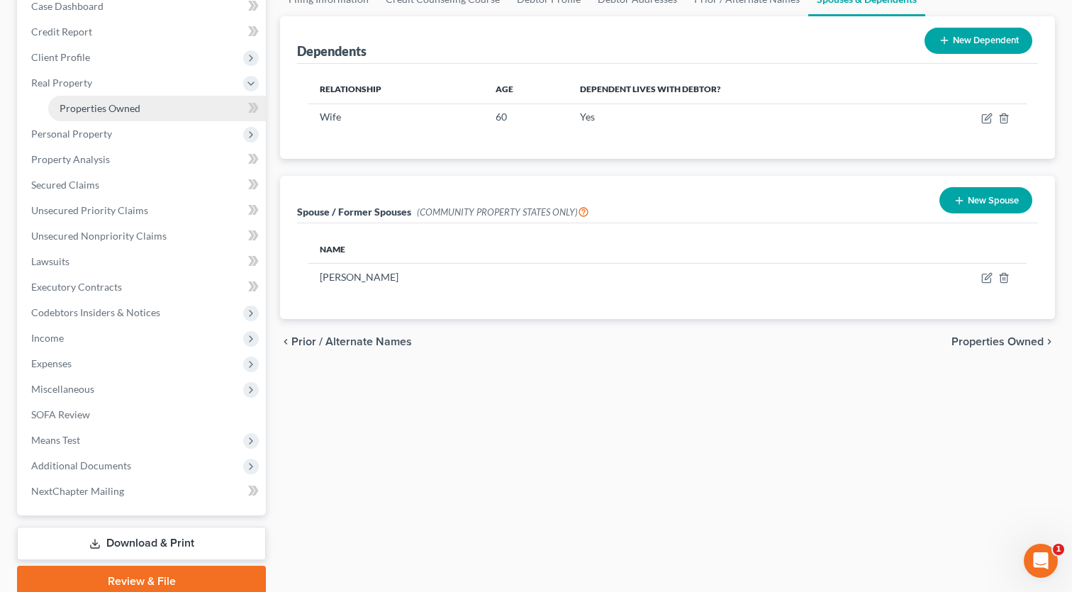
click at [95, 108] on span "Properties Owned" at bounding box center [100, 108] width 81 height 12
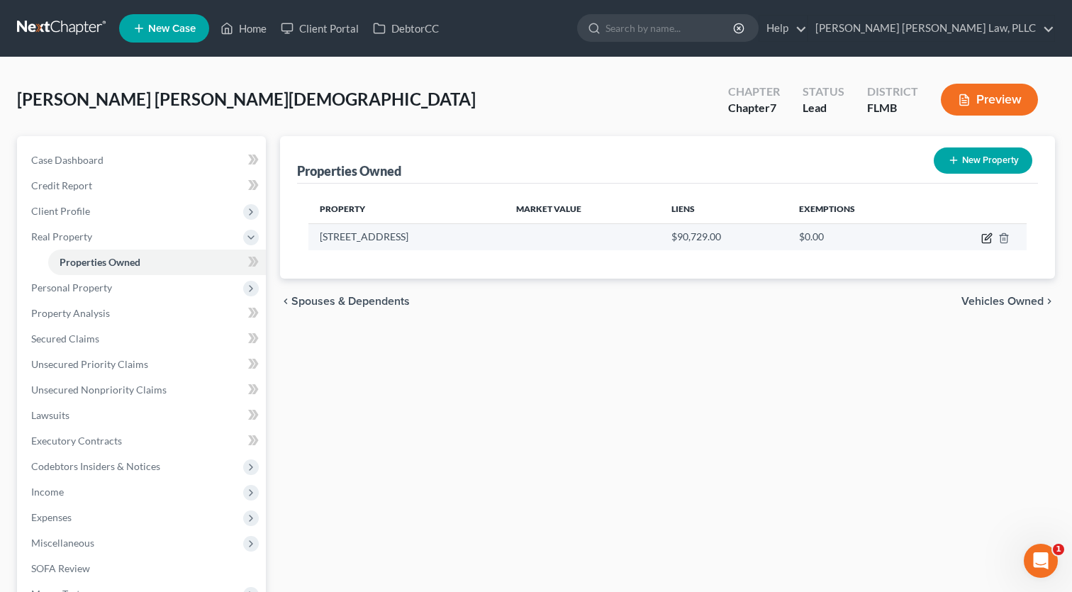
click at [988, 242] on icon "button" at bounding box center [986, 238] width 11 height 11
select select "9"
select select "0"
select select "14"
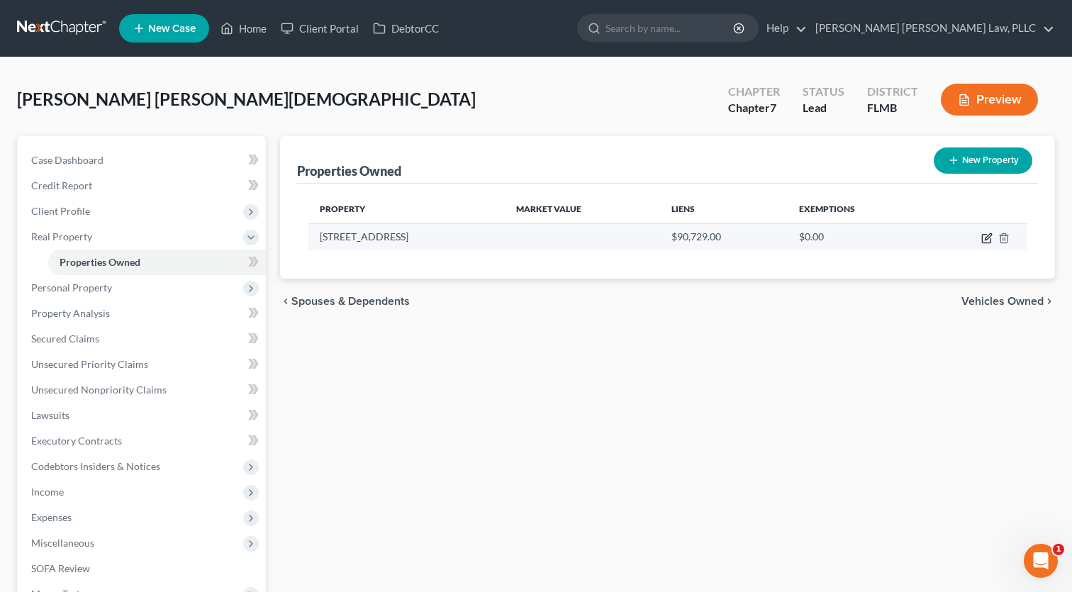
select select "0"
select select "2"
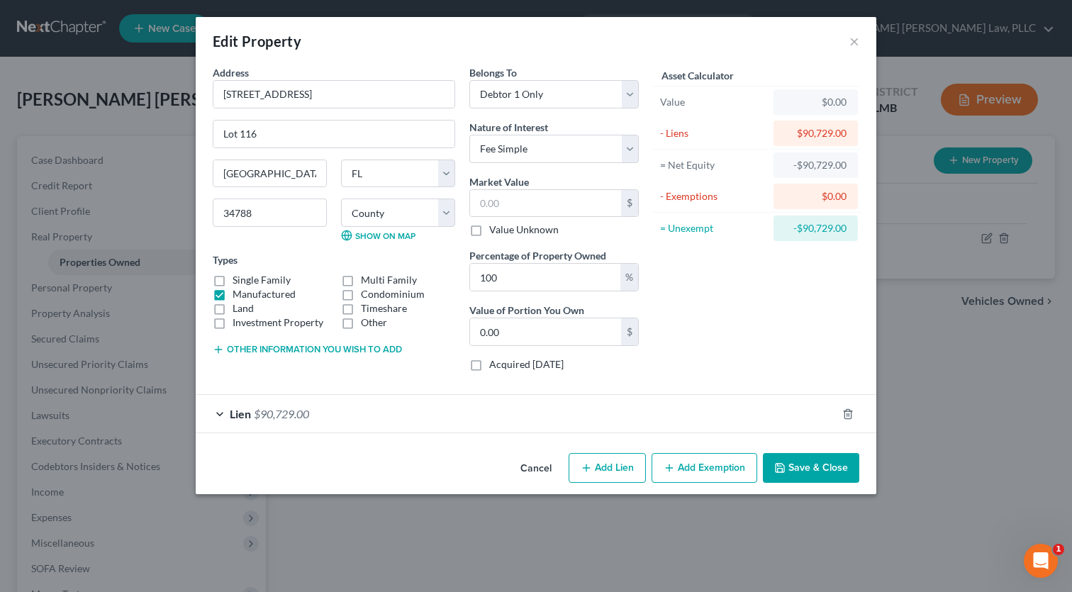
click at [212, 411] on div "Lien $90,729.00" at bounding box center [516, 414] width 641 height 38
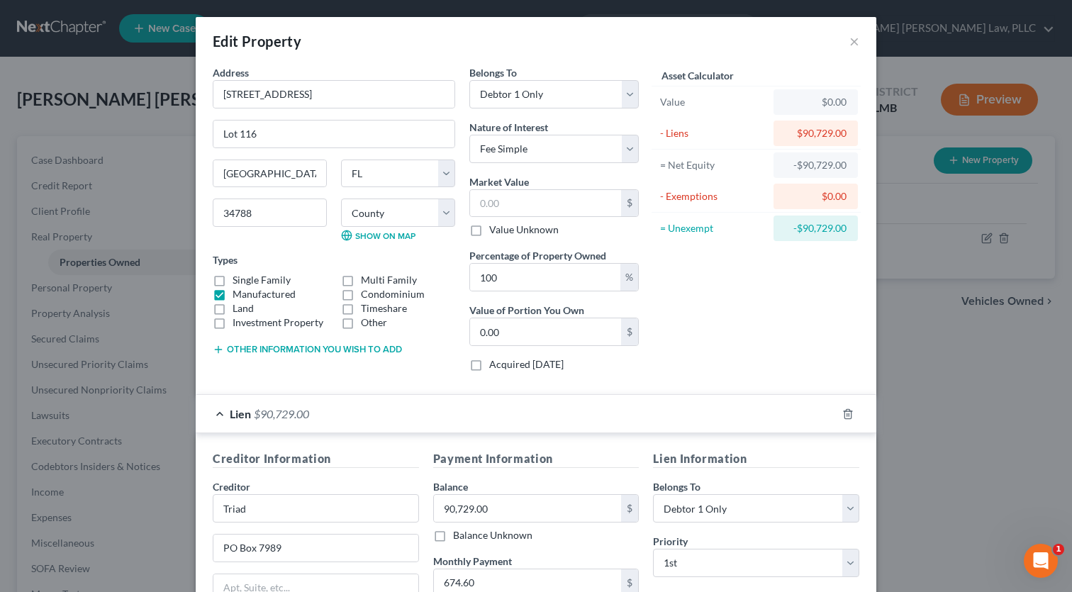
click at [489, 234] on label "Value Unknown" at bounding box center [523, 230] width 69 height 14
click at [495, 232] on input "Value Unknown" at bounding box center [499, 227] width 9 height 9
checkbox input "true"
type input "0.00"
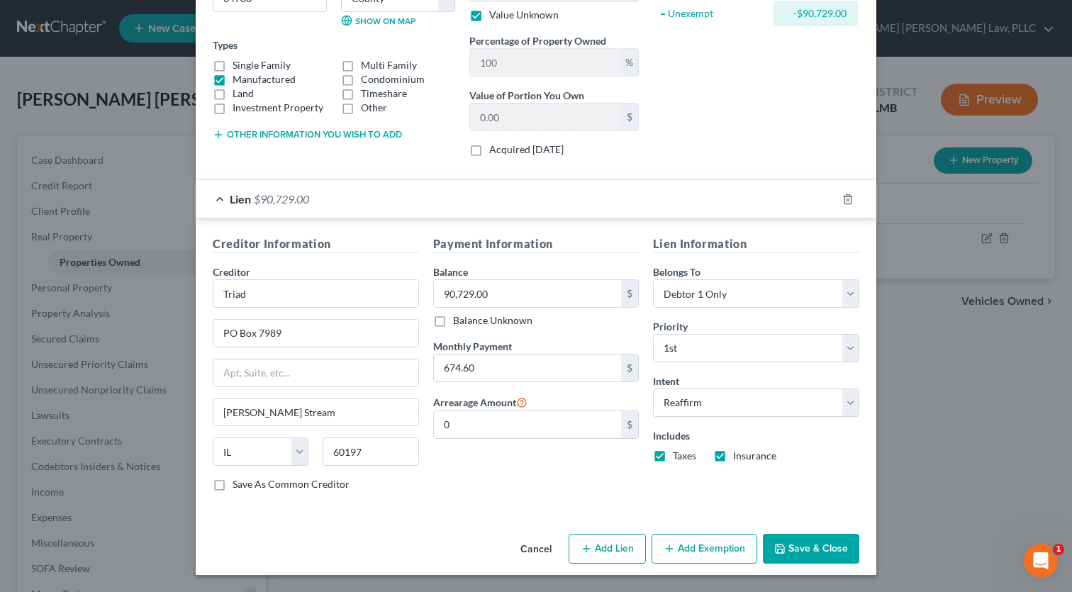
scroll to position [214, 0]
click at [725, 552] on button "Add Exemption" at bounding box center [705, 550] width 106 height 30
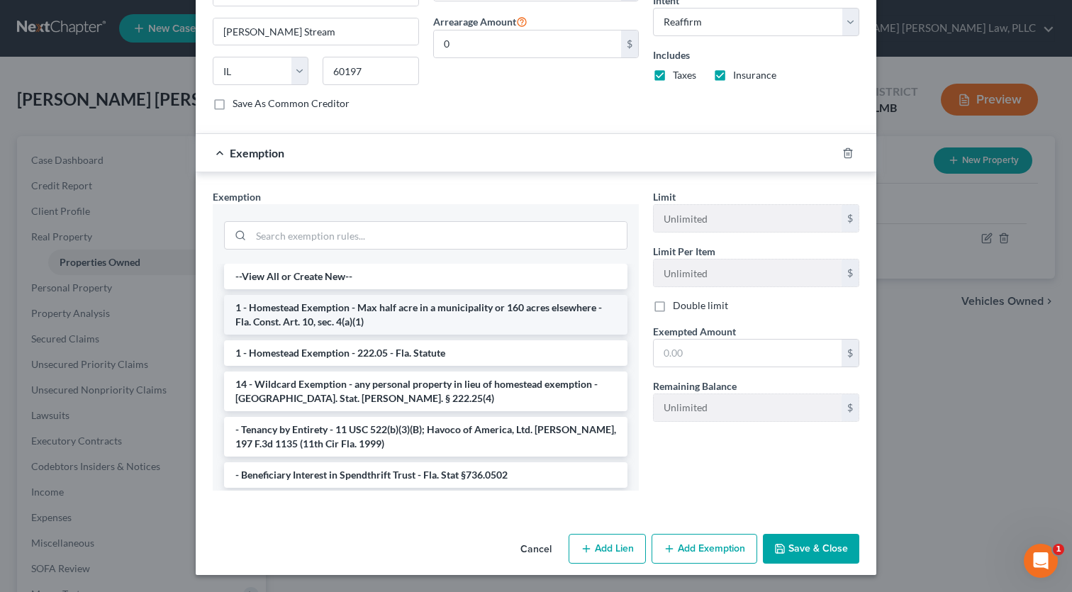
scroll to position [595, 0]
click at [347, 321] on li "1 - Homestead Exemption - Max half acre in a municipality or 160 acres elsewher…" at bounding box center [425, 316] width 403 height 40
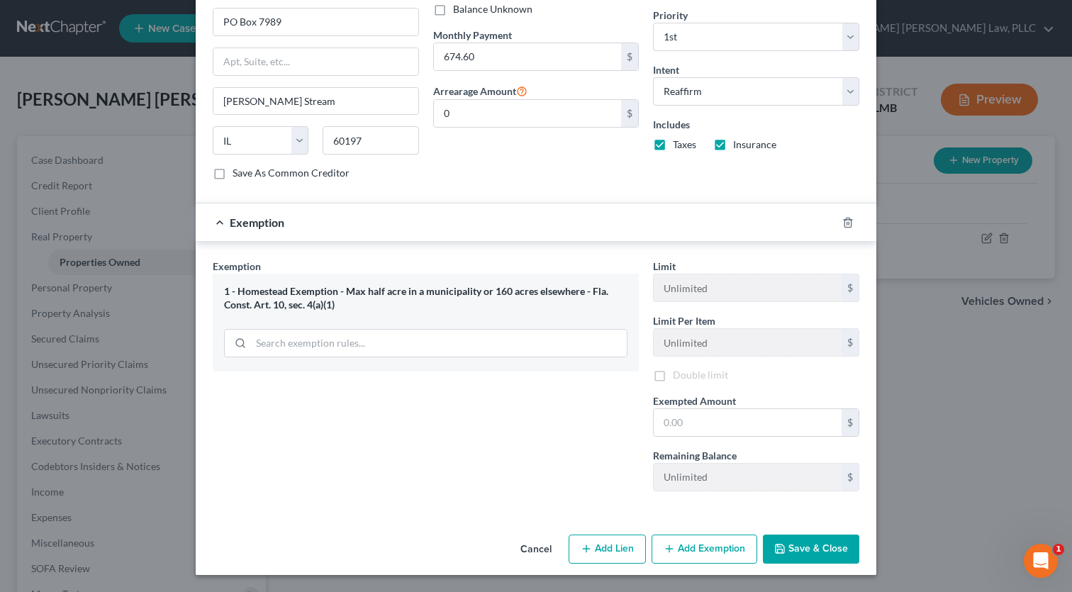
scroll to position [526, 0]
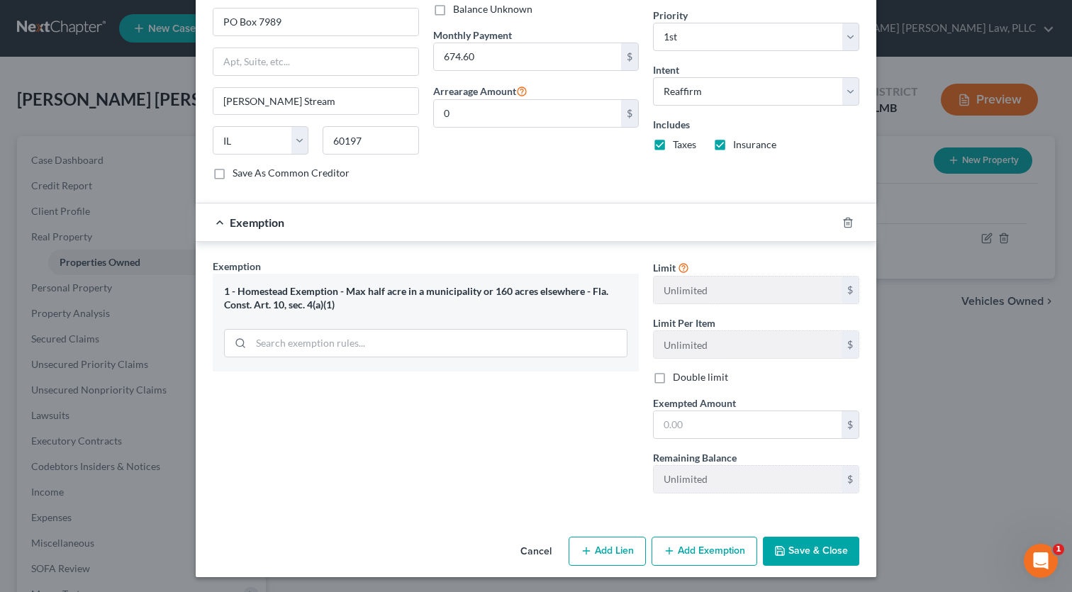
click at [798, 556] on button "Save & Close" at bounding box center [811, 552] width 96 height 30
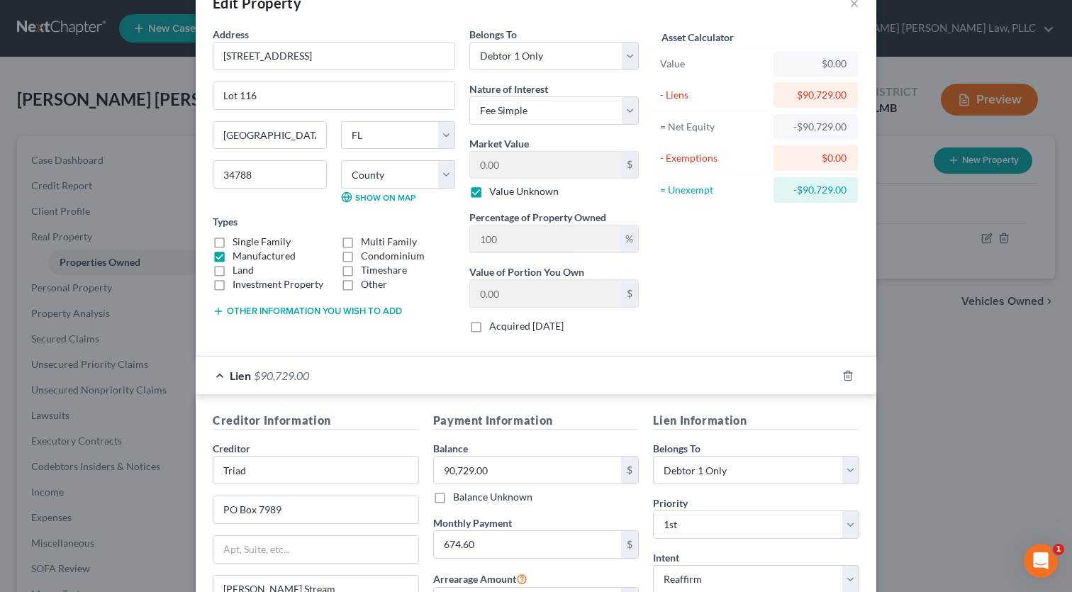
scroll to position [13, 0]
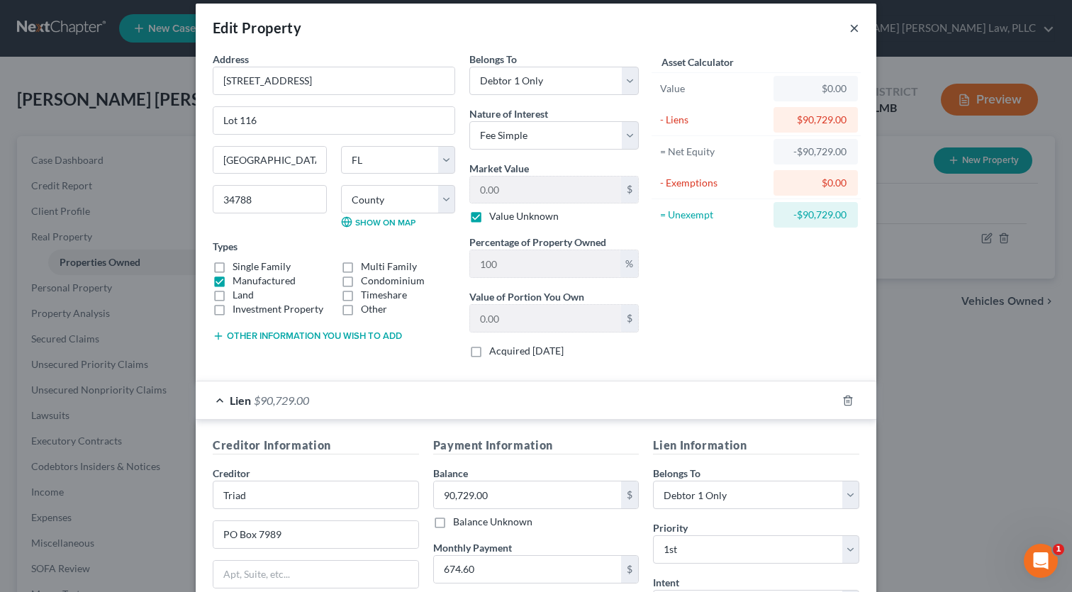
click at [855, 23] on button "×" at bounding box center [854, 27] width 10 height 17
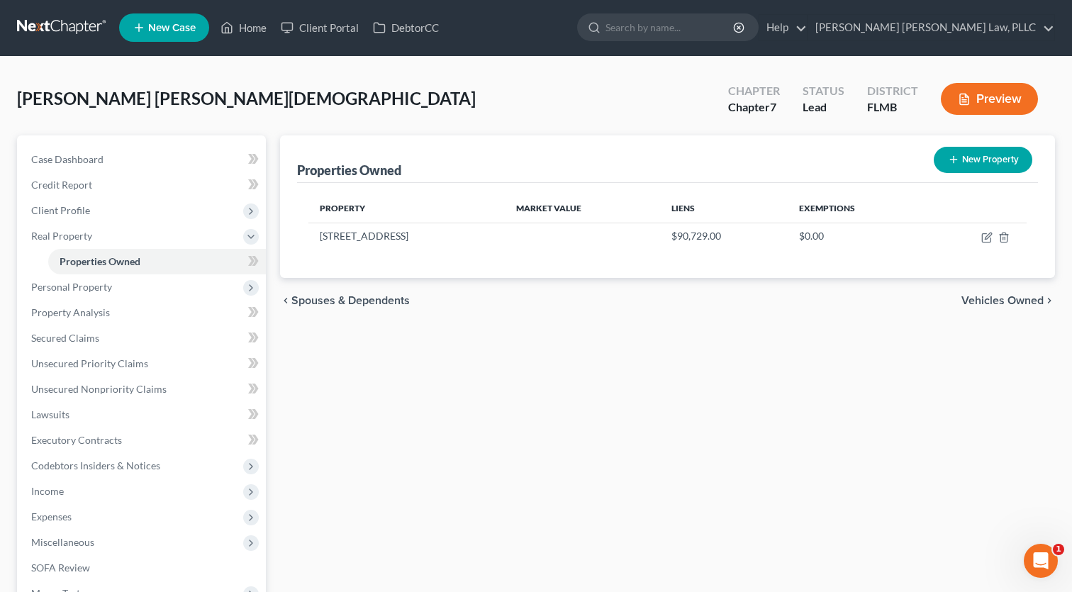
scroll to position [1, 0]
click at [53, 277] on span "Personal Property" at bounding box center [143, 287] width 246 height 26
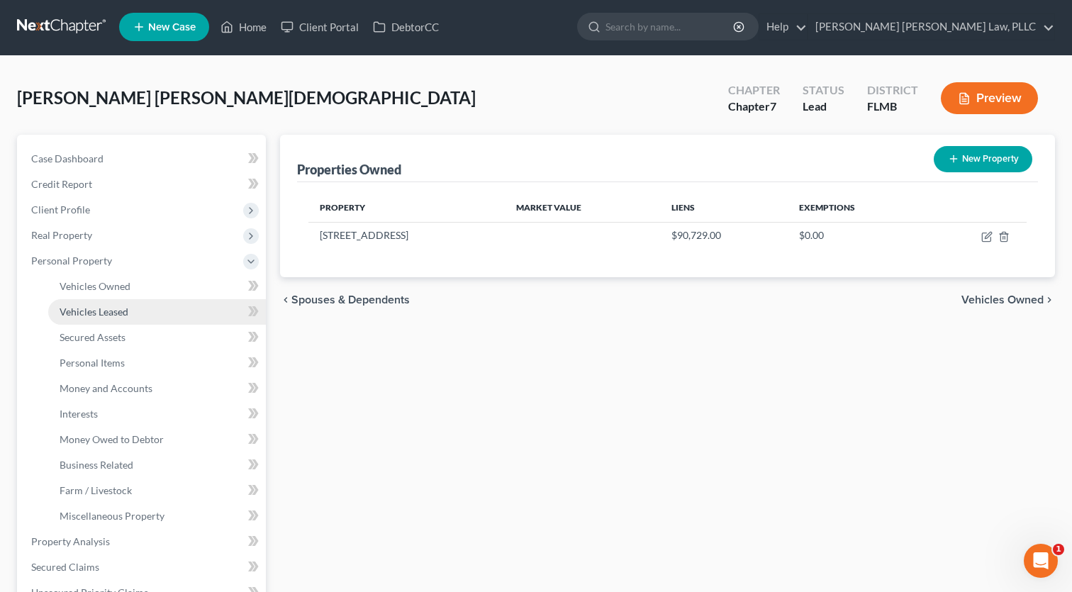
click at [90, 307] on span "Vehicles Leased" at bounding box center [94, 312] width 69 height 12
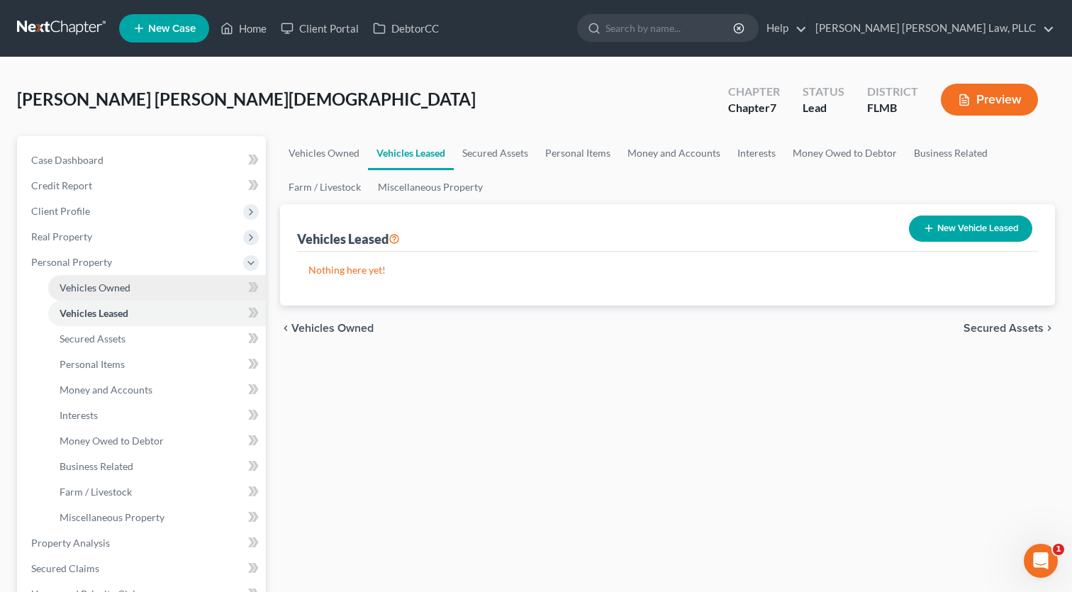
click at [96, 293] on span "Vehicles Owned" at bounding box center [95, 288] width 71 height 12
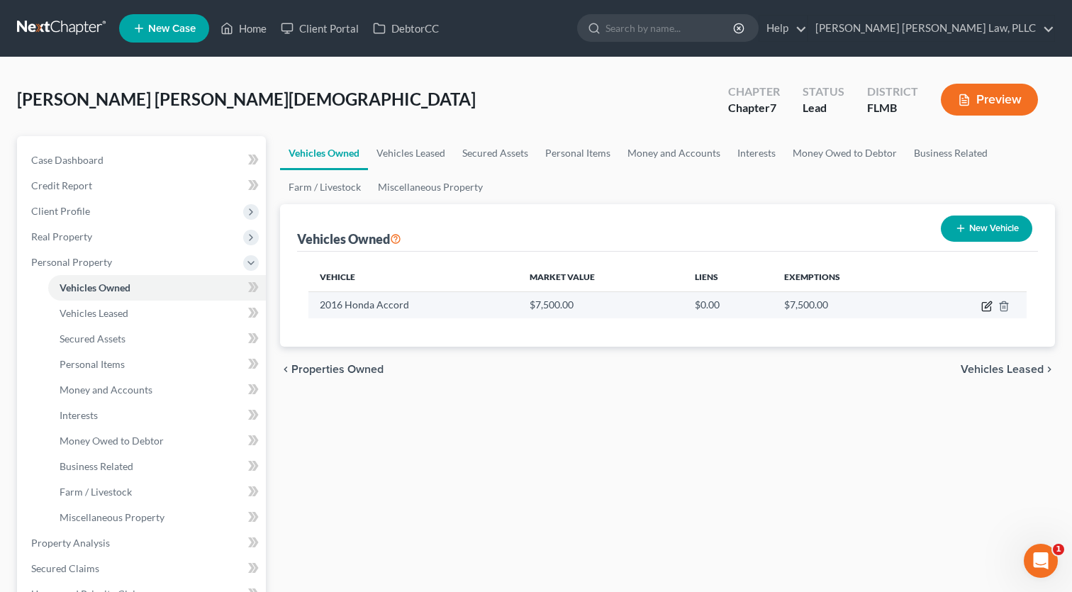
click at [988, 310] on icon "button" at bounding box center [986, 306] width 11 height 11
select select "0"
select select "10"
select select "3"
select select "0"
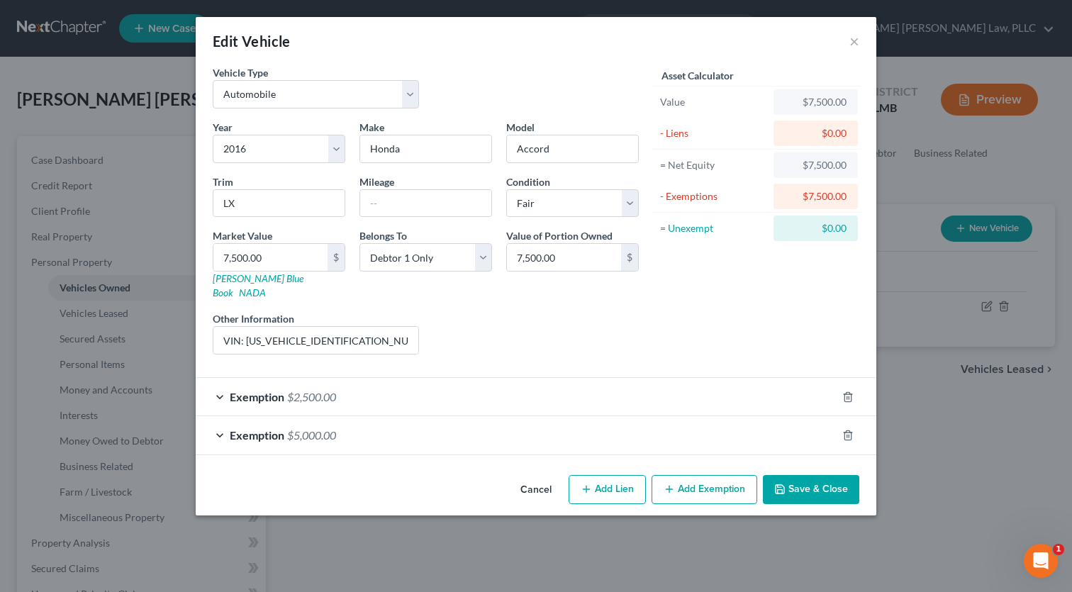
click at [253, 390] on span "Exemption" at bounding box center [257, 396] width 55 height 13
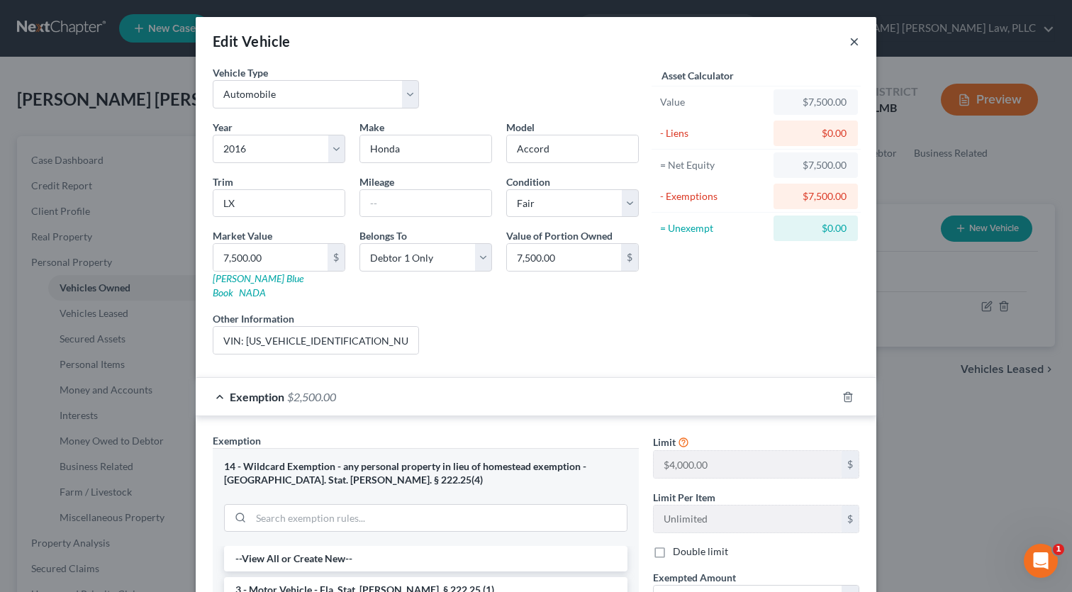
click at [855, 41] on button "×" at bounding box center [854, 41] width 10 height 17
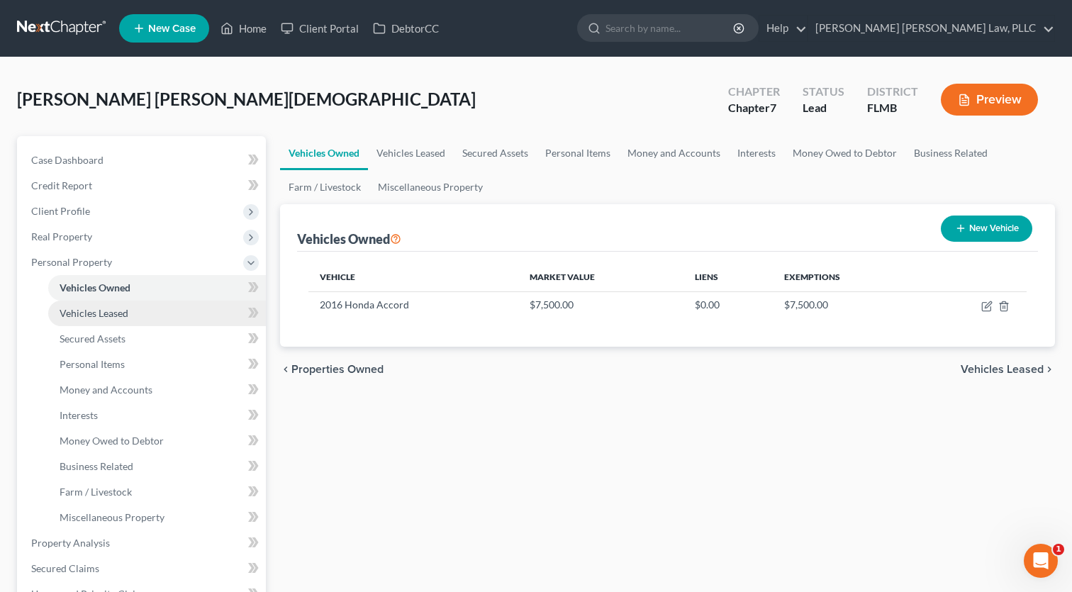
click at [115, 323] on link "Vehicles Leased" at bounding box center [157, 314] width 218 height 26
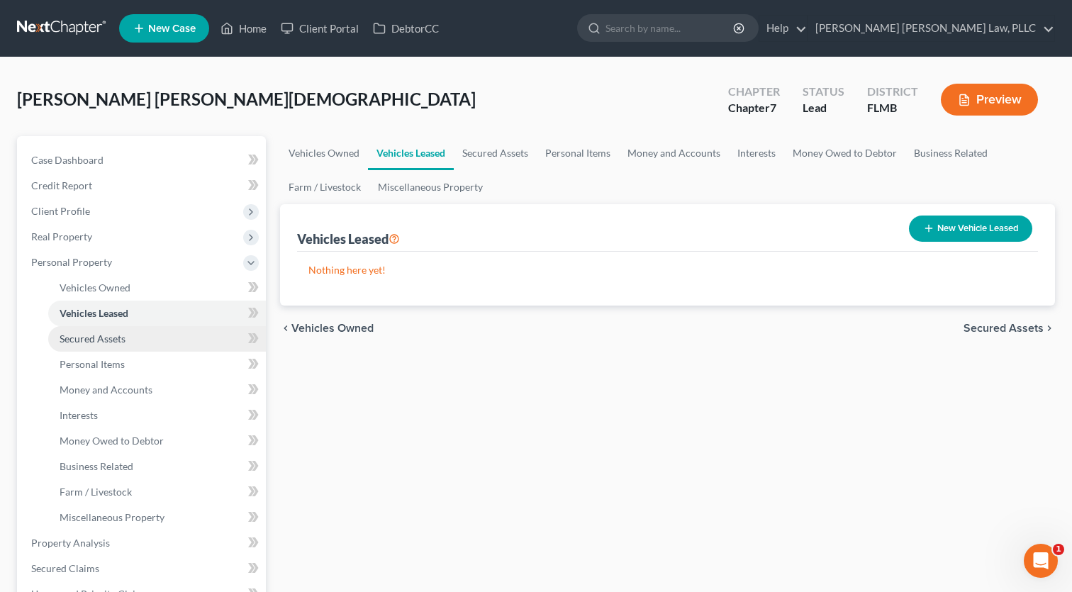
click at [115, 338] on span "Secured Assets" at bounding box center [93, 339] width 66 height 12
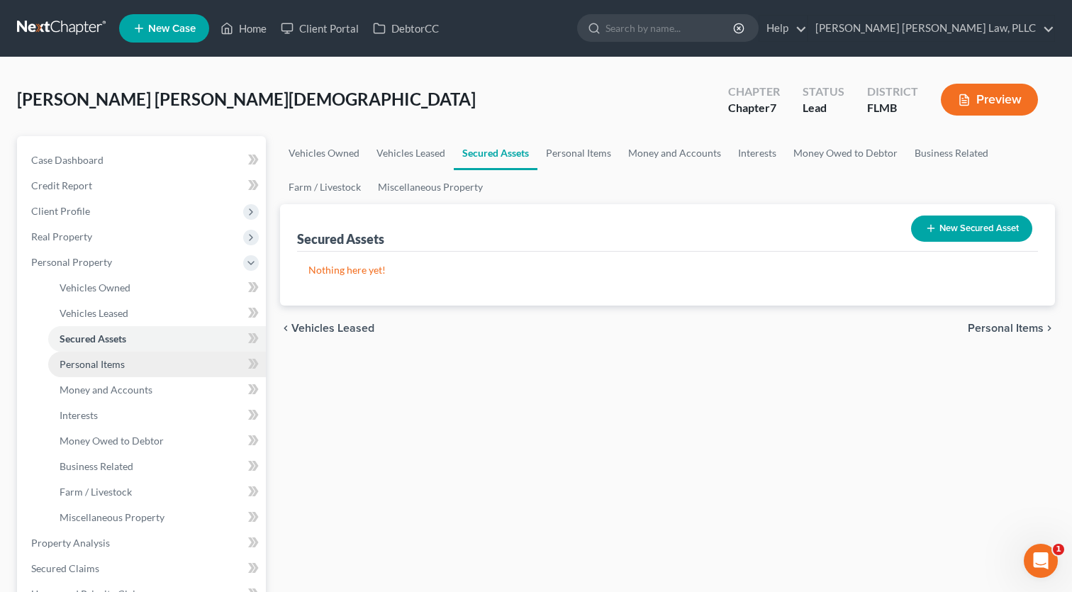
click at [120, 360] on span "Personal Items" at bounding box center [92, 364] width 65 height 12
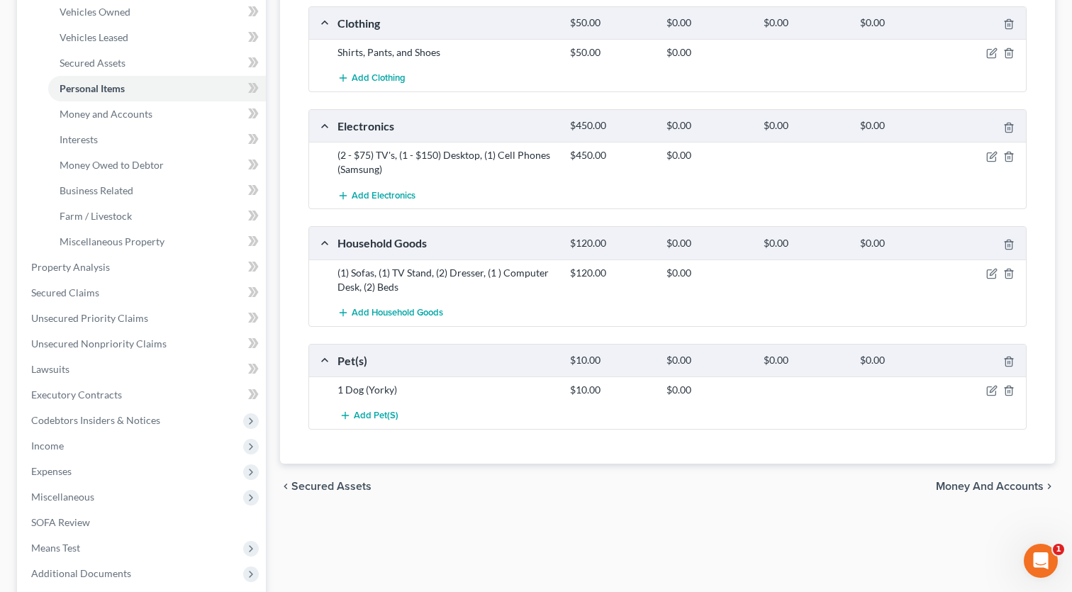
scroll to position [304, 0]
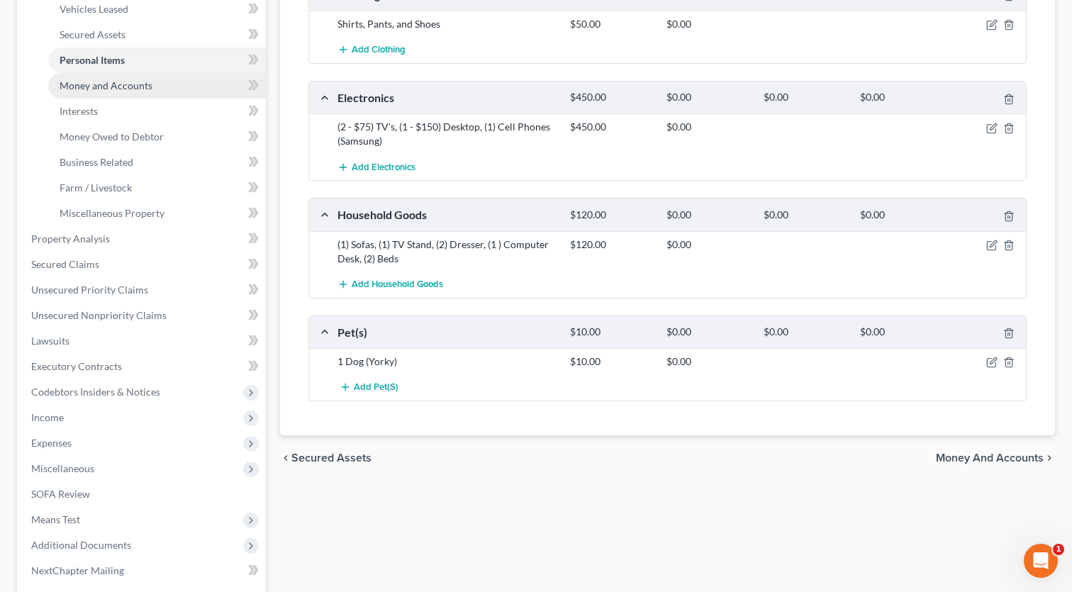
click at [92, 81] on span "Money and Accounts" at bounding box center [106, 85] width 93 height 12
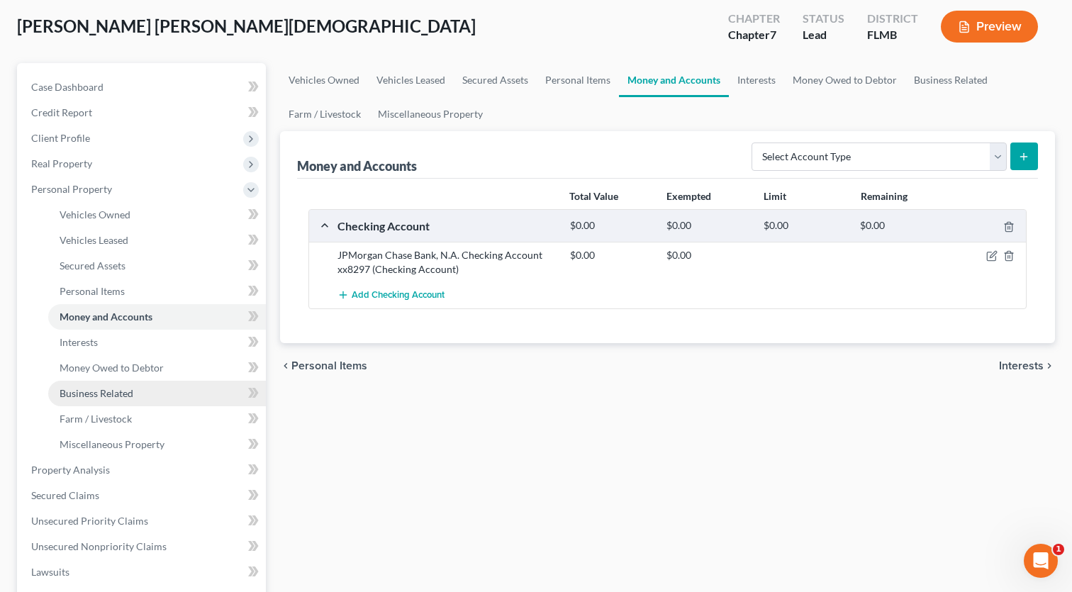
scroll to position [74, 0]
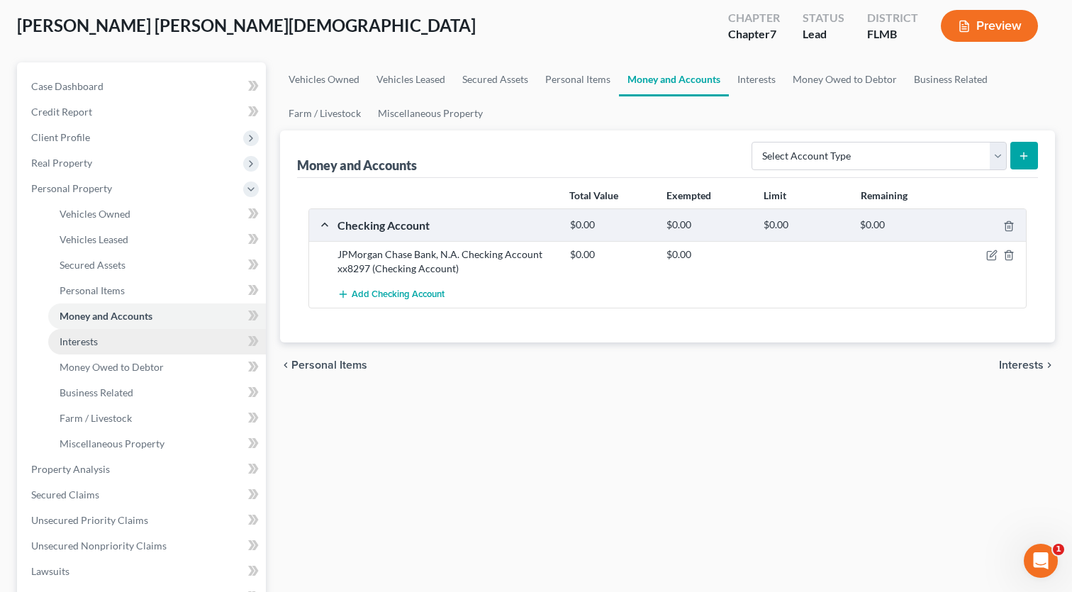
click at [86, 344] on span "Interests" at bounding box center [79, 341] width 38 height 12
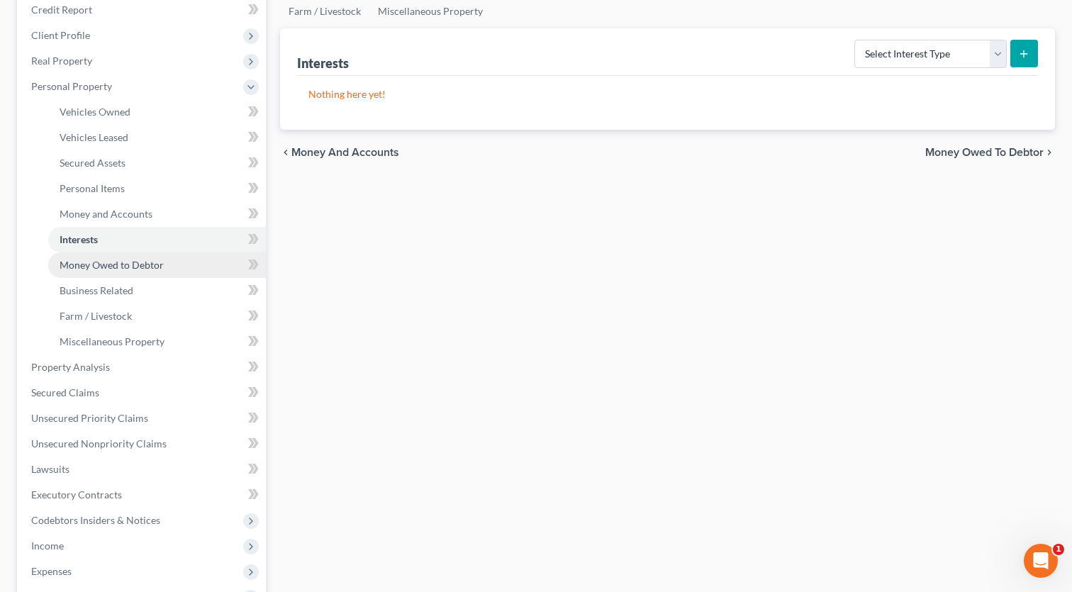
click at [91, 267] on span "Money Owed to Debtor" at bounding box center [112, 265] width 104 height 12
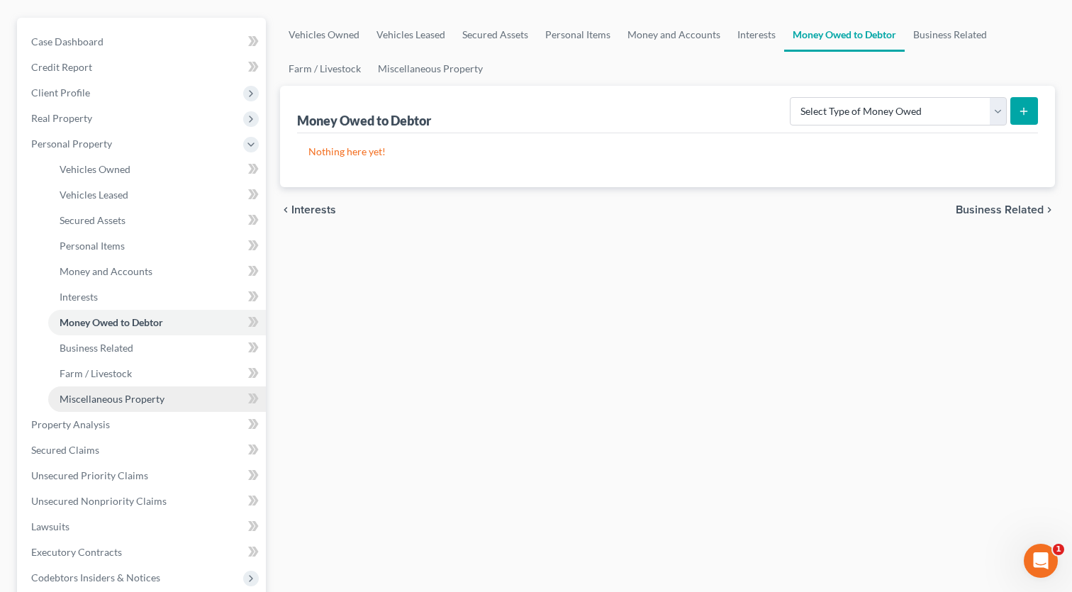
scroll to position [186, 0]
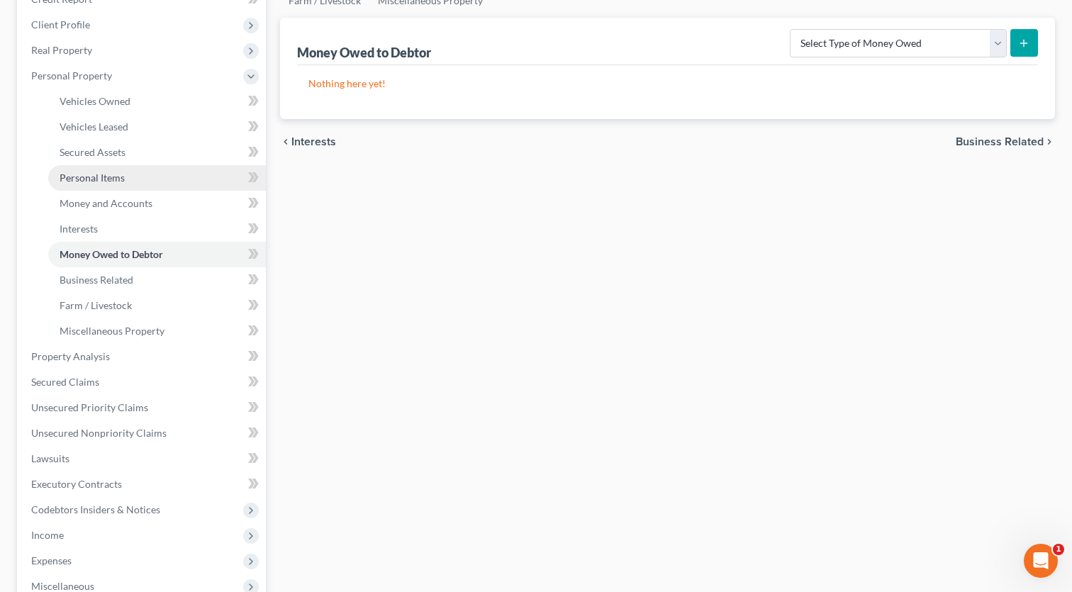
click at [98, 286] on link "Business Related" at bounding box center [157, 280] width 218 height 26
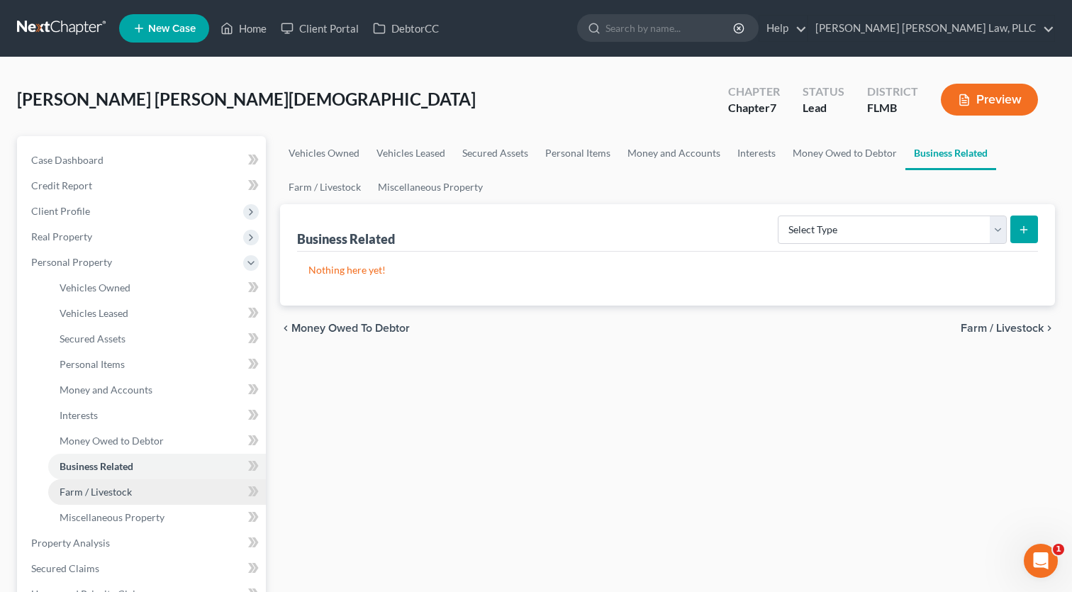
click at [118, 480] on link "Farm / Livestock" at bounding box center [157, 492] width 218 height 26
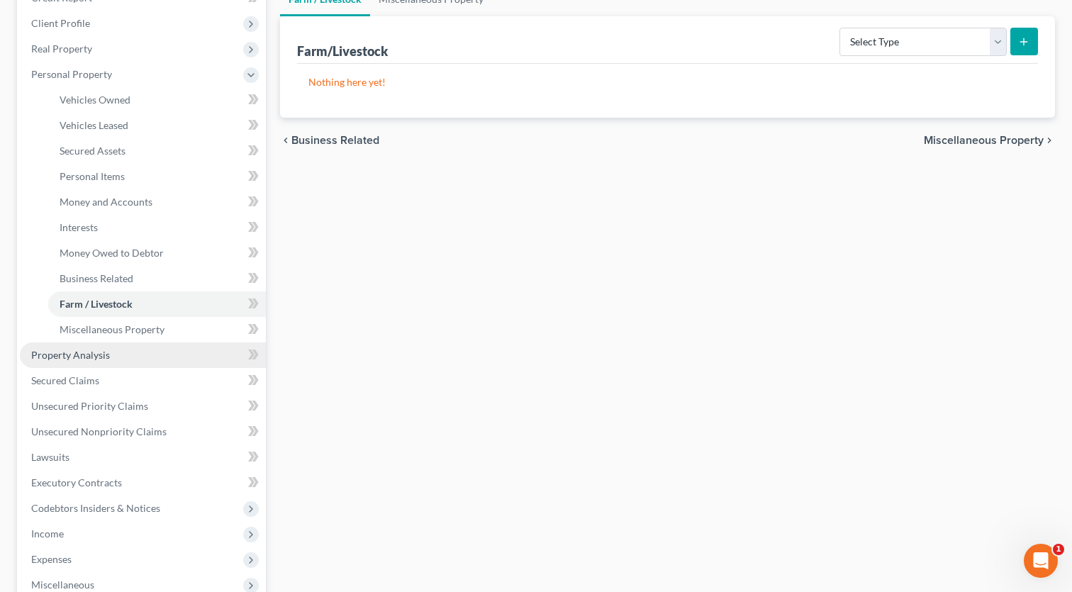
click at [104, 342] on link "Property Analysis" at bounding box center [143, 355] width 246 height 26
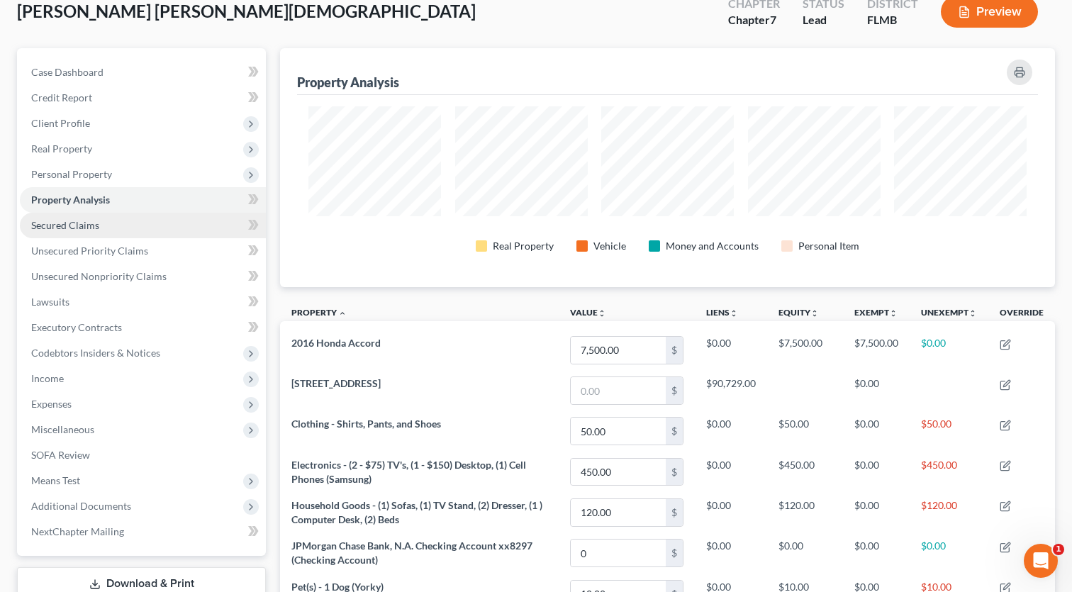
click at [57, 231] on link "Secured Claims" at bounding box center [143, 226] width 246 height 26
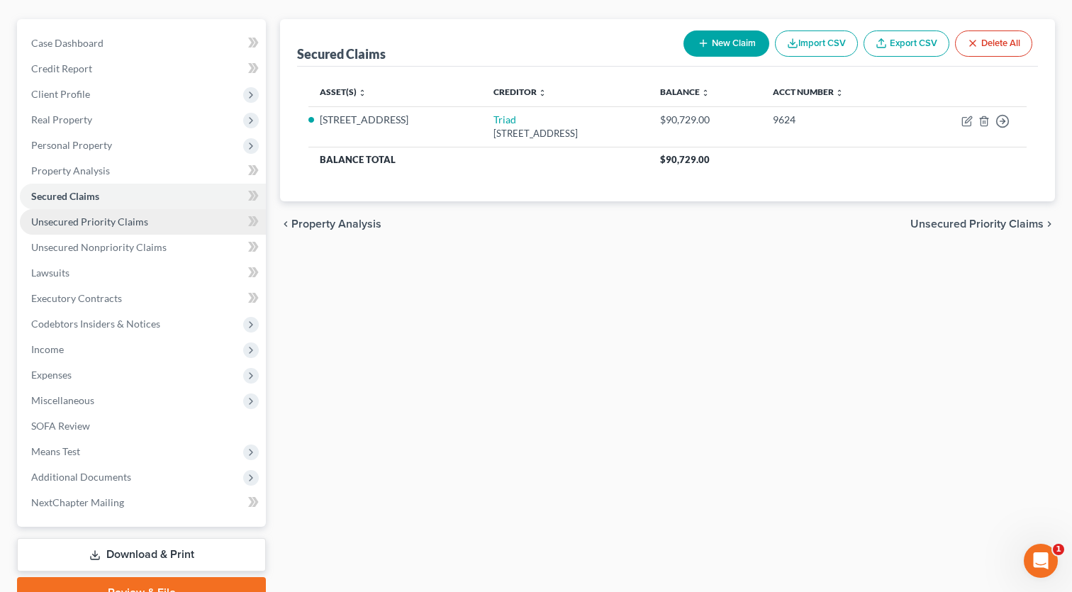
click at [67, 226] on span "Unsecured Priority Claims" at bounding box center [89, 222] width 117 height 12
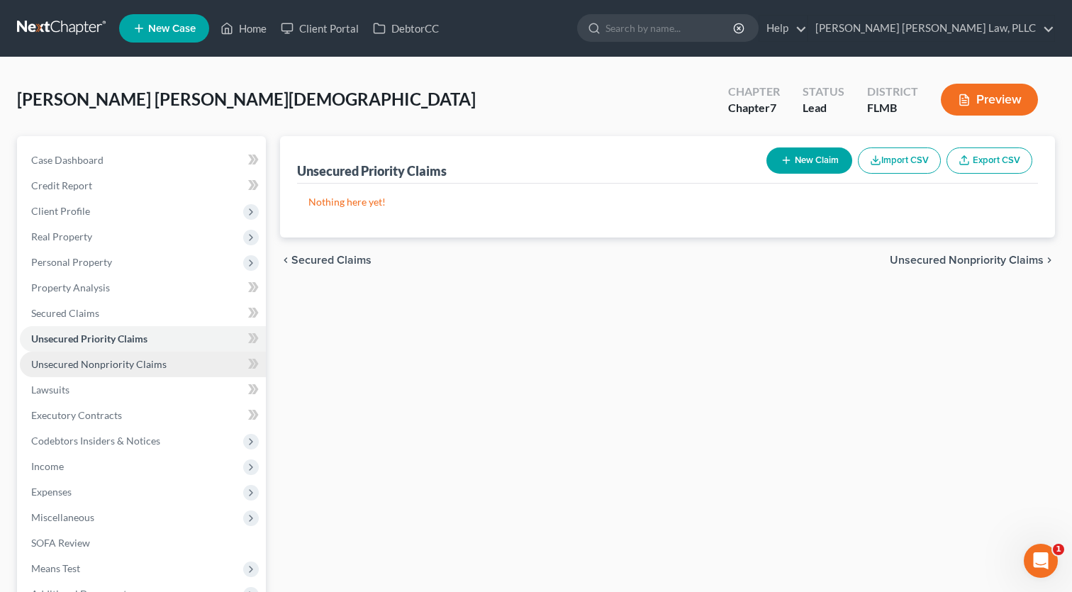
click at [88, 367] on span "Unsecured Nonpriority Claims" at bounding box center [98, 364] width 135 height 12
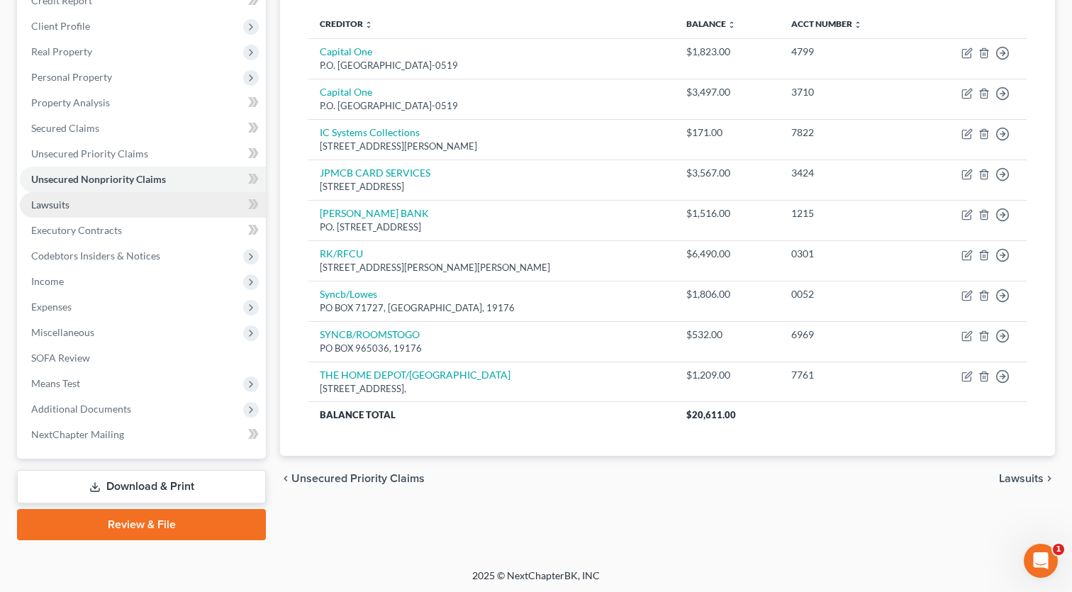
click at [62, 202] on span "Lawsuits" at bounding box center [50, 205] width 38 height 12
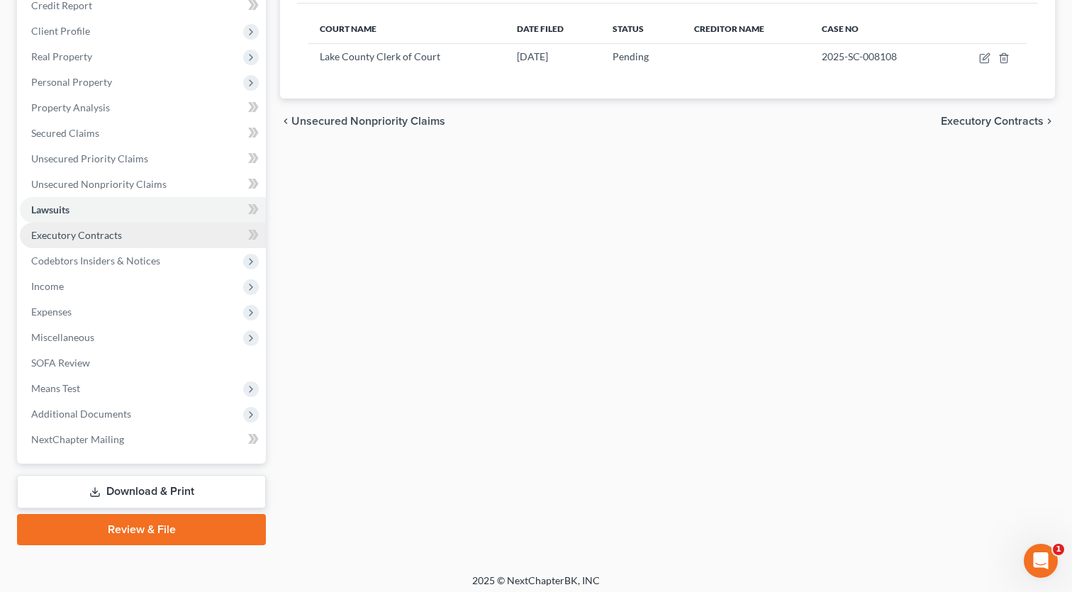
click at [64, 240] on span "Executory Contracts" at bounding box center [76, 235] width 91 height 12
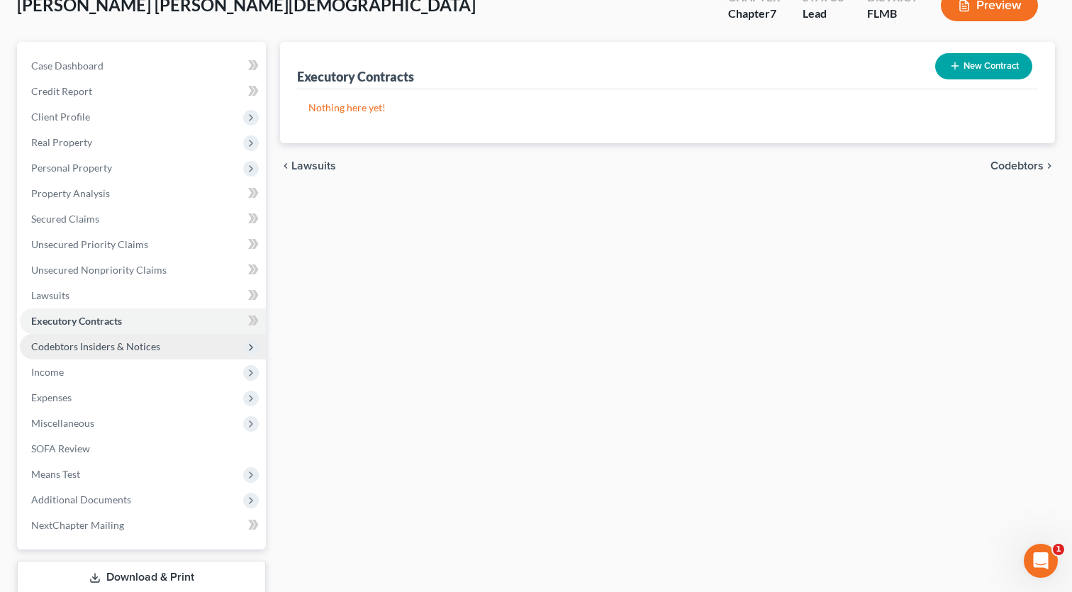
click at [97, 350] on span "Codebtors Insiders & Notices" at bounding box center [95, 346] width 129 height 12
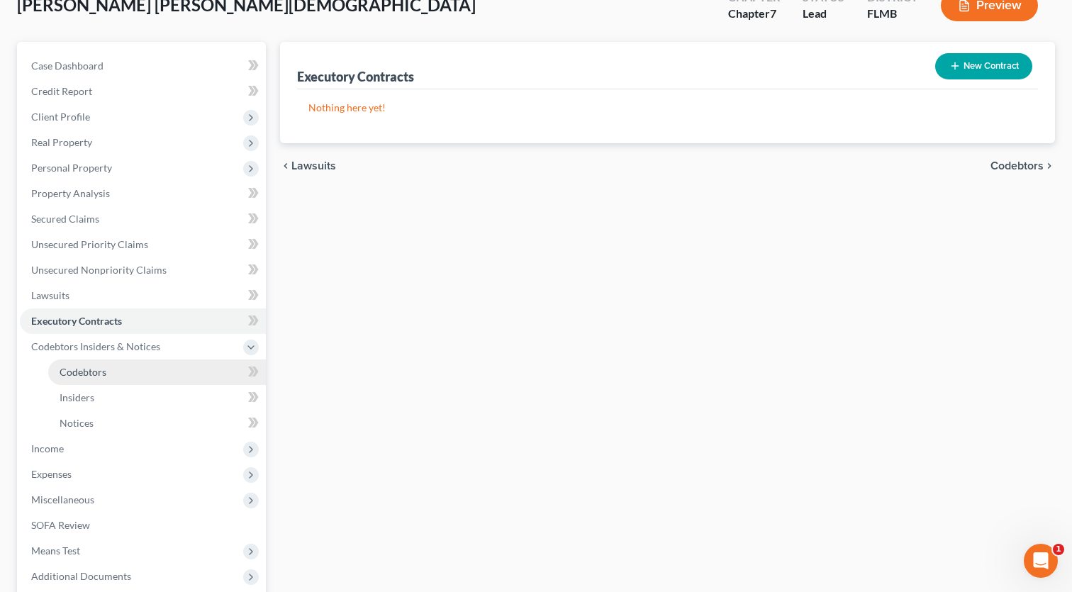
click at [89, 367] on span "Codebtors" at bounding box center [83, 372] width 47 height 12
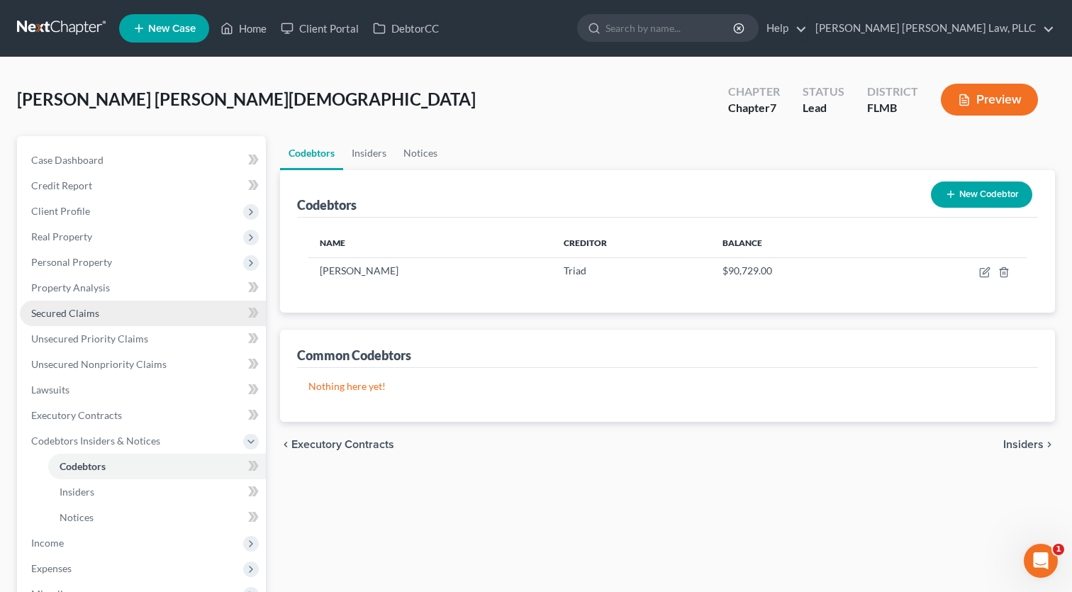
click at [69, 308] on span "Secured Claims" at bounding box center [65, 313] width 68 height 12
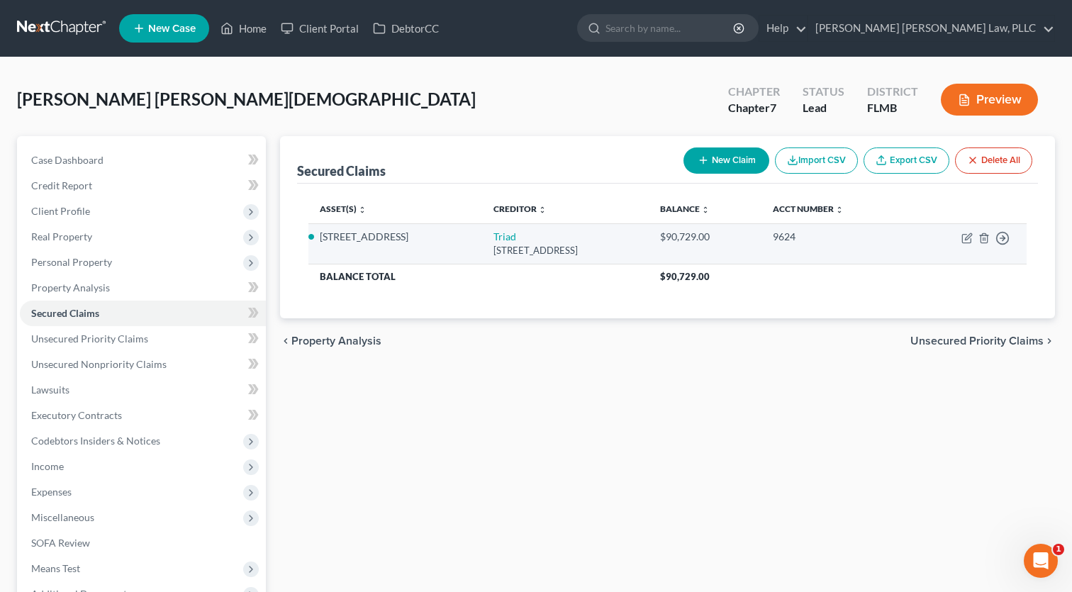
click at [422, 240] on li "[STREET_ADDRESS]" at bounding box center [395, 237] width 151 height 14
click at [970, 236] on icon "button" at bounding box center [968, 236] width 6 height 6
select select "14"
select select "2"
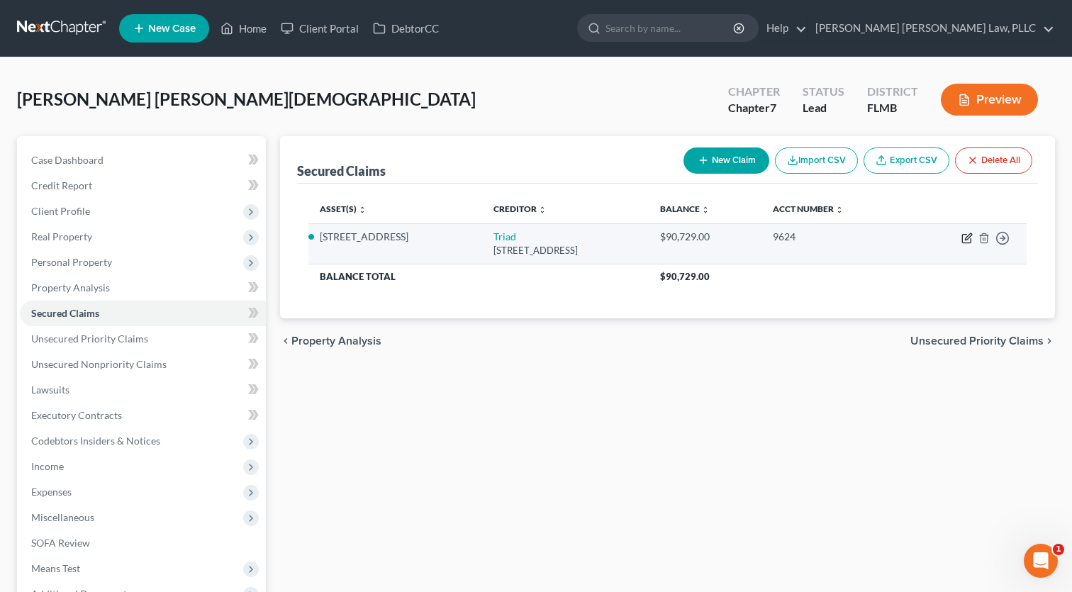
select select "0"
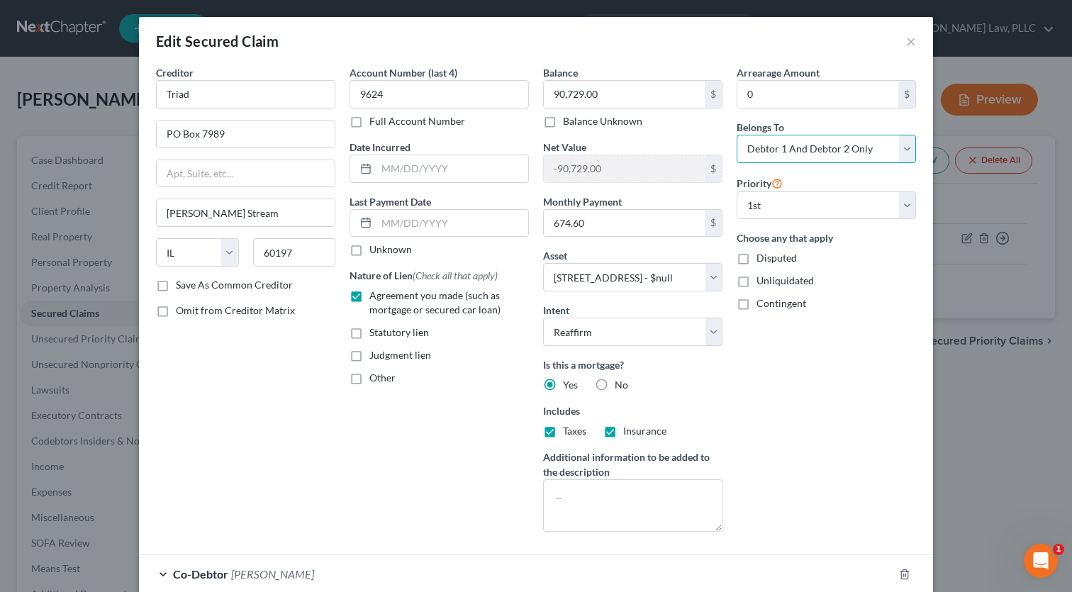
select select "3"
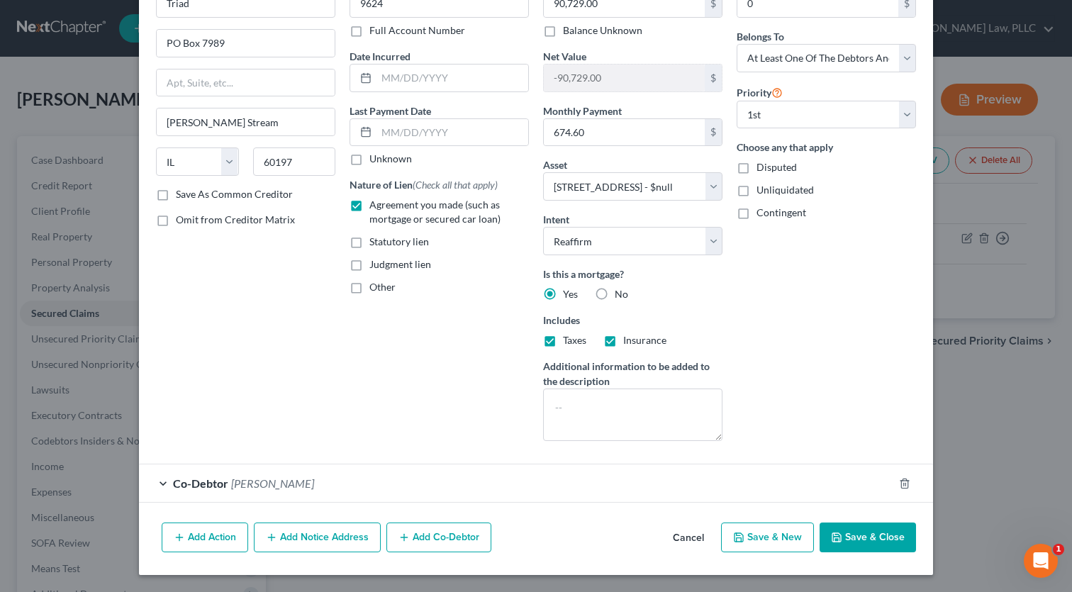
click at [859, 533] on button "Save & Close" at bounding box center [868, 538] width 96 height 30
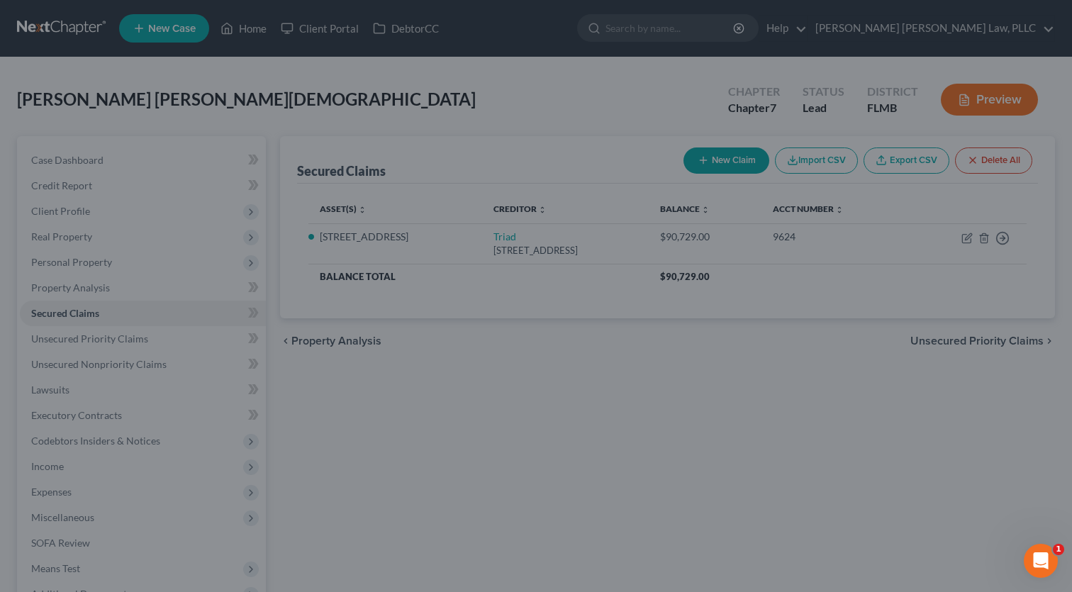
select select "2"
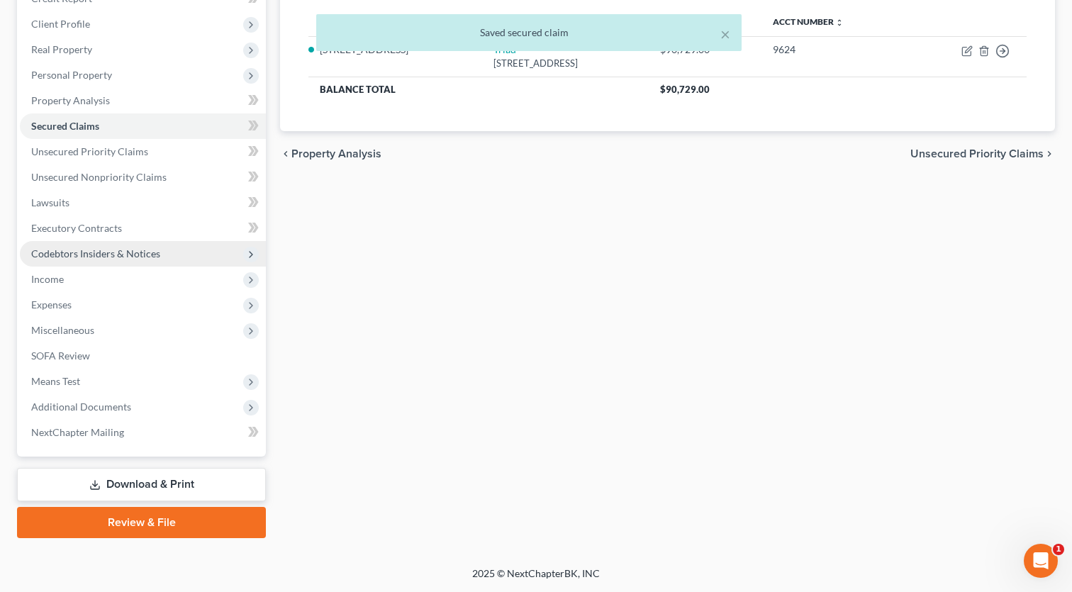
click at [63, 254] on span "Codebtors Insiders & Notices" at bounding box center [95, 253] width 129 height 12
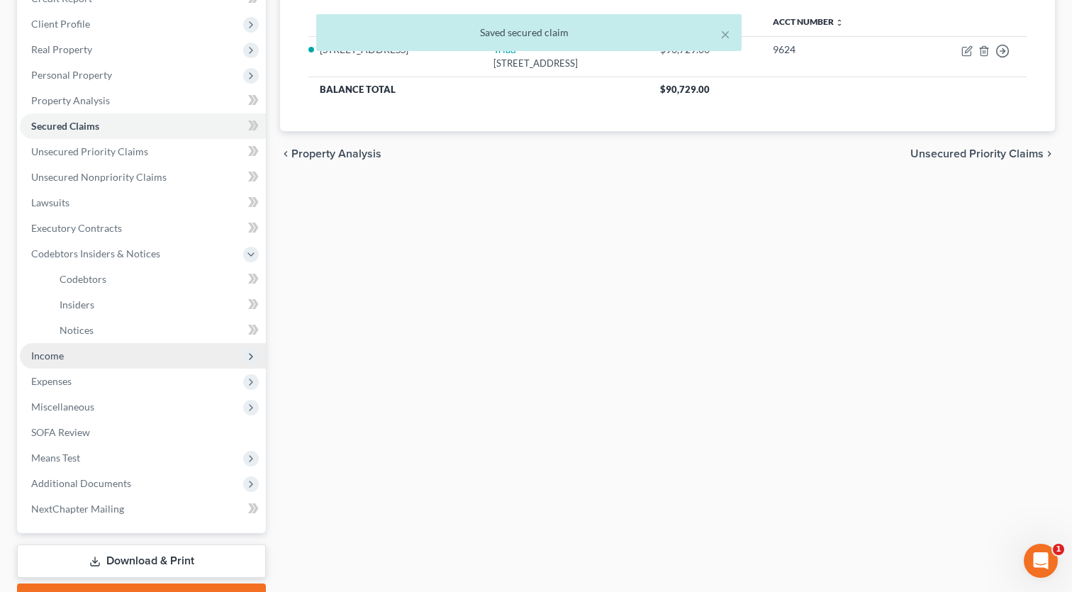
click at [58, 363] on span "Income" at bounding box center [143, 356] width 246 height 26
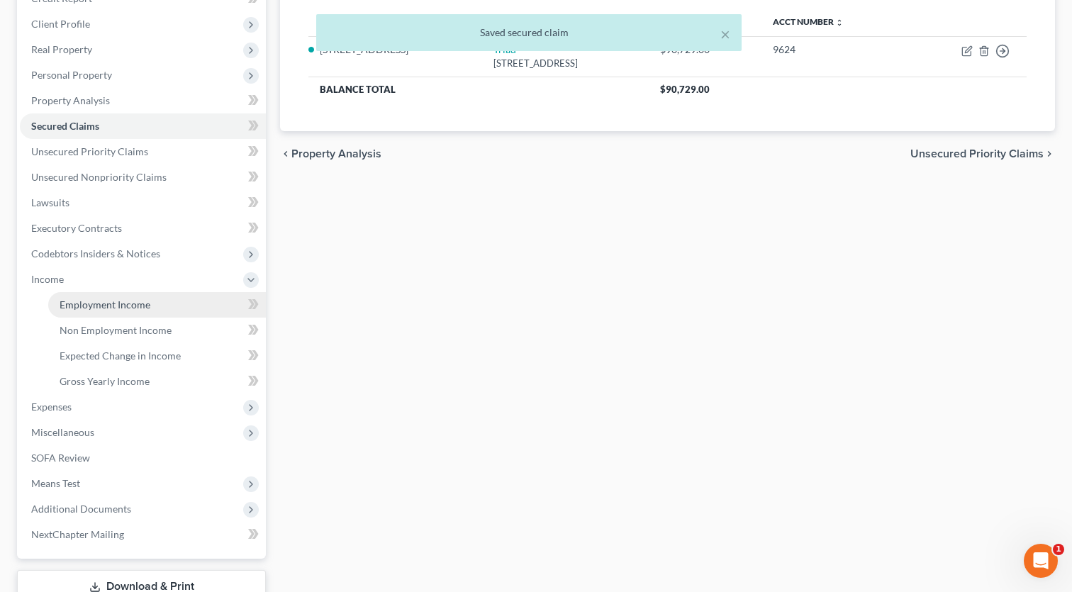
click at [106, 300] on span "Employment Income" at bounding box center [105, 305] width 91 height 12
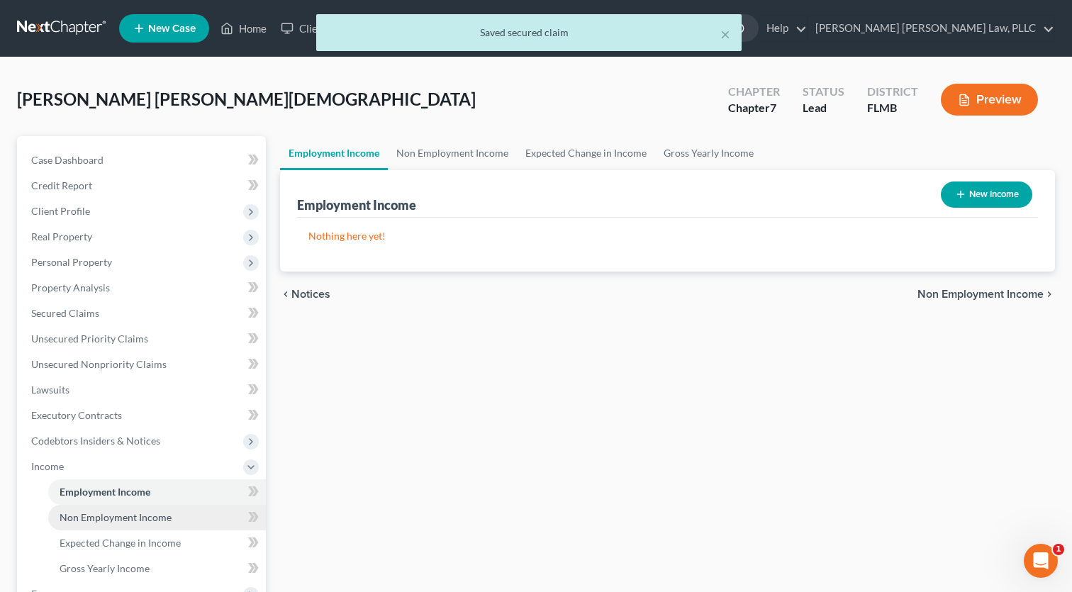
click at [97, 518] on span "Non Employment Income" at bounding box center [116, 517] width 112 height 12
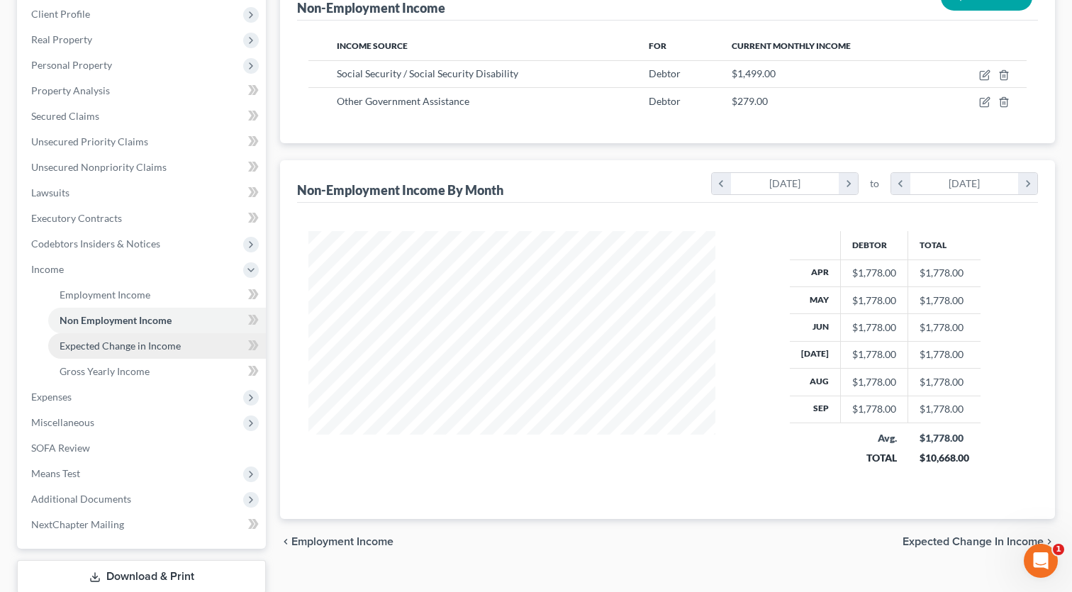
click at [101, 346] on span "Expected Change in Income" at bounding box center [120, 346] width 121 height 12
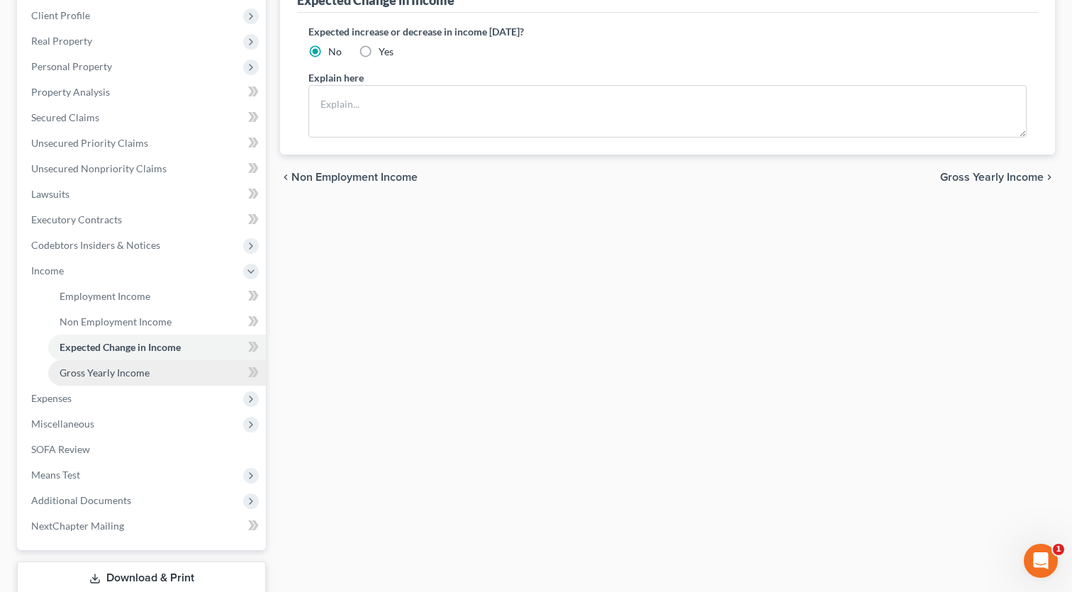
click at [112, 369] on span "Gross Yearly Income" at bounding box center [105, 373] width 90 height 12
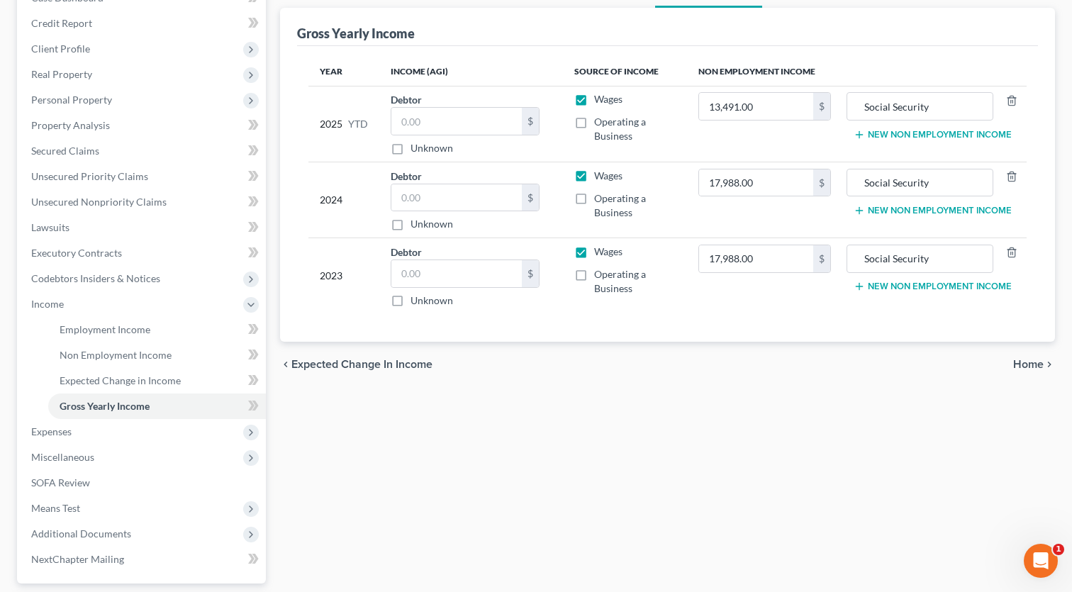
click at [411, 150] on label "Unknown" at bounding box center [432, 148] width 43 height 14
click at [416, 150] on input "Unknown" at bounding box center [420, 145] width 9 height 9
checkbox input "true"
type input "0.00"
drag, startPoint x: 395, startPoint y: 223, endPoint x: 401, endPoint y: 238, distance: 15.6
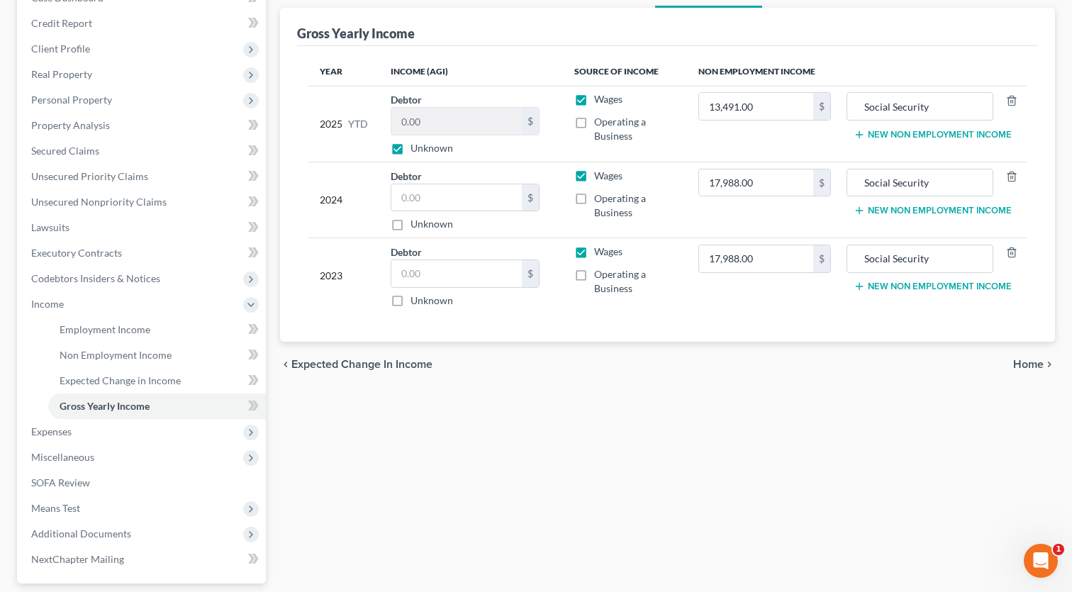
click at [411, 223] on label "Unknown" at bounding box center [432, 224] width 43 height 14
click at [416, 223] on input "Unknown" at bounding box center [420, 221] width 9 height 9
checkbox input "true"
type input "0.00"
click at [411, 301] on label "Unknown" at bounding box center [432, 301] width 43 height 14
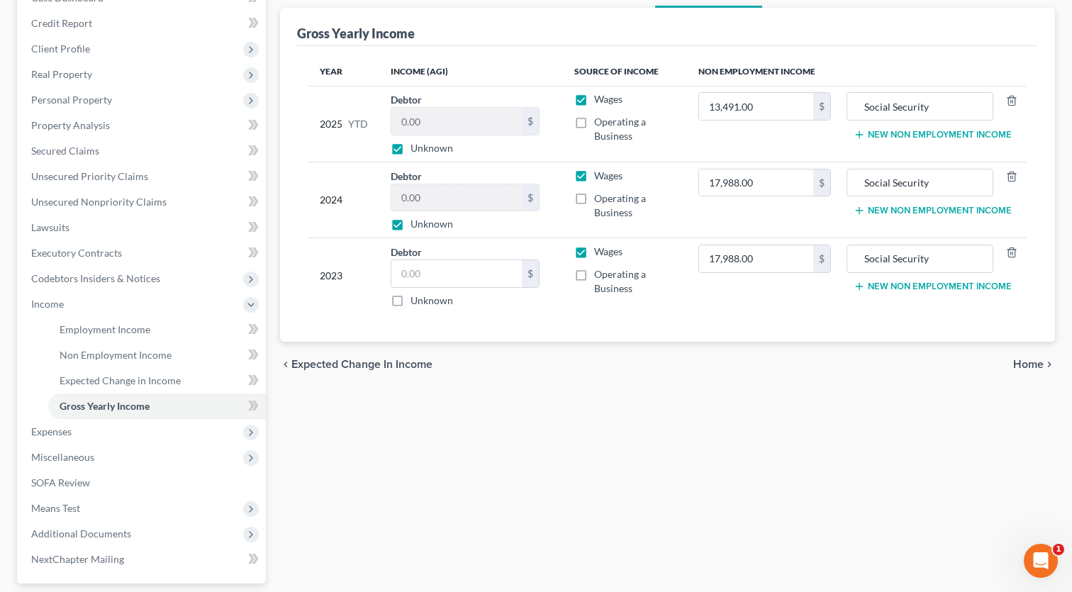
click at [416, 301] on input "Unknown" at bounding box center [420, 298] width 9 height 9
checkbox input "true"
type input "0.00"
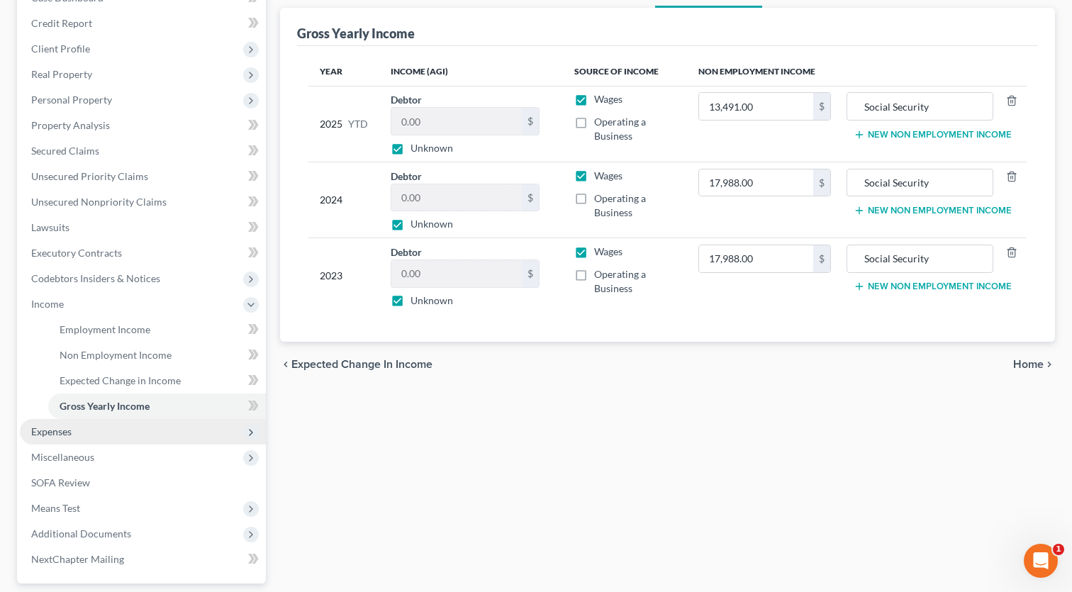
click at [71, 437] on span "Expenses" at bounding box center [51, 431] width 40 height 12
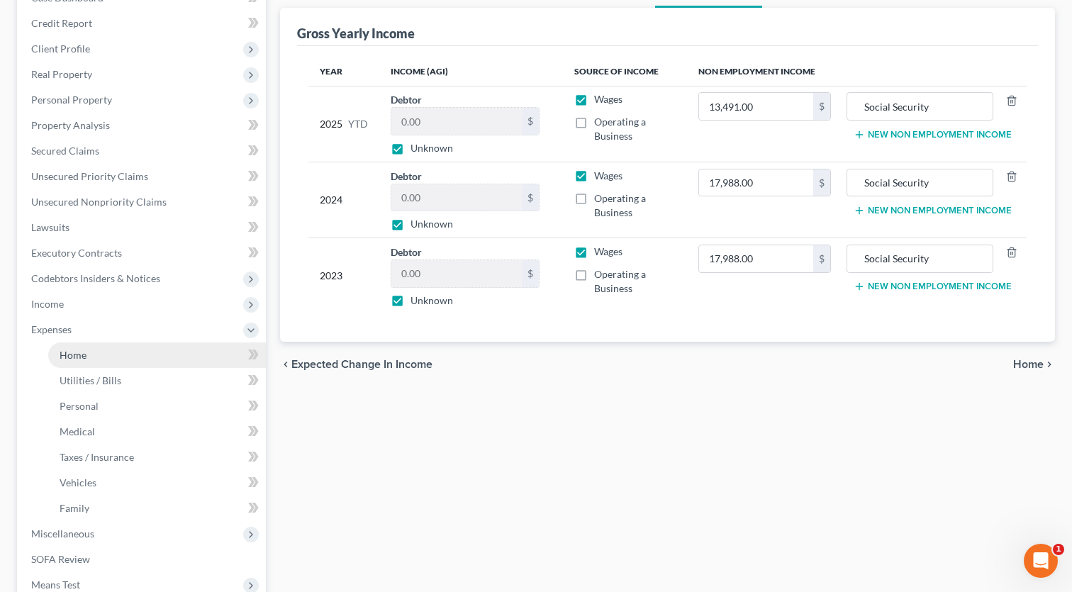
click at [84, 364] on link "Home" at bounding box center [157, 355] width 218 height 26
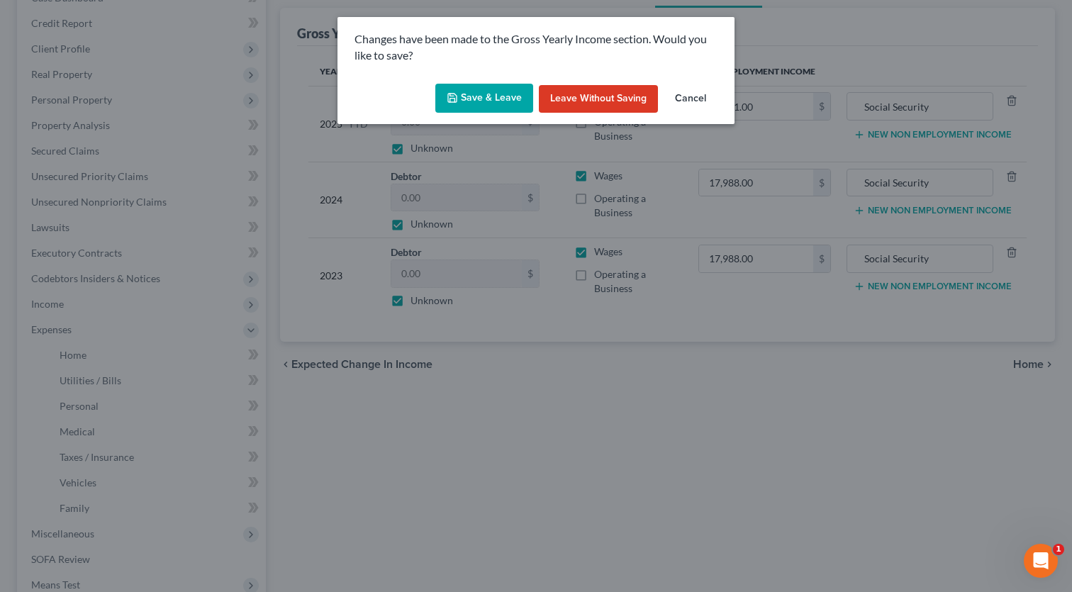
click at [448, 101] on button "Save & Leave" at bounding box center [484, 99] width 98 height 30
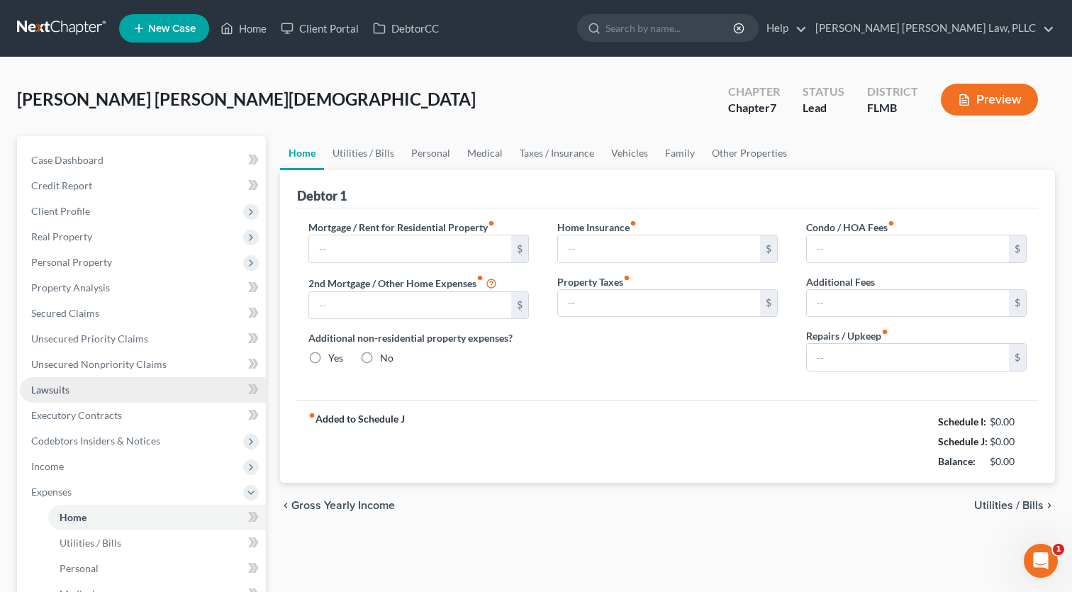
type input "674.60"
radio input "true"
type input "649.00"
type input "50.00"
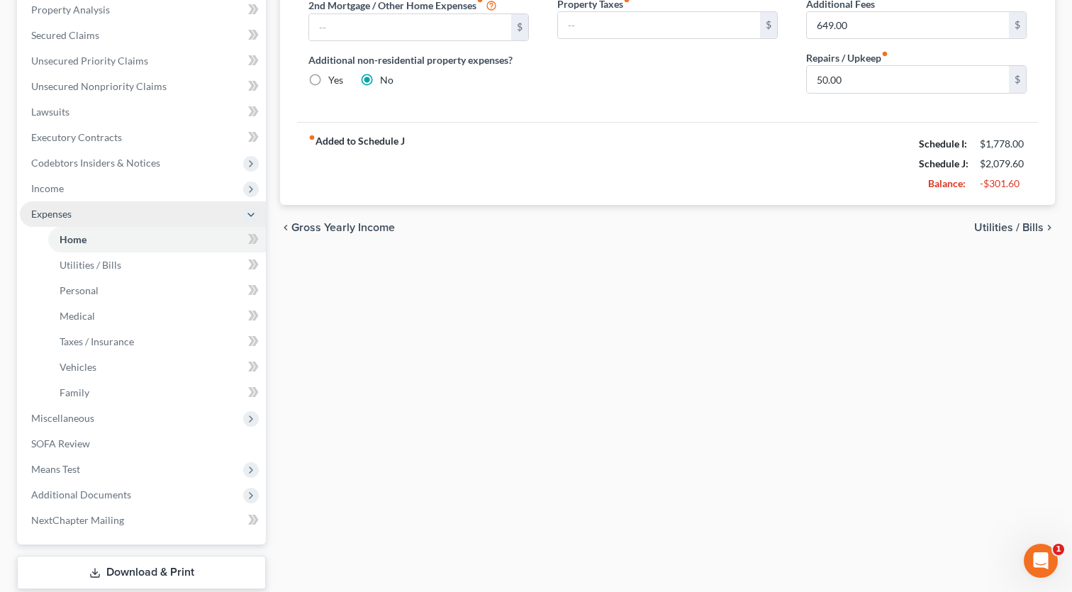
scroll to position [308, 0]
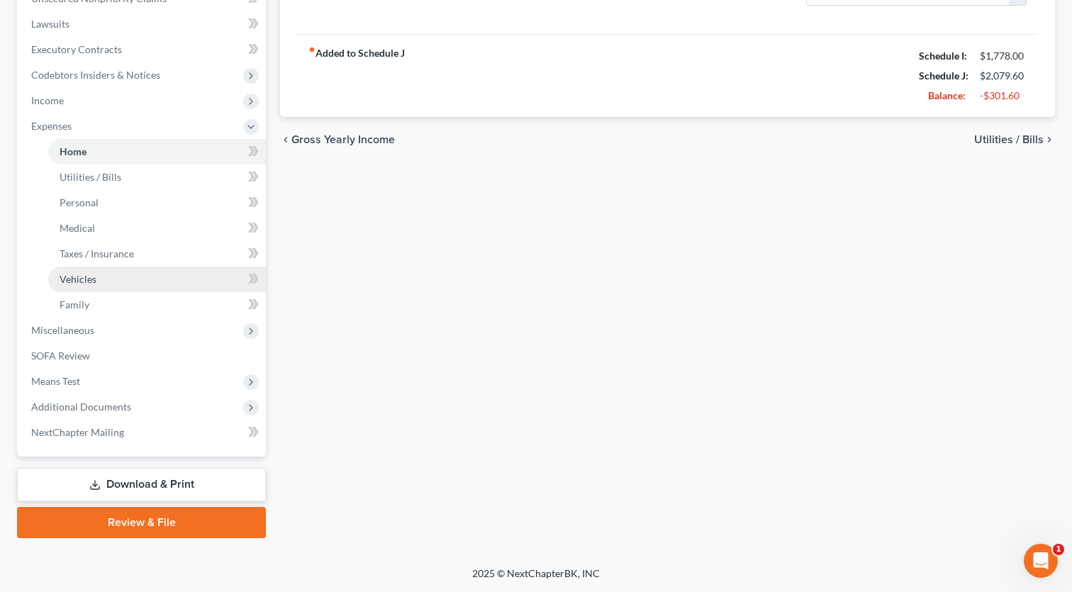
click at [77, 278] on span "Vehicles" at bounding box center [78, 279] width 37 height 12
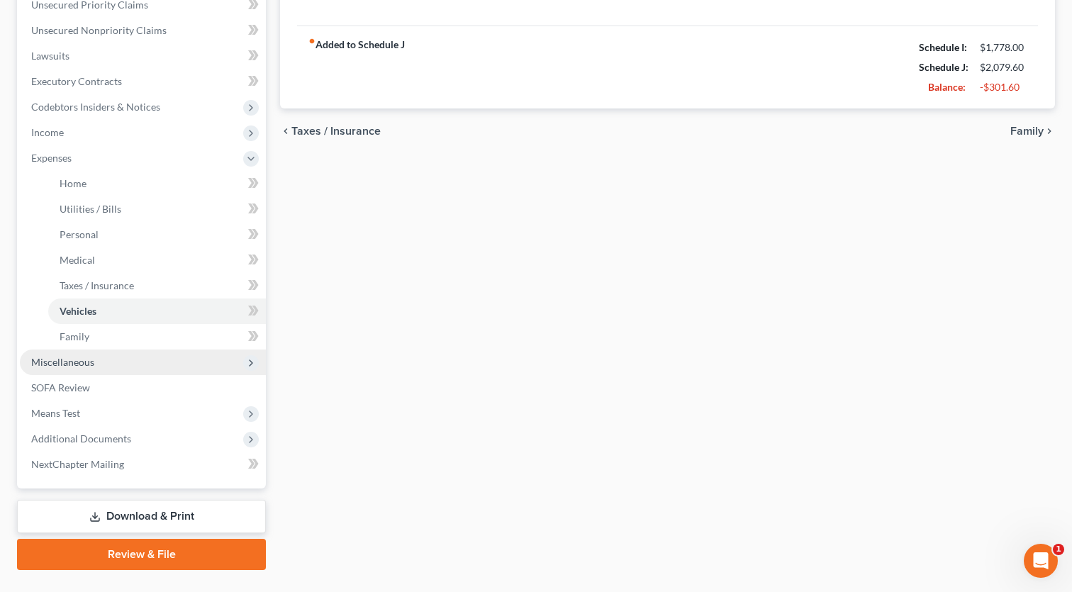
click at [72, 364] on span "Miscellaneous" at bounding box center [62, 362] width 63 height 12
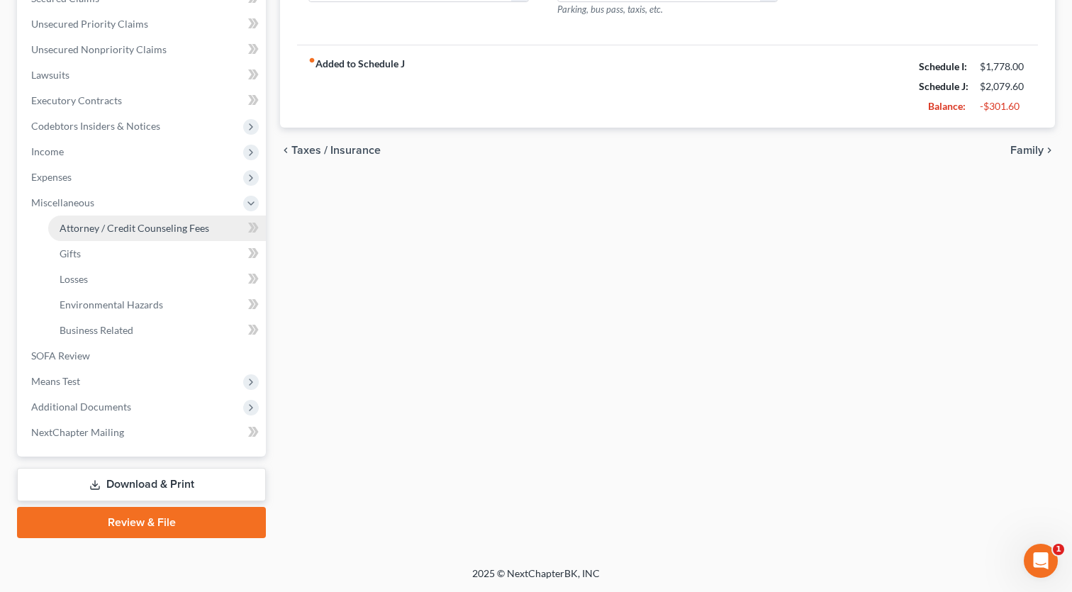
click at [94, 238] on link "Attorney / Credit Counseling Fees" at bounding box center [157, 229] width 218 height 26
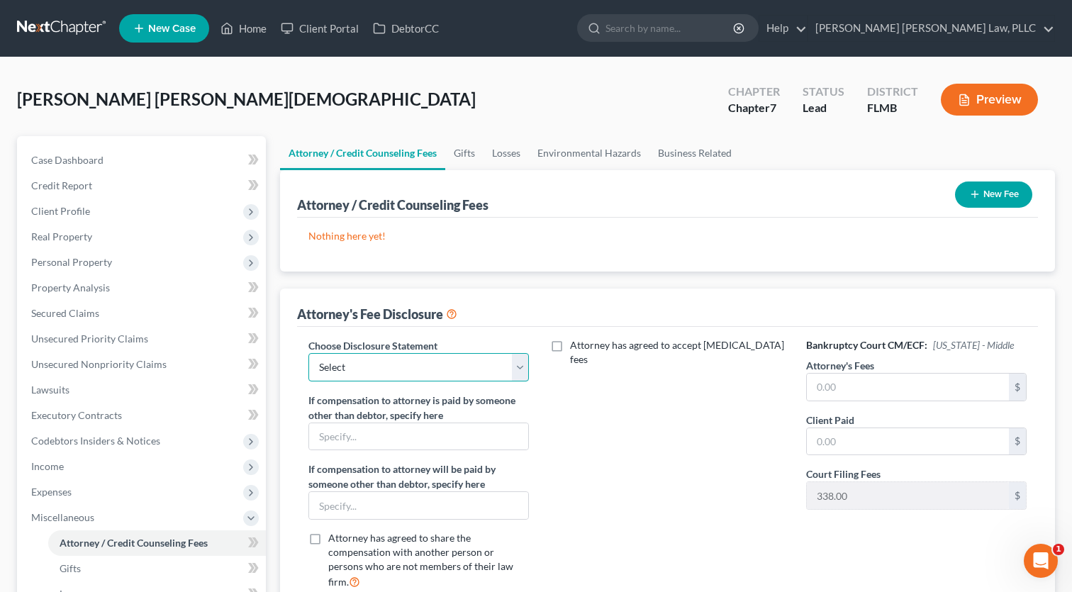
select select "0"
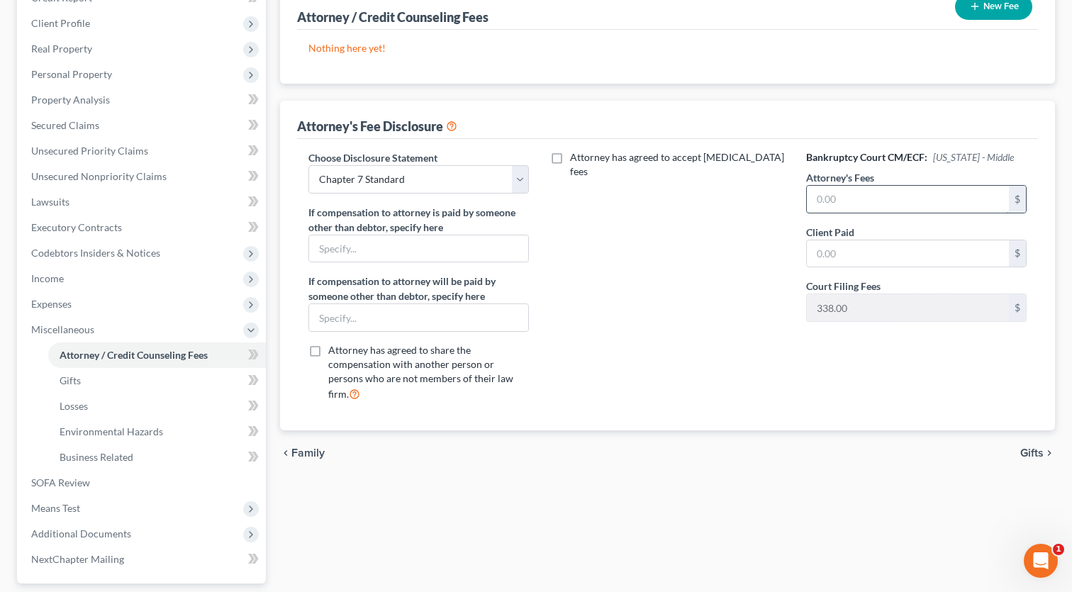
click at [877, 204] on input "text" at bounding box center [908, 199] width 202 height 27
type input "1,500"
click at [852, 245] on input "text" at bounding box center [908, 253] width 202 height 27
click at [830, 256] on input "1,500" at bounding box center [908, 253] width 202 height 27
type input "1,838"
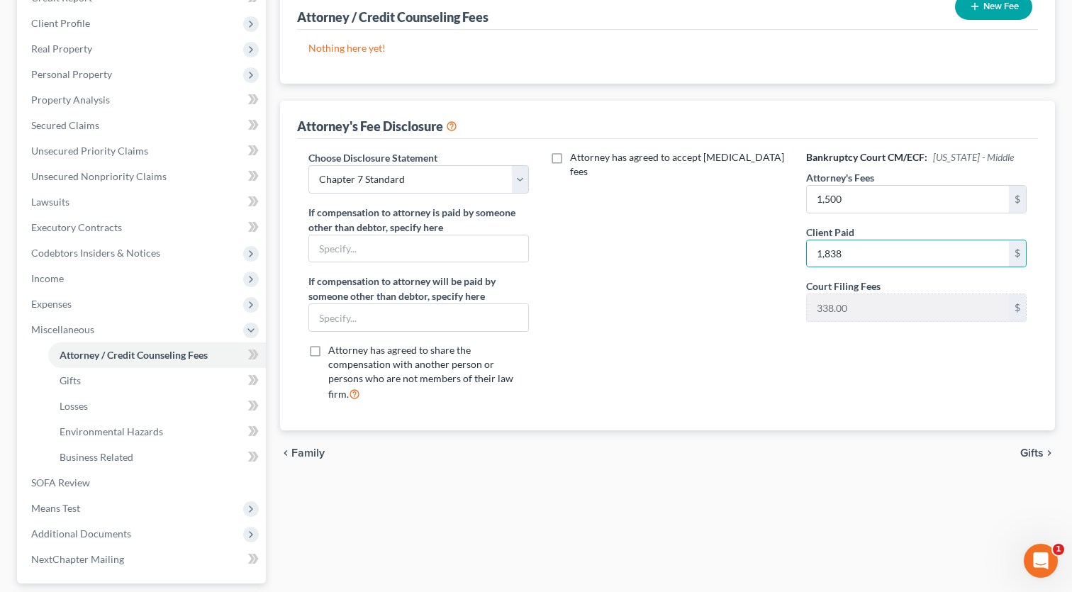
click at [708, 289] on div "Attorney has agreed to accept [MEDICAL_DATA] fees" at bounding box center [667, 281] width 249 height 263
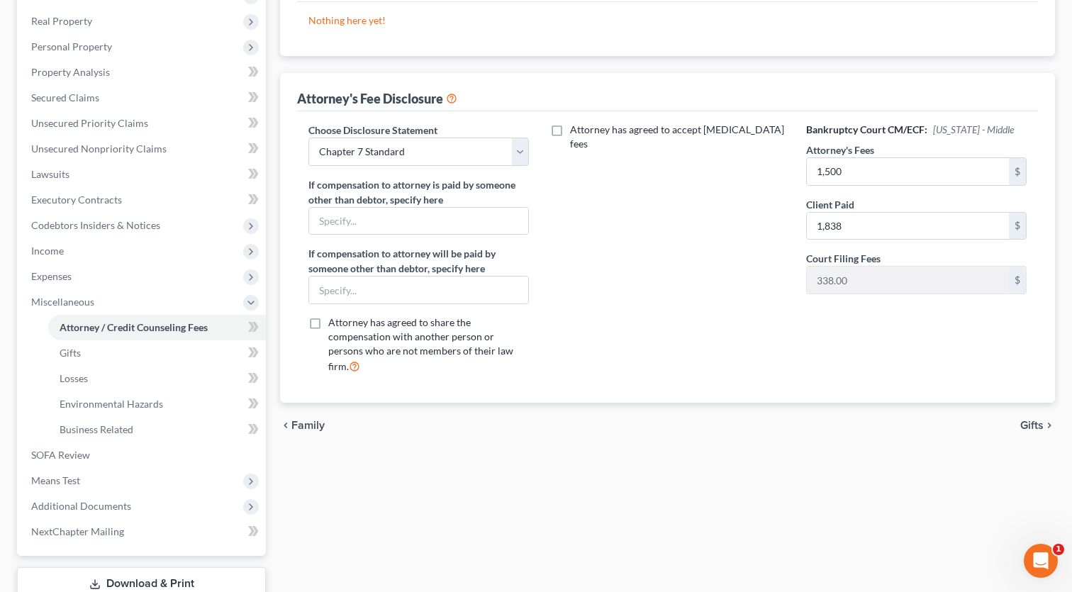
scroll to position [275, 0]
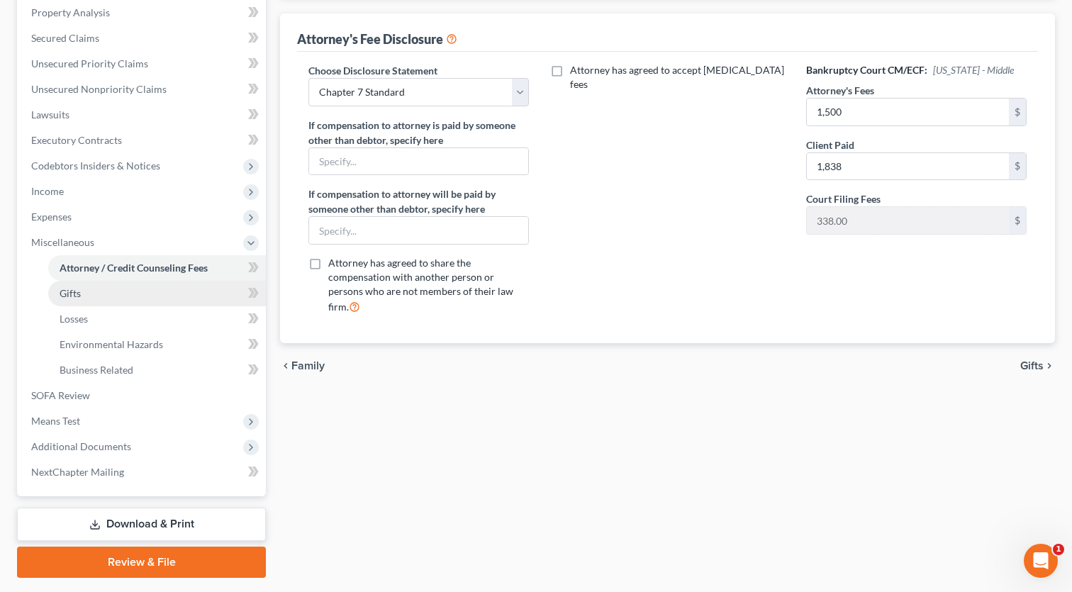
click at [69, 297] on span "Gifts" at bounding box center [70, 293] width 21 height 12
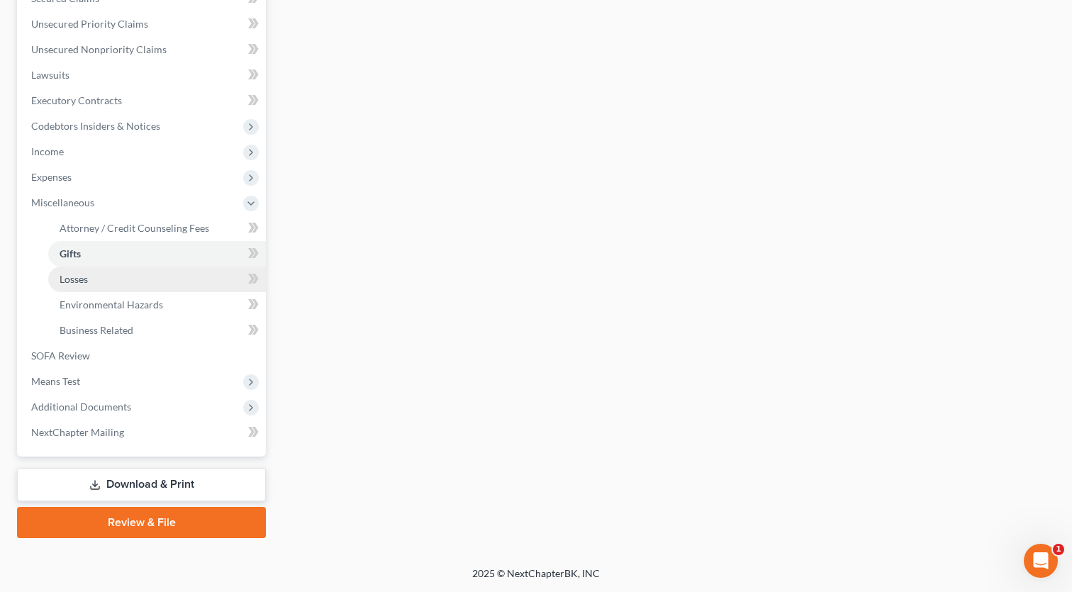
click at [69, 280] on span "Losses" at bounding box center [74, 279] width 28 height 12
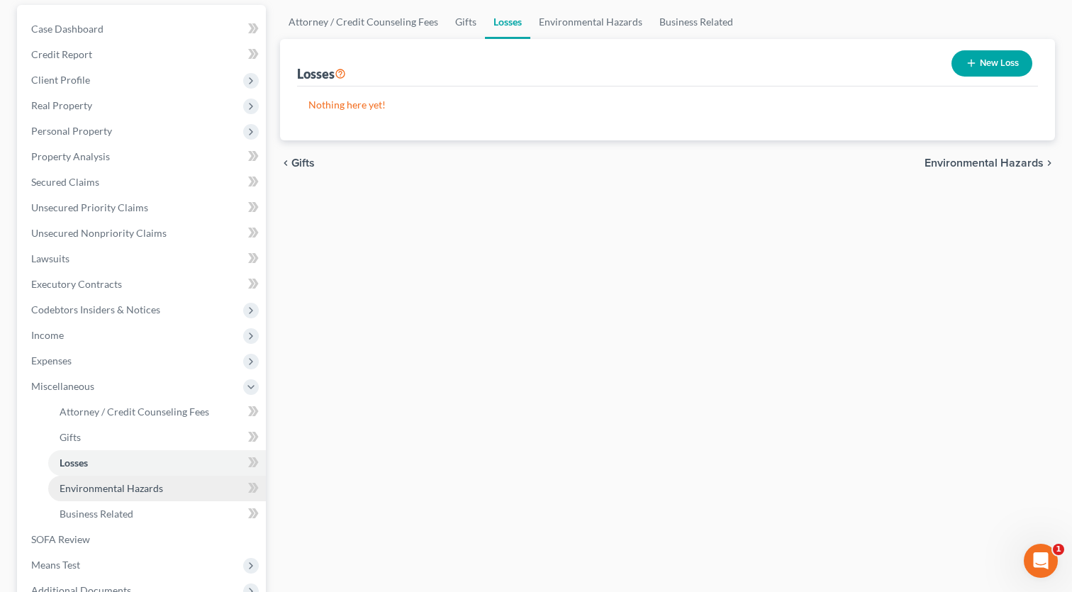
click at [94, 489] on span "Environmental Hazards" at bounding box center [112, 488] width 104 height 12
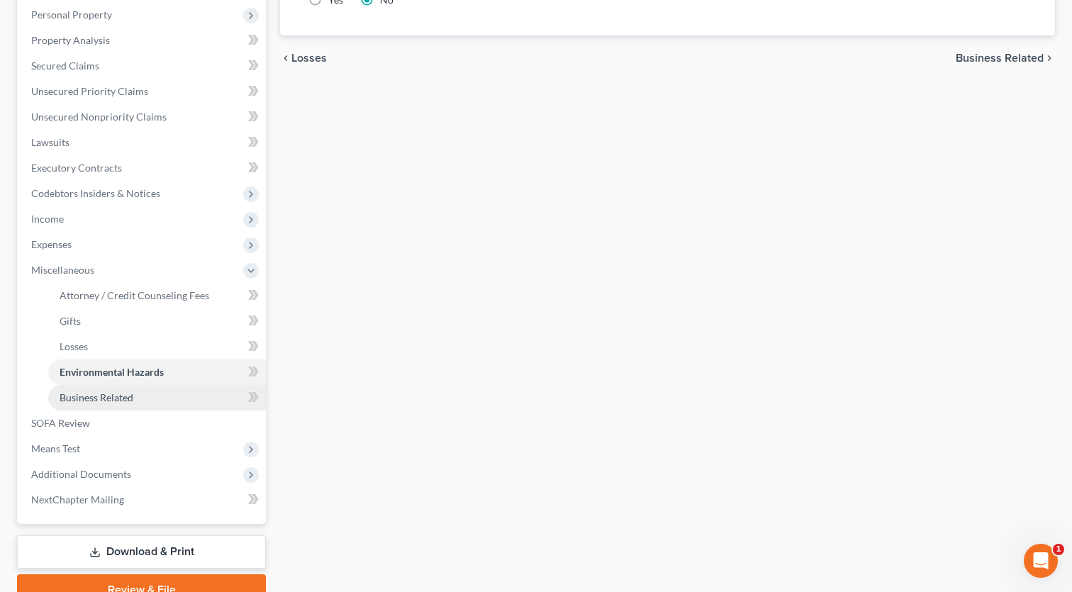
click at [97, 405] on link "Business Related" at bounding box center [157, 398] width 218 height 26
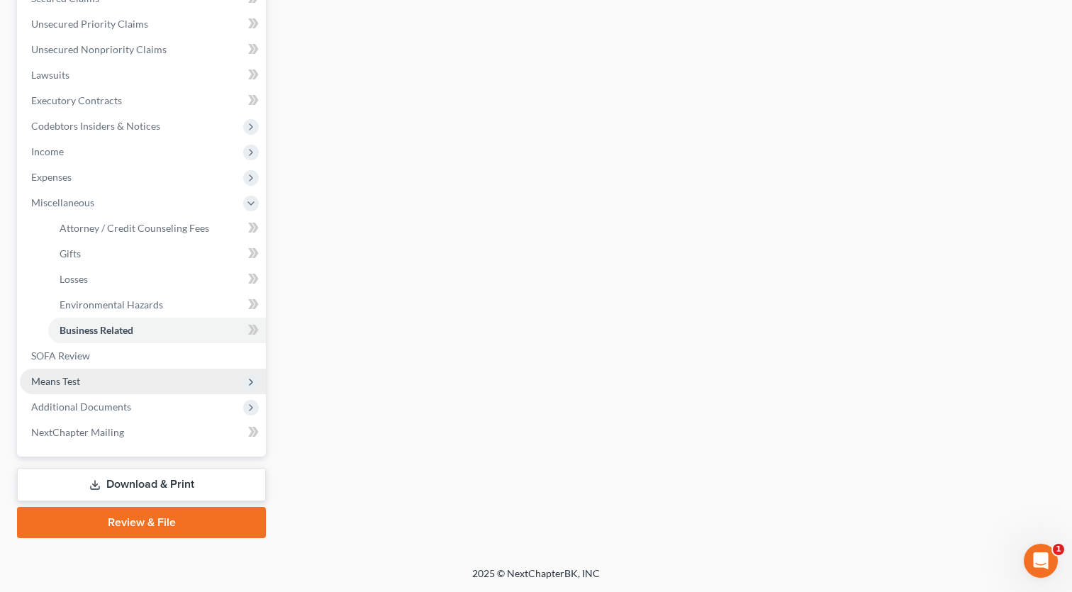
scroll to position [315, 0]
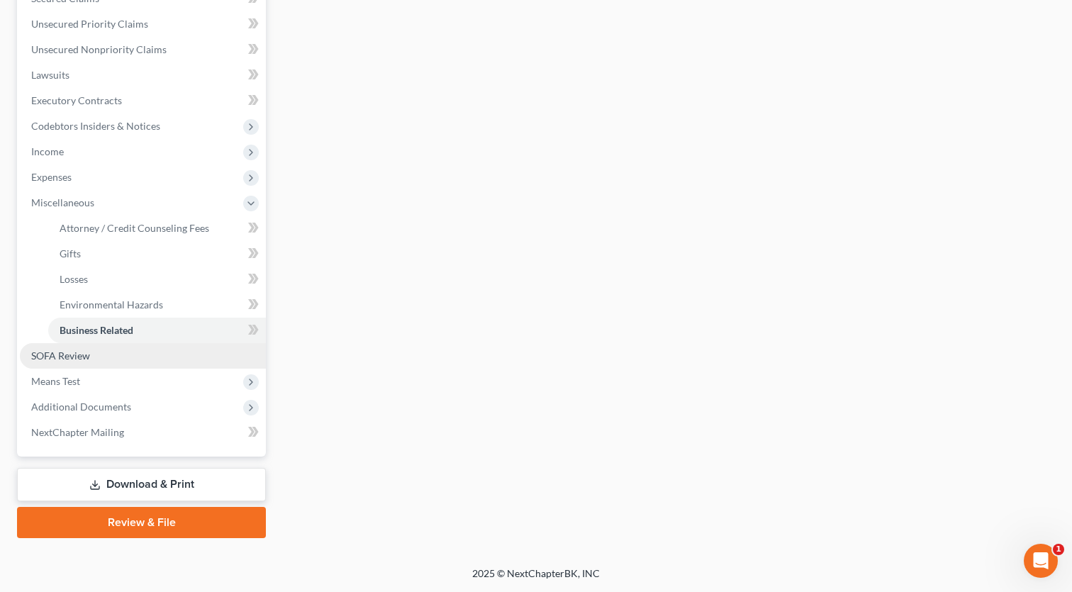
click at [67, 362] on link "SOFA Review" at bounding box center [143, 356] width 246 height 26
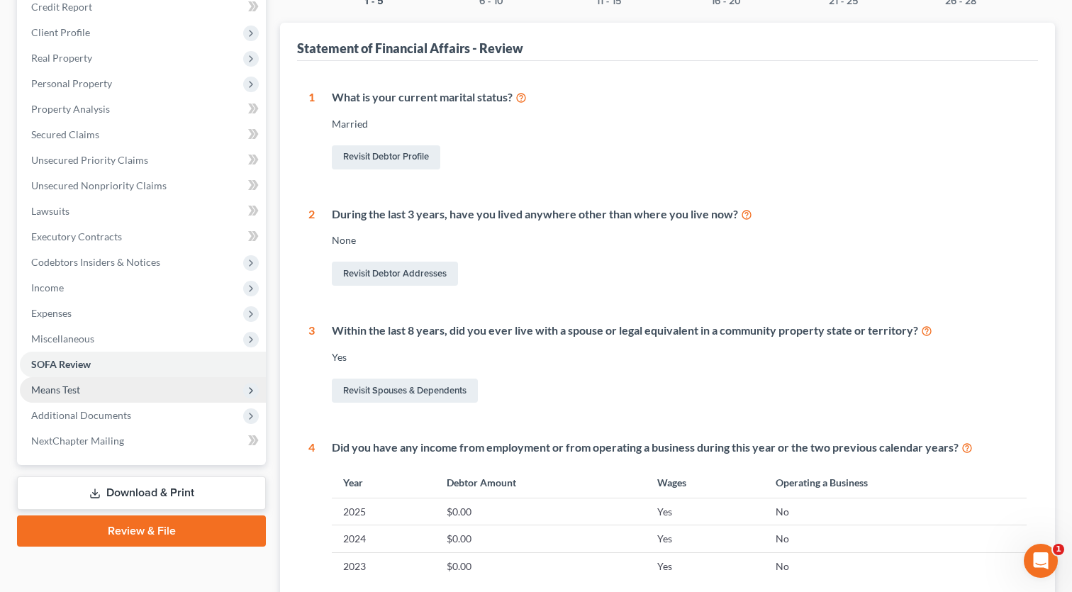
scroll to position [211, 0]
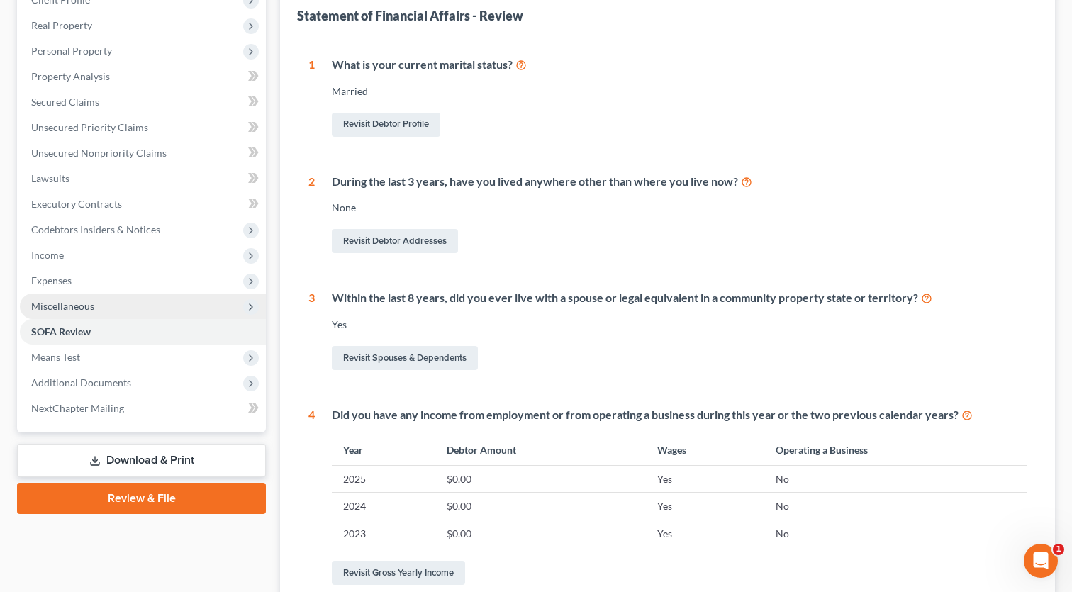
click at [64, 301] on span "Miscellaneous" at bounding box center [62, 306] width 63 height 12
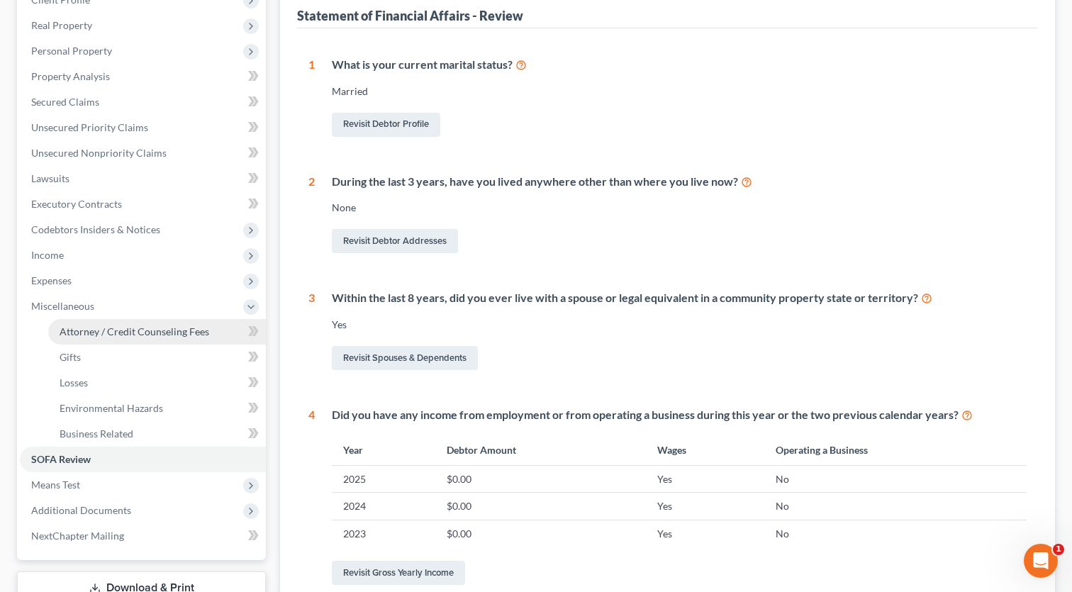
click at [92, 327] on span "Attorney / Credit Counseling Fees" at bounding box center [135, 331] width 150 height 12
select select "0"
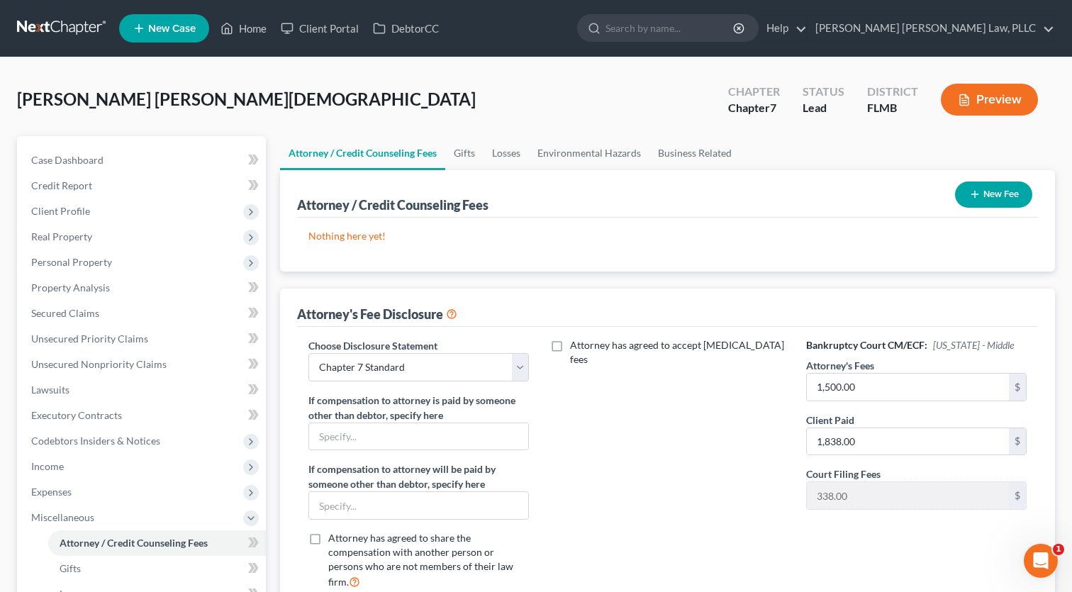
click at [978, 187] on button "New Fee" at bounding box center [993, 195] width 77 height 26
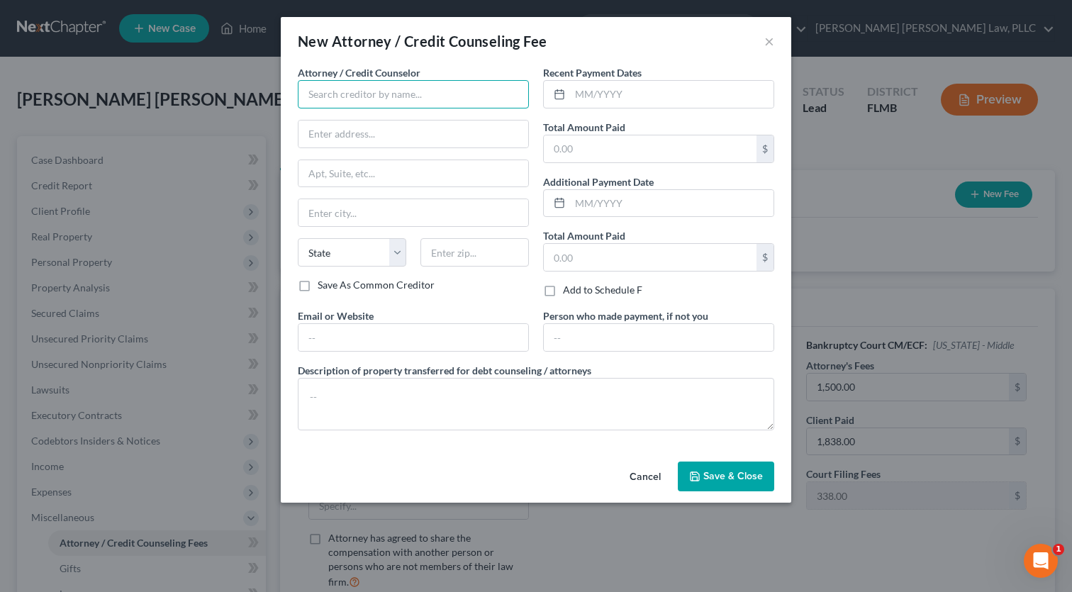
click at [424, 91] on input "text" at bounding box center [413, 94] width 231 height 28
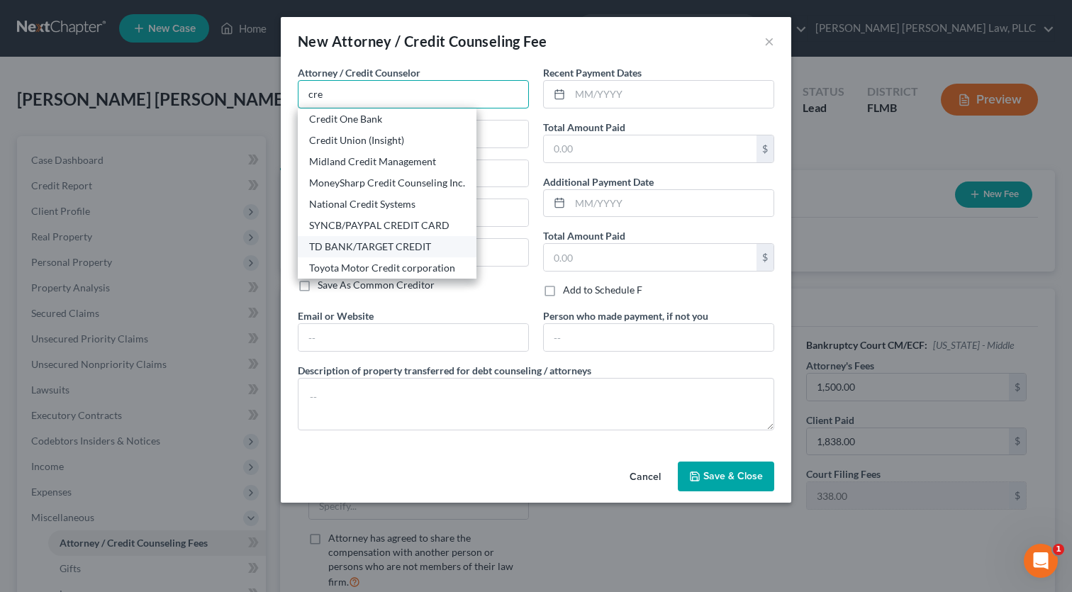
scroll to position [64, 0]
click at [287, 94] on div "Attorney / Credit Counselor * cre Ally Credit Card American Credit Acceptance B…" at bounding box center [536, 260] width 511 height 391
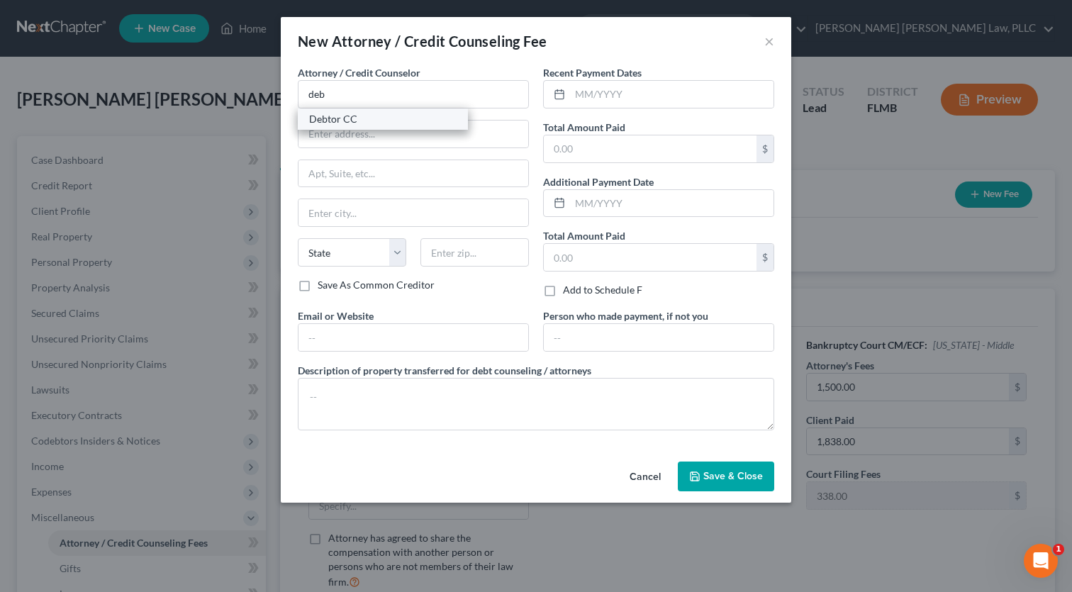
click at [325, 119] on div "Debtor CC" at bounding box center [382, 119] width 147 height 14
type input "Debtor CC"
type input "[STREET_ADDRESS]"
type input "[GEOGRAPHIC_DATA]"
select select "33"
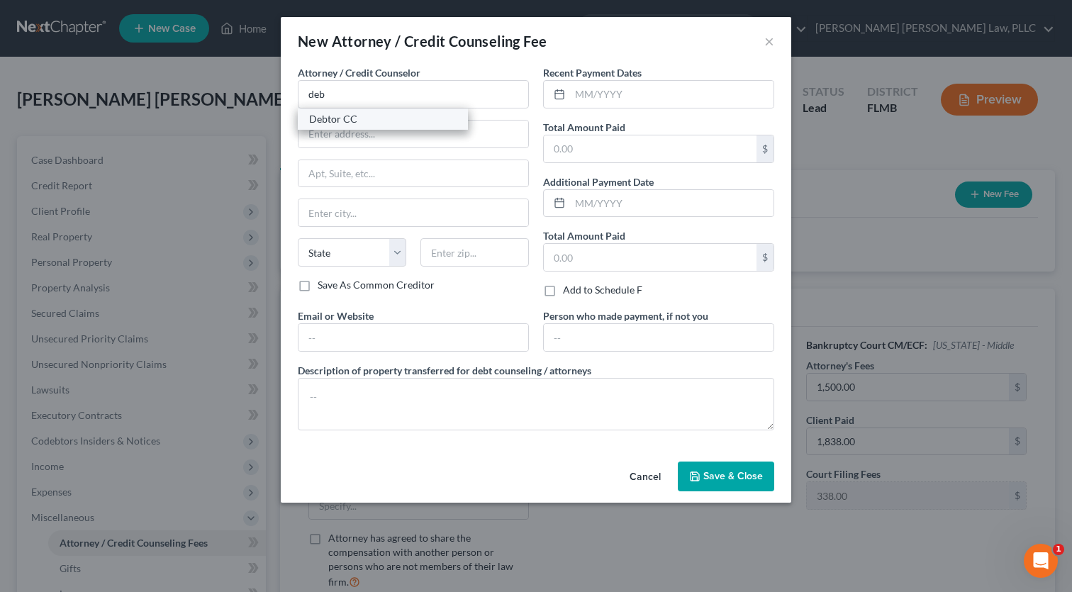
type input "07306"
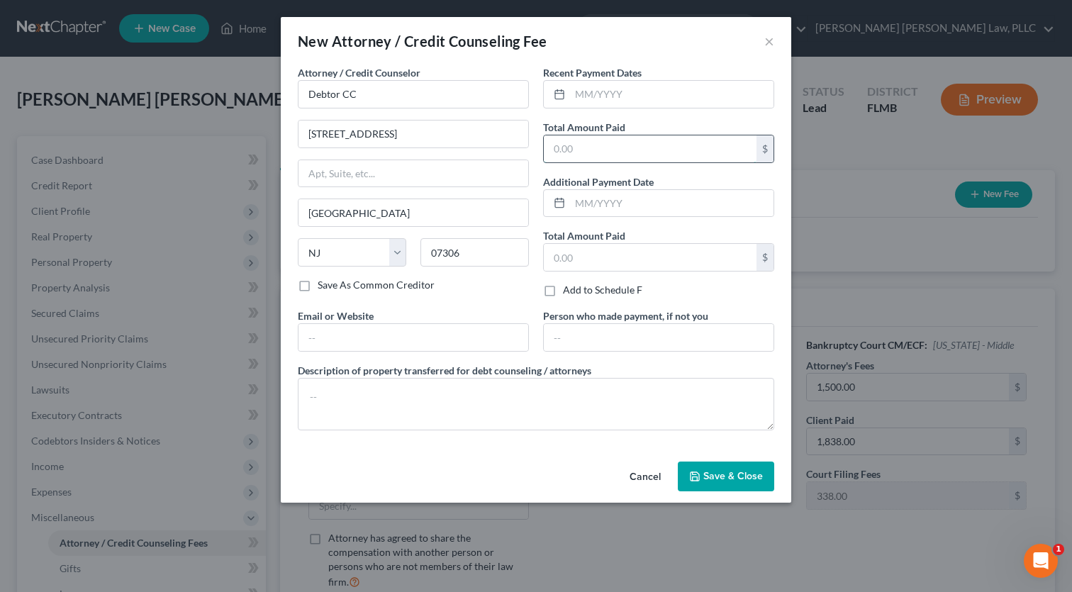
click at [595, 149] on input "text" at bounding box center [650, 148] width 213 height 27
type input "19.95"
click at [608, 92] on input "text" at bounding box center [672, 94] width 204 height 27
click at [562, 97] on icon at bounding box center [559, 94] width 11 height 11
click at [556, 97] on icon at bounding box center [559, 94] width 11 height 11
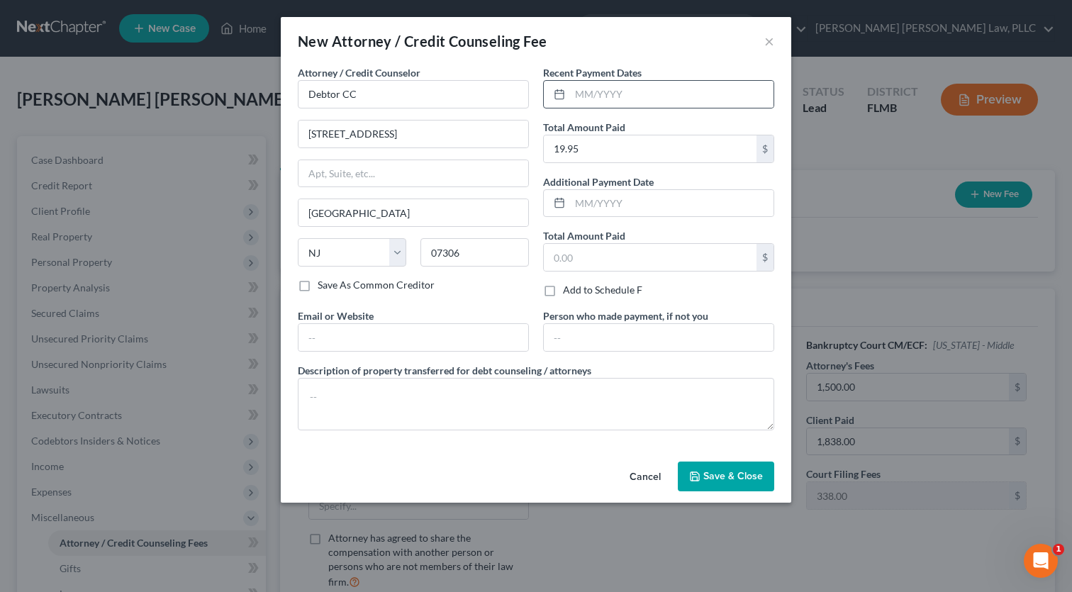
click at [565, 94] on div at bounding box center [557, 94] width 26 height 27
click at [594, 95] on input "text" at bounding box center [672, 94] width 204 height 27
type input "09/2025"
click at [471, 410] on textarea at bounding box center [536, 404] width 477 height 52
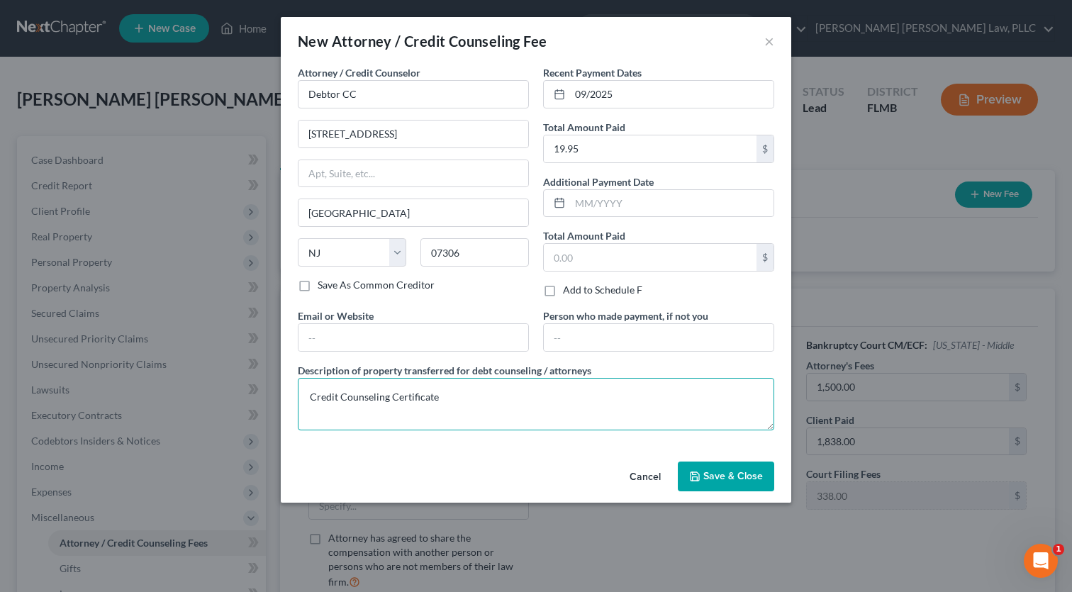
click at [542, 413] on textarea "Credit Counseling Certificate" at bounding box center [536, 404] width 477 height 52
type textarea "Credit Counseling Certificate"
click at [714, 481] on span "Save & Close" at bounding box center [733, 476] width 60 height 12
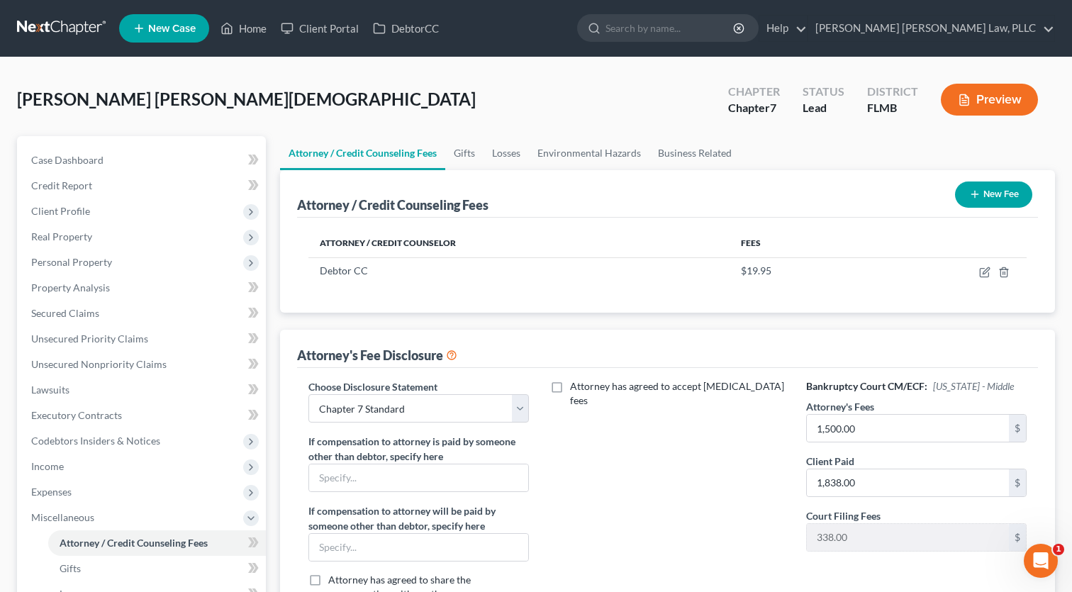
click at [976, 205] on button "New Fee" at bounding box center [993, 195] width 77 height 26
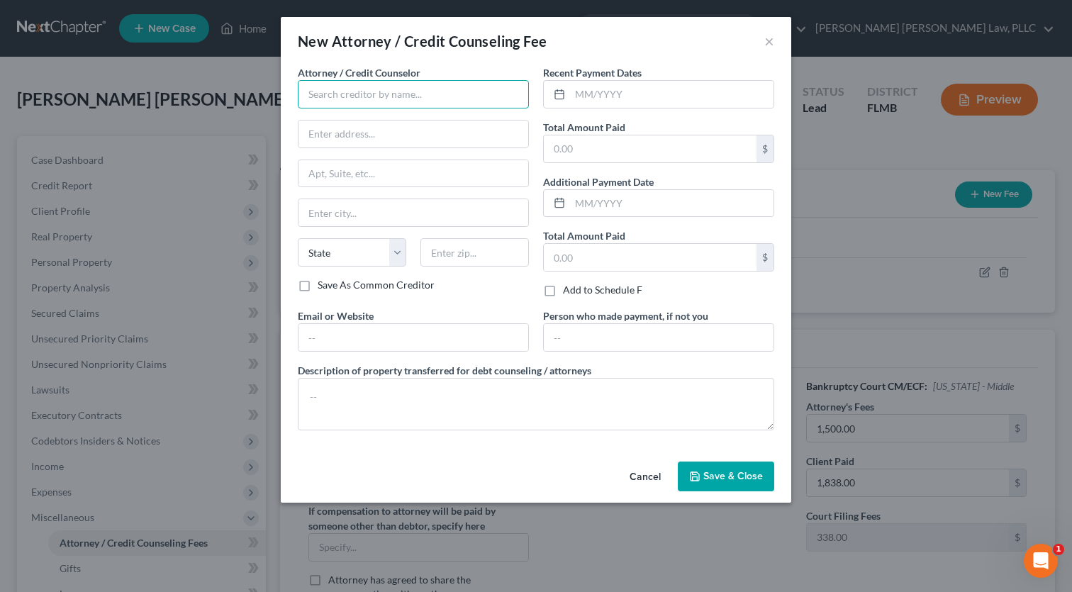
click at [338, 87] on input "text" at bounding box center [413, 94] width 231 height 28
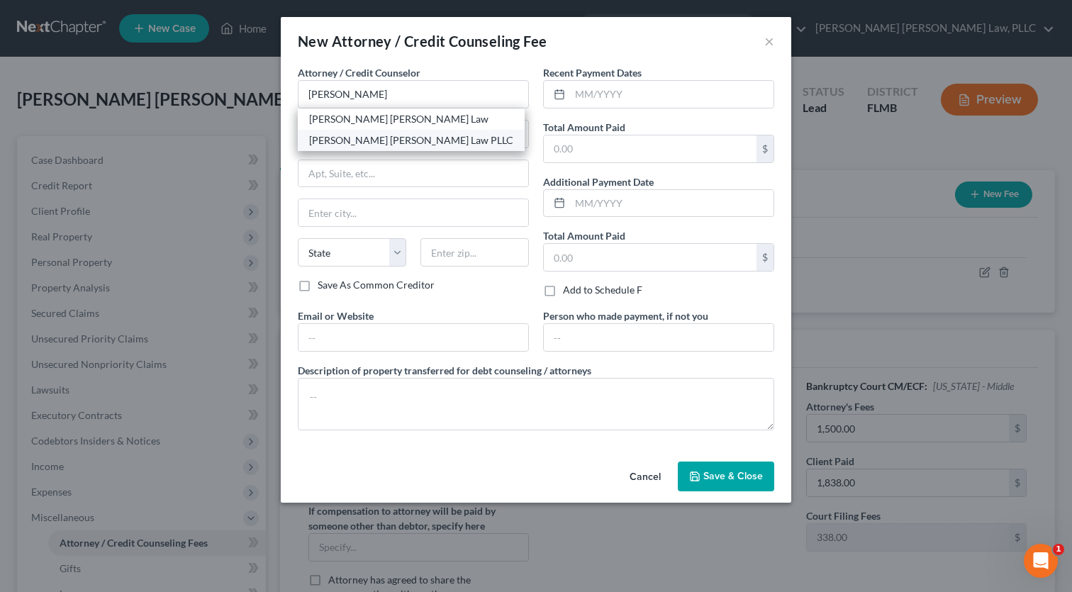
click at [347, 143] on div "[PERSON_NAME] [PERSON_NAME] Law PLLC" at bounding box center [411, 140] width 204 height 14
type input "[PERSON_NAME] [PERSON_NAME] Law PLLC"
type input "[STREET_ADDRESS]"
type input "UNit 651"
type input "Orlando"
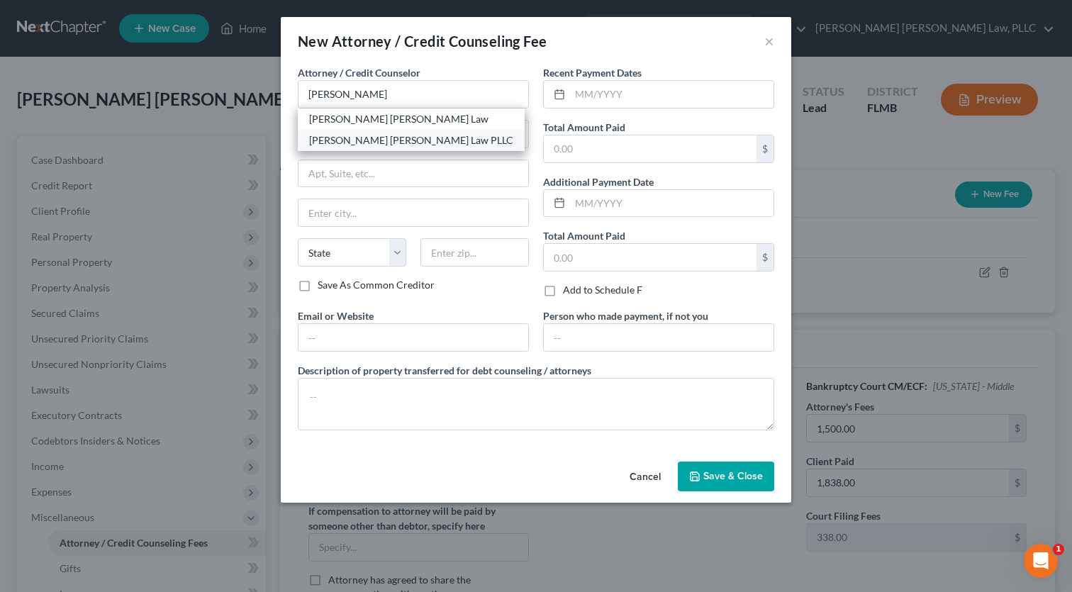
select select "9"
type input "32801"
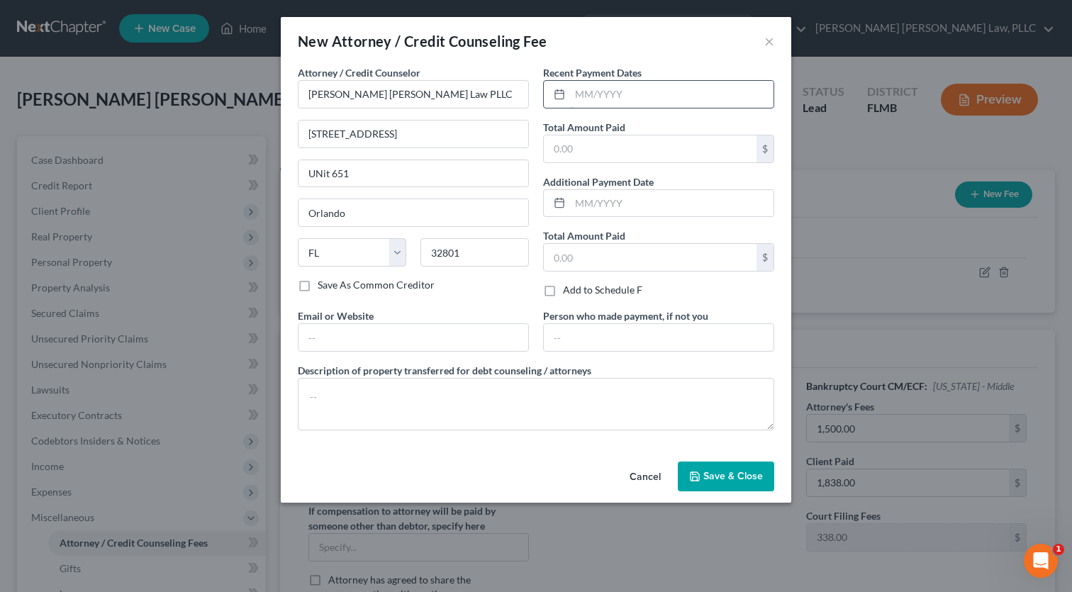
click at [580, 92] on input "text" at bounding box center [672, 94] width 204 height 27
type input "09/2025"
click at [573, 145] on input "text" at bounding box center [650, 148] width 213 height 27
type input "1,500"
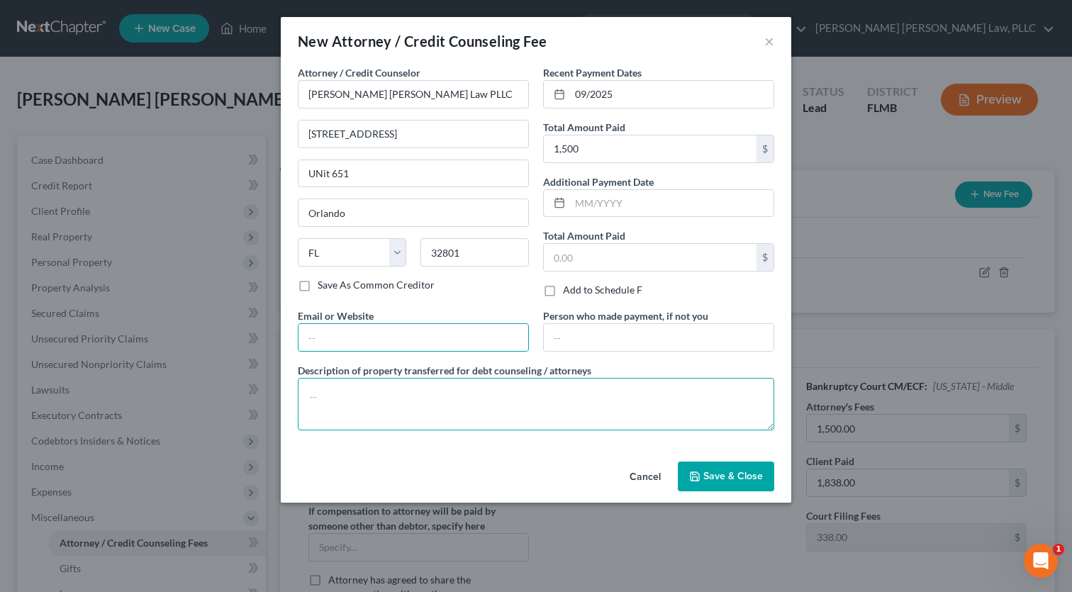
click at [767, 386] on textarea at bounding box center [536, 404] width 477 height 52
type textarea "Attorney Fees"
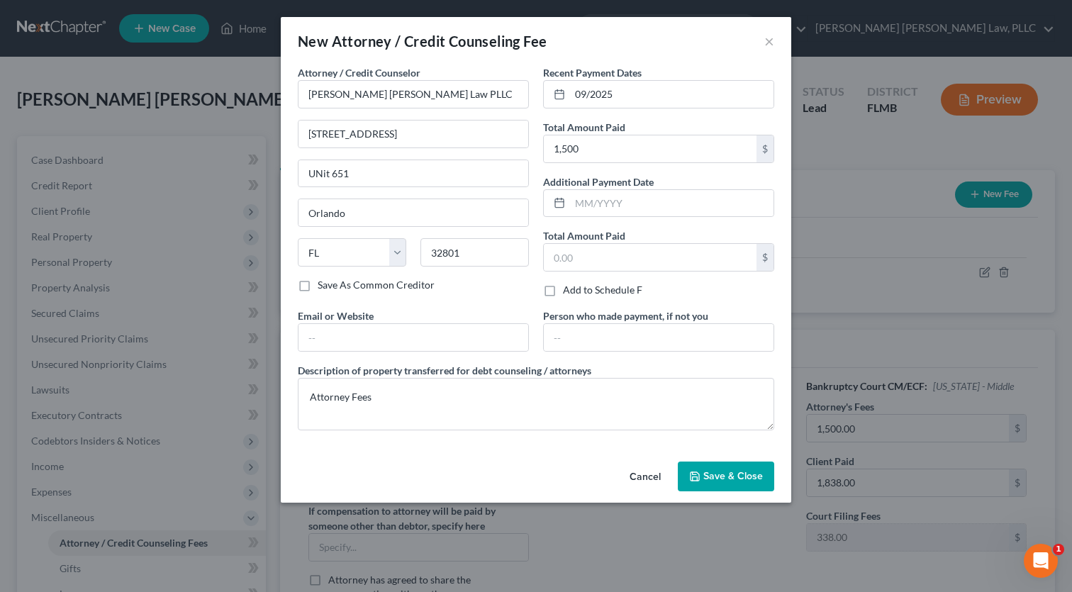
click at [743, 478] on span "Save & Close" at bounding box center [733, 476] width 60 height 12
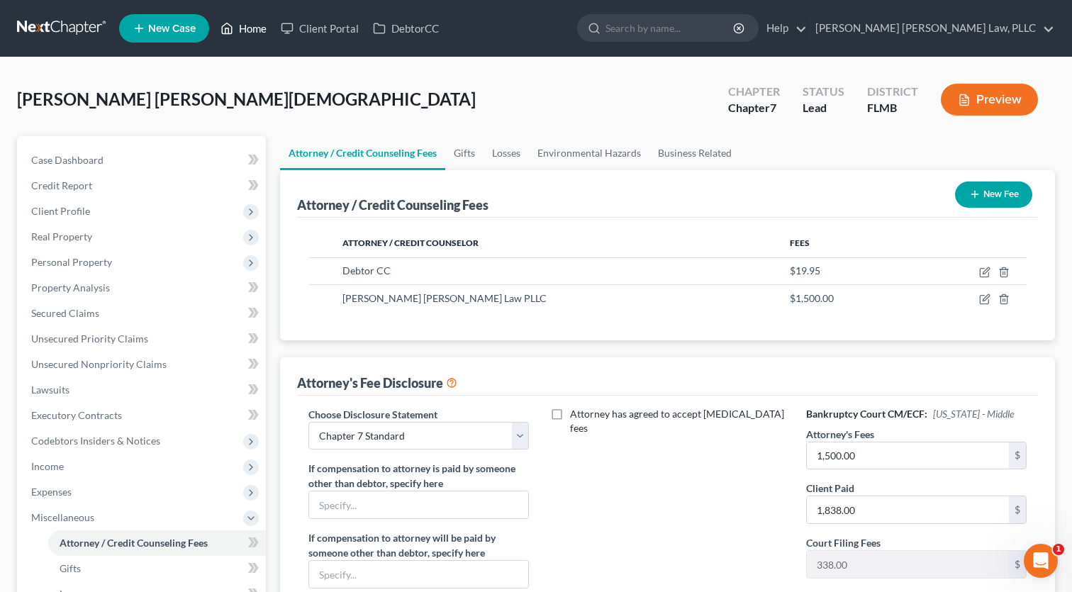
click at [255, 19] on link "Home" at bounding box center [243, 29] width 60 height 26
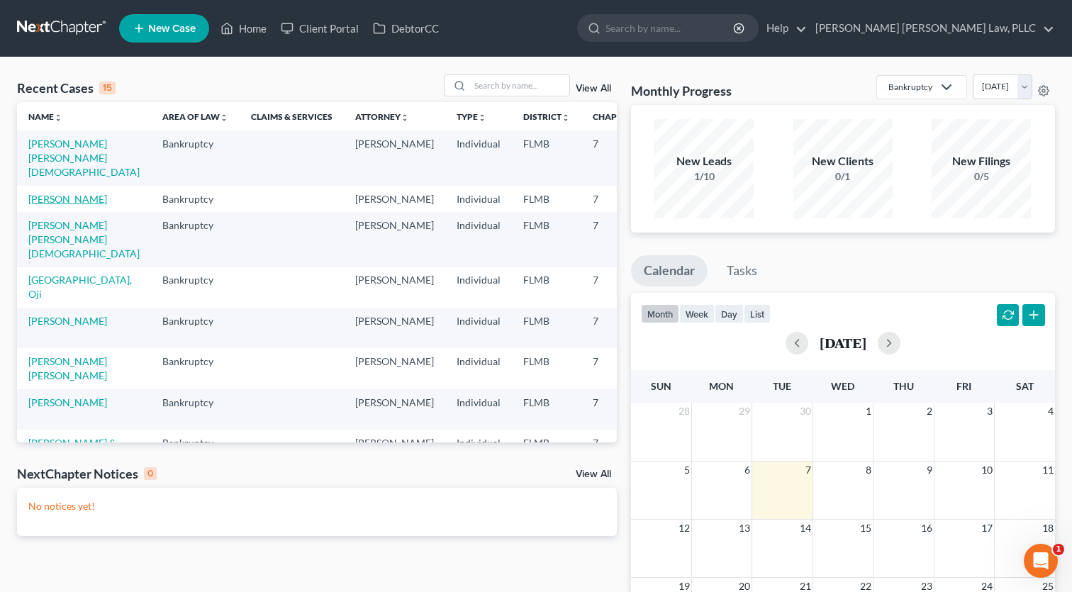
click at [33, 205] on link "[PERSON_NAME]" at bounding box center [67, 199] width 79 height 12
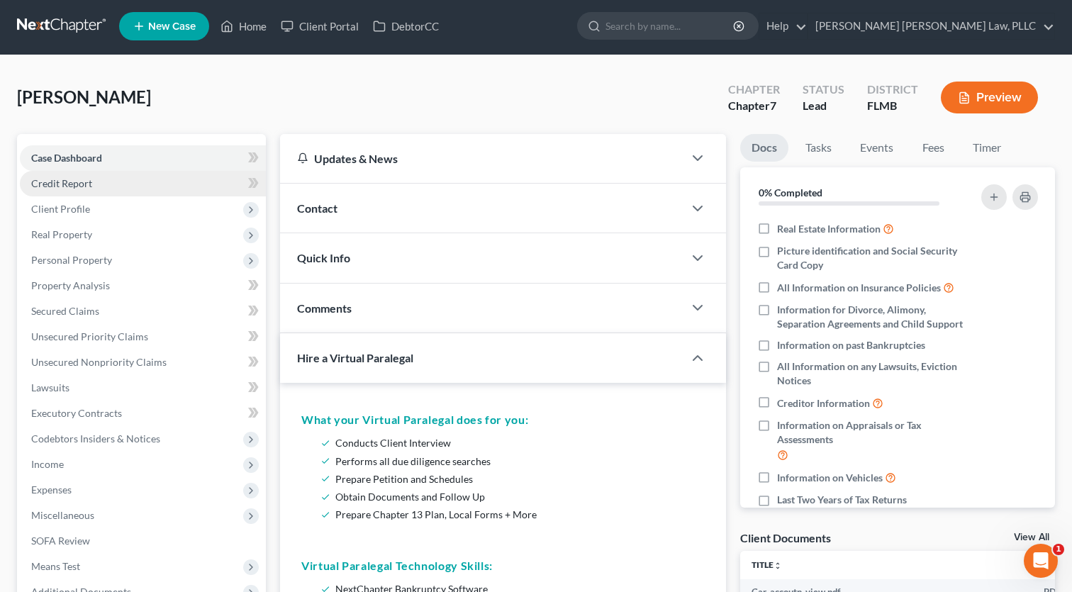
click at [43, 186] on span "Credit Report" at bounding box center [61, 183] width 61 height 12
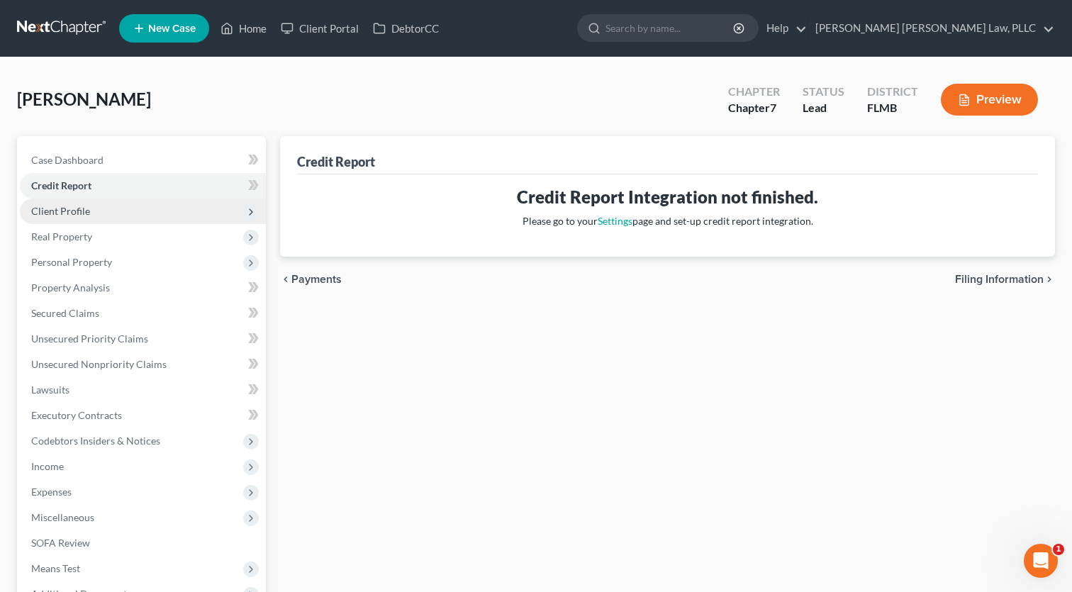
click at [57, 209] on span "Client Profile" at bounding box center [60, 211] width 59 height 12
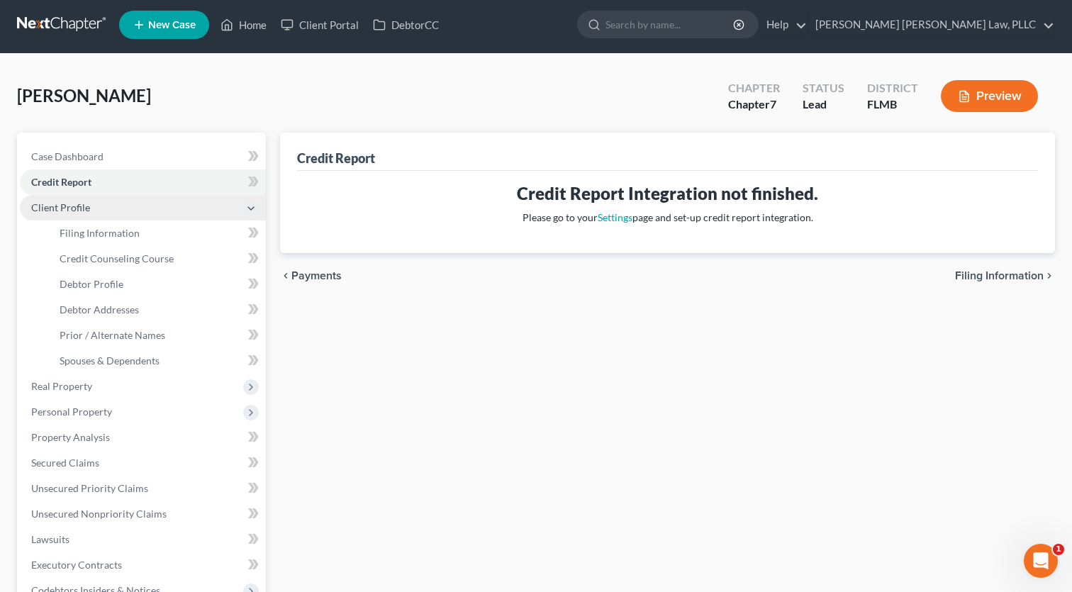
scroll to position [3, 0]
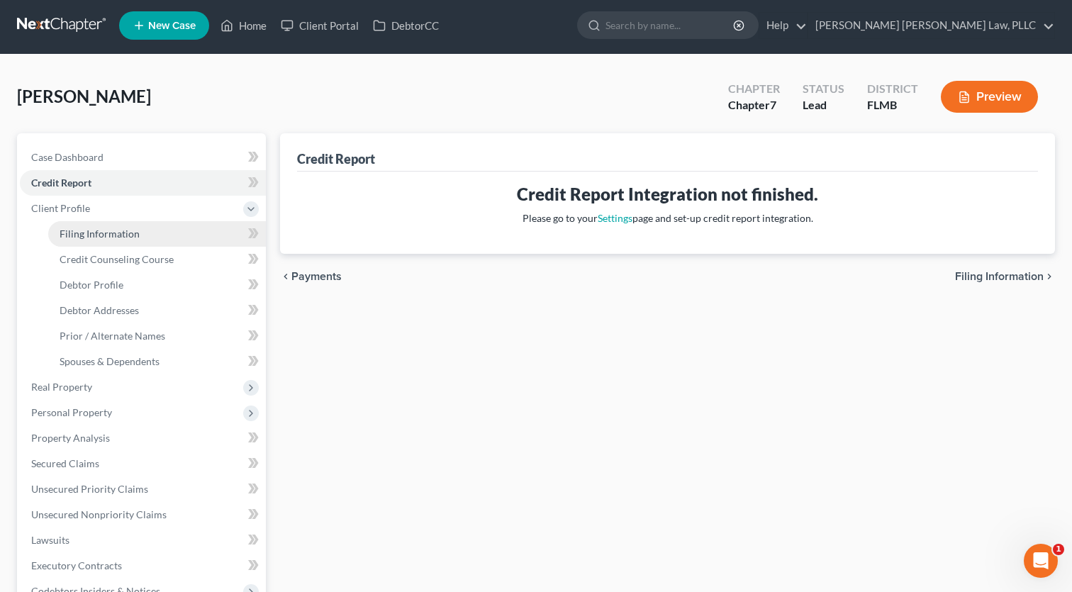
click at [99, 235] on span "Filing Information" at bounding box center [100, 234] width 80 height 12
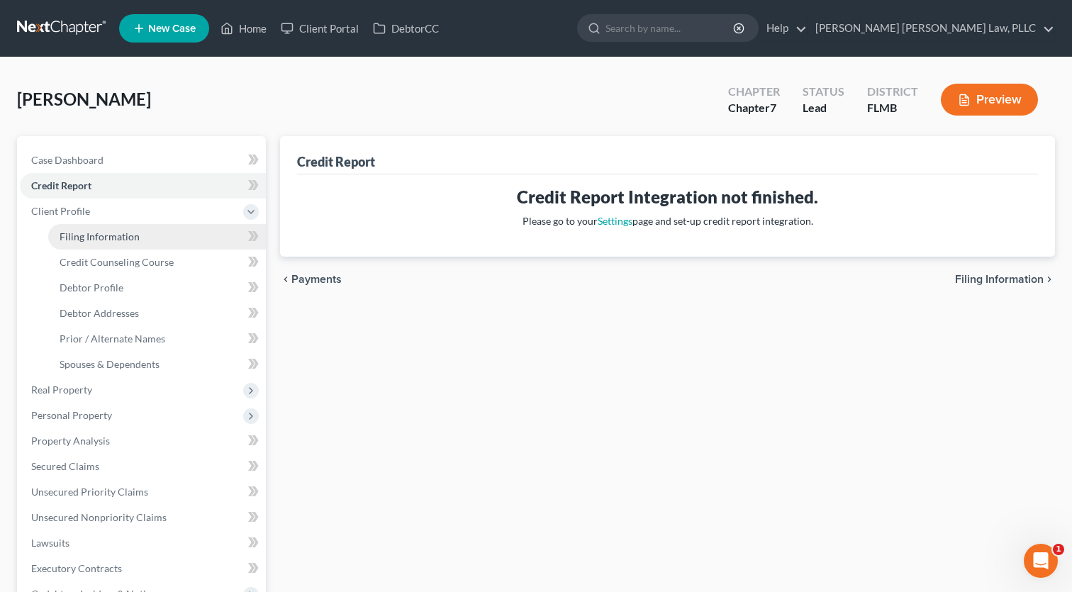
select select "1"
select select "0"
select select "15"
select select "0"
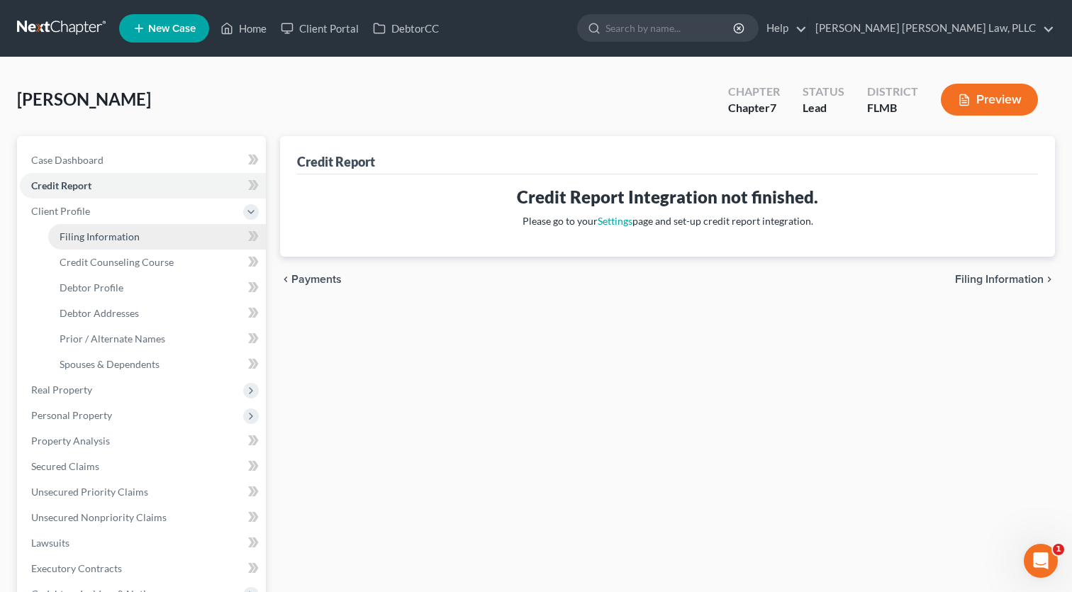
select select "9"
